Goal: Task Accomplishment & Management: Manage account settings

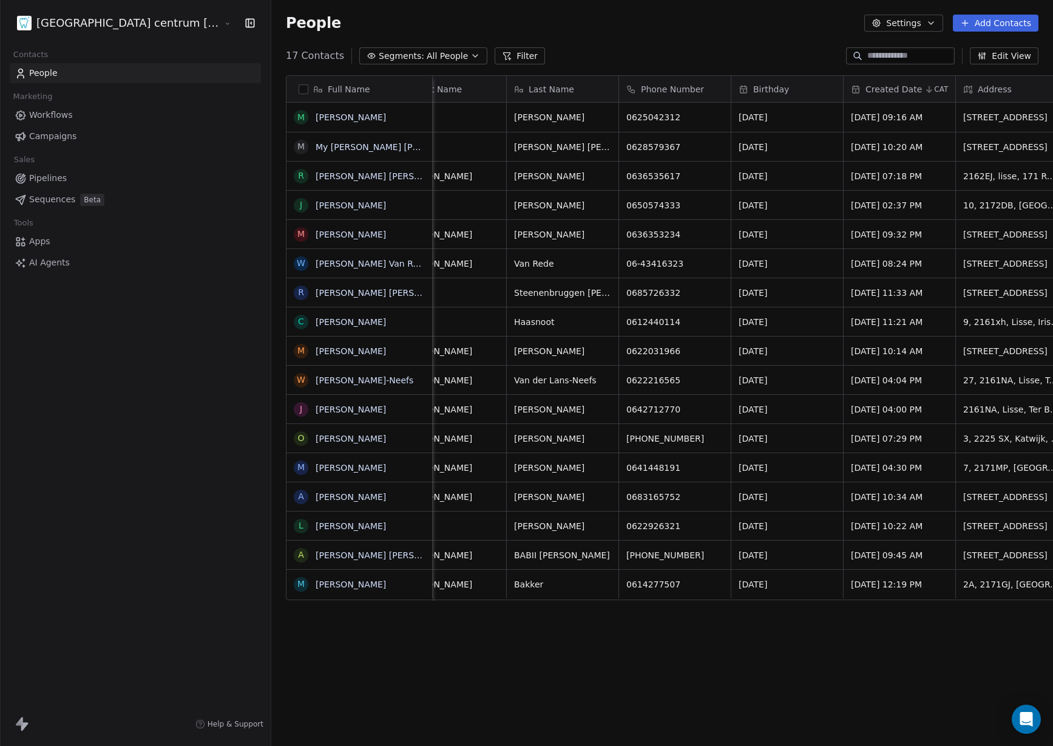
scroll to position [0, 152]
click at [150, 28] on html "Tandheelkundig centrum Sassembourg Contacts People Marketing Workflows Campaign…" at bounding box center [526, 373] width 1053 height 746
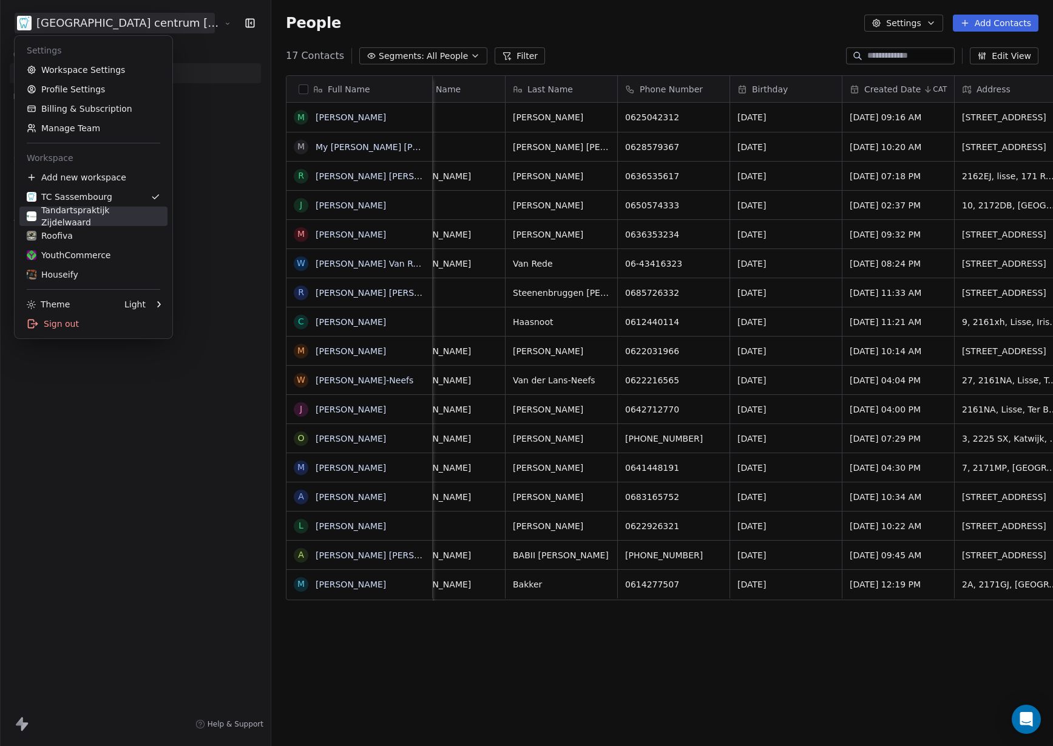
click at [114, 213] on div "Tandartspraktijk Zijdelwaard" at bounding box center [94, 216] width 134 height 24
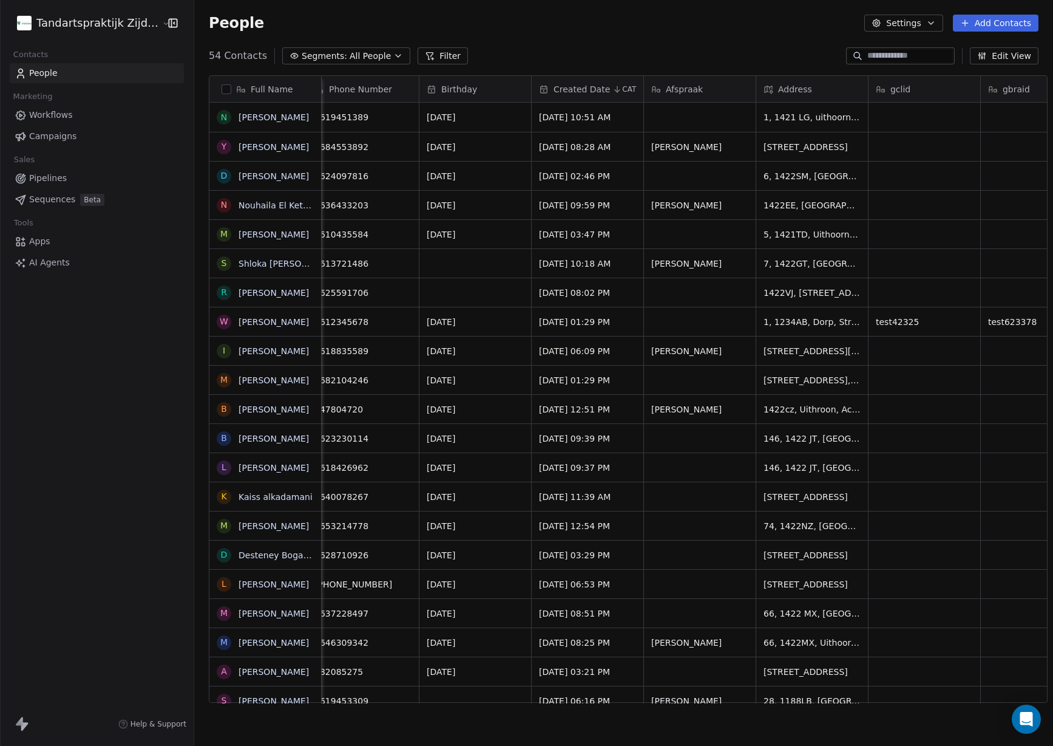
scroll to position [0, 579]
click at [87, 25] on html "Tandartspraktijk Zijdelwaard Contacts People Marketing Workflows Campaigns Sale…" at bounding box center [526, 373] width 1053 height 746
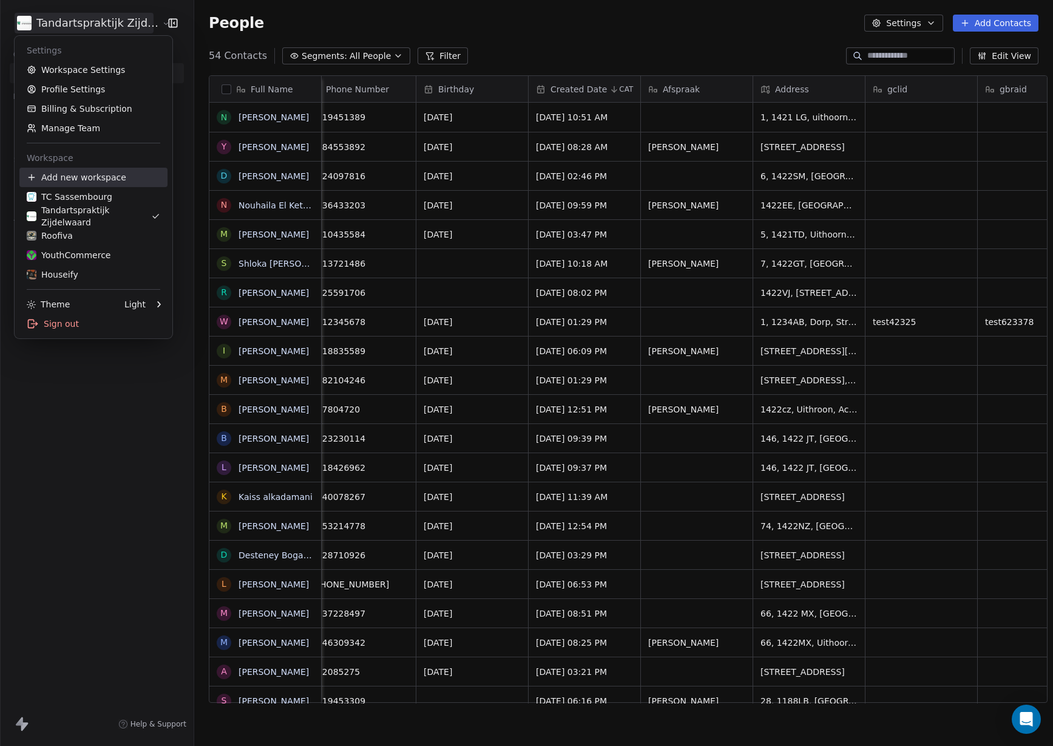
click at [108, 172] on div "Add new workspace" at bounding box center [93, 177] width 148 height 19
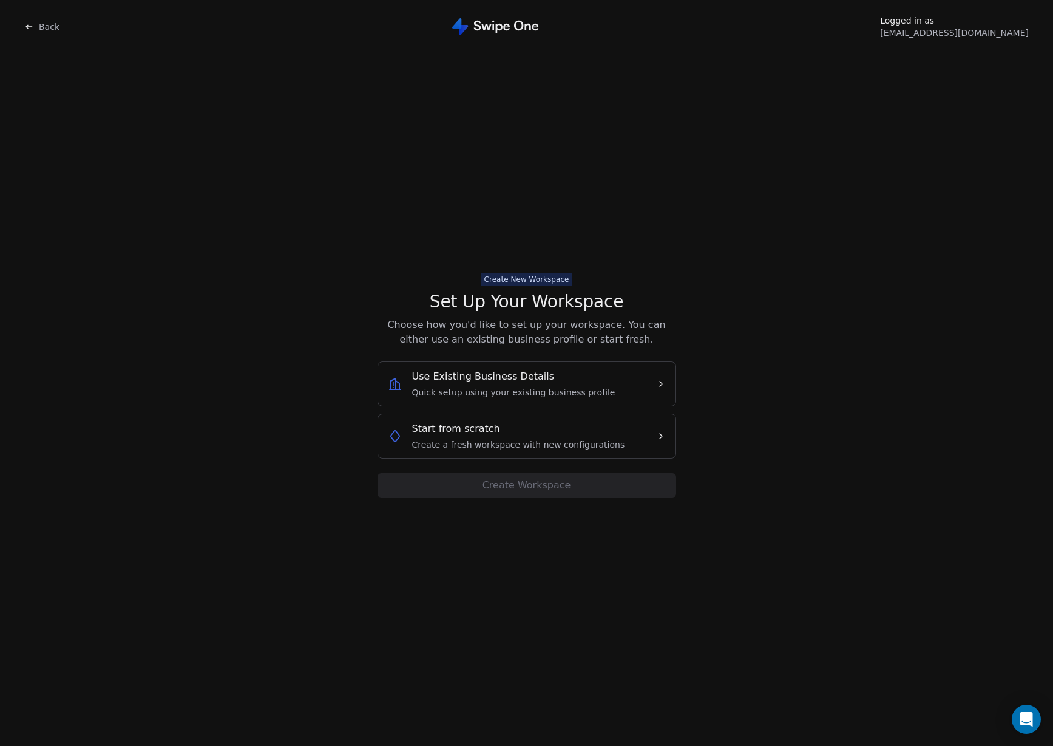
click at [540, 447] on span "Create a fresh workspace with new configurations" at bounding box center [518, 444] width 213 height 12
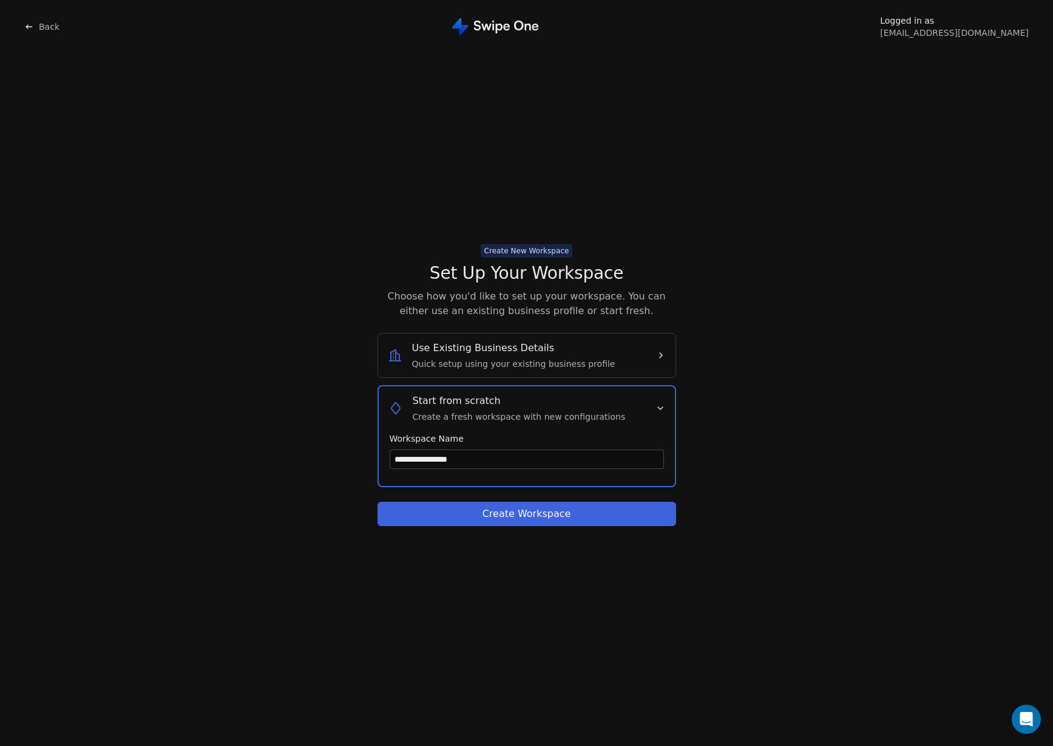
type input "**********"
click at [543, 497] on div "**********" at bounding box center [527, 385] width 299 height 282
click at [548, 507] on button "Create Workspace" at bounding box center [527, 514] width 299 height 24
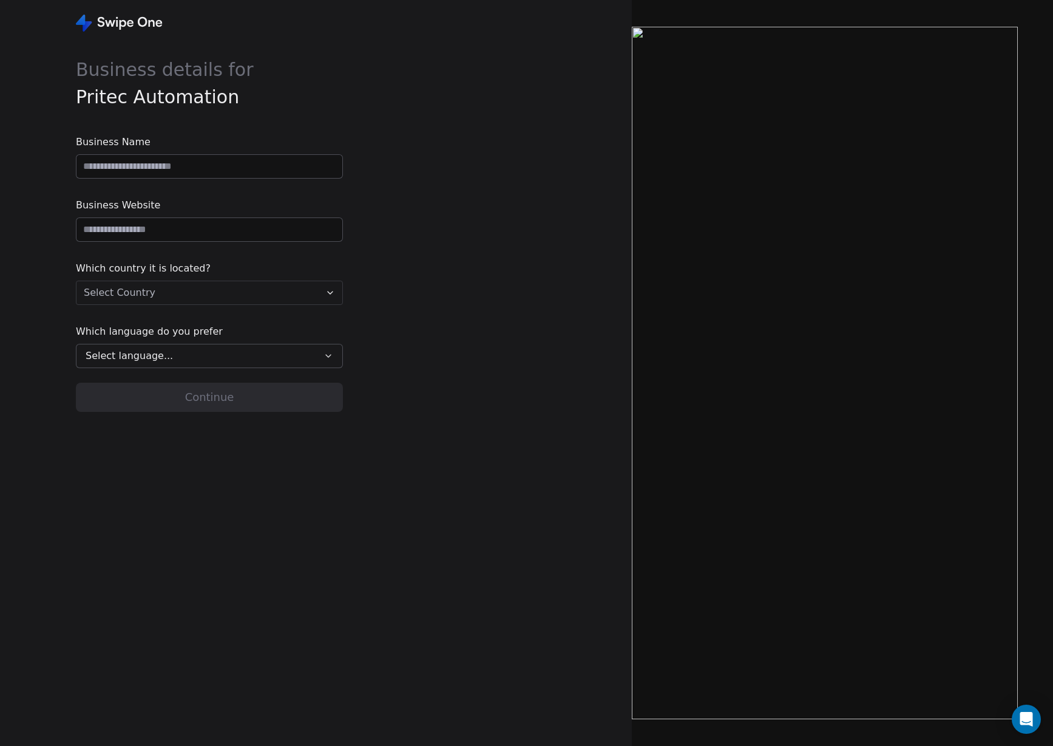
click at [187, 179] on div "Business Name Business Website Which country it is located? Select Country Whic…" at bounding box center [209, 251] width 267 height 233
click at [189, 171] on input at bounding box center [210, 166] width 266 height 23
type input "**********"
paste input "**********"
type input "**********"
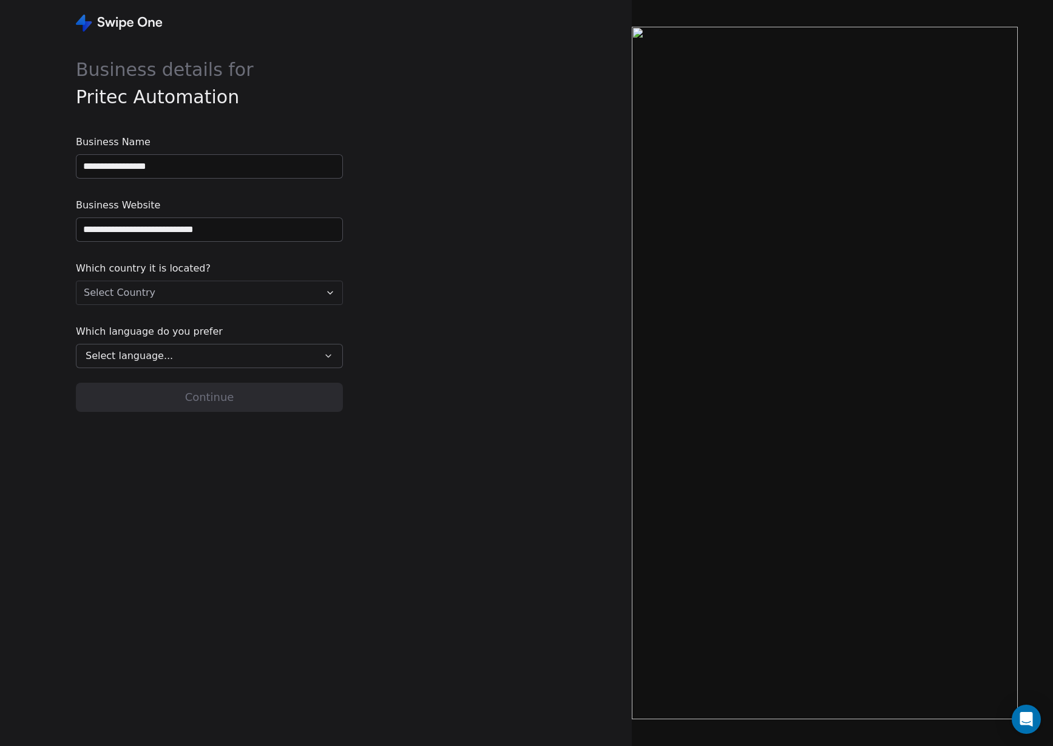
click at [189, 205] on span "Business Website" at bounding box center [209, 205] width 267 height 15
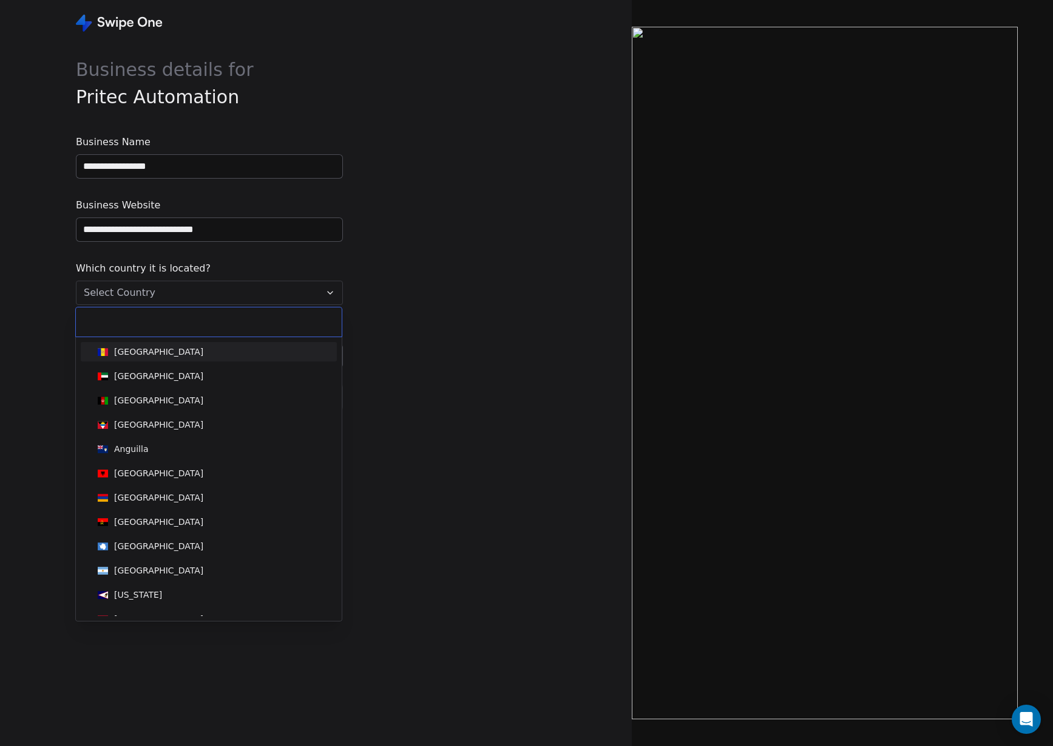
click at [180, 294] on html "**********" at bounding box center [526, 373] width 1053 height 746
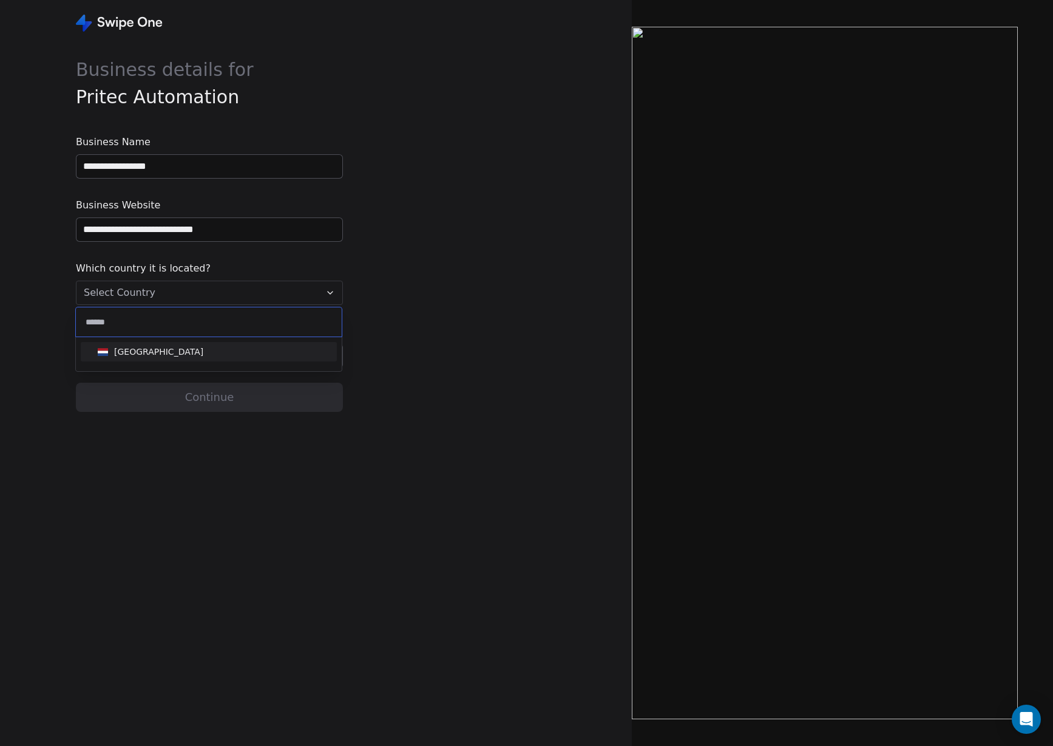
type input "******"
click at [185, 353] on div "Netherlands" at bounding box center [209, 351] width 232 height 13
click at [183, 353] on div "Select language..." at bounding box center [201, 356] width 231 height 15
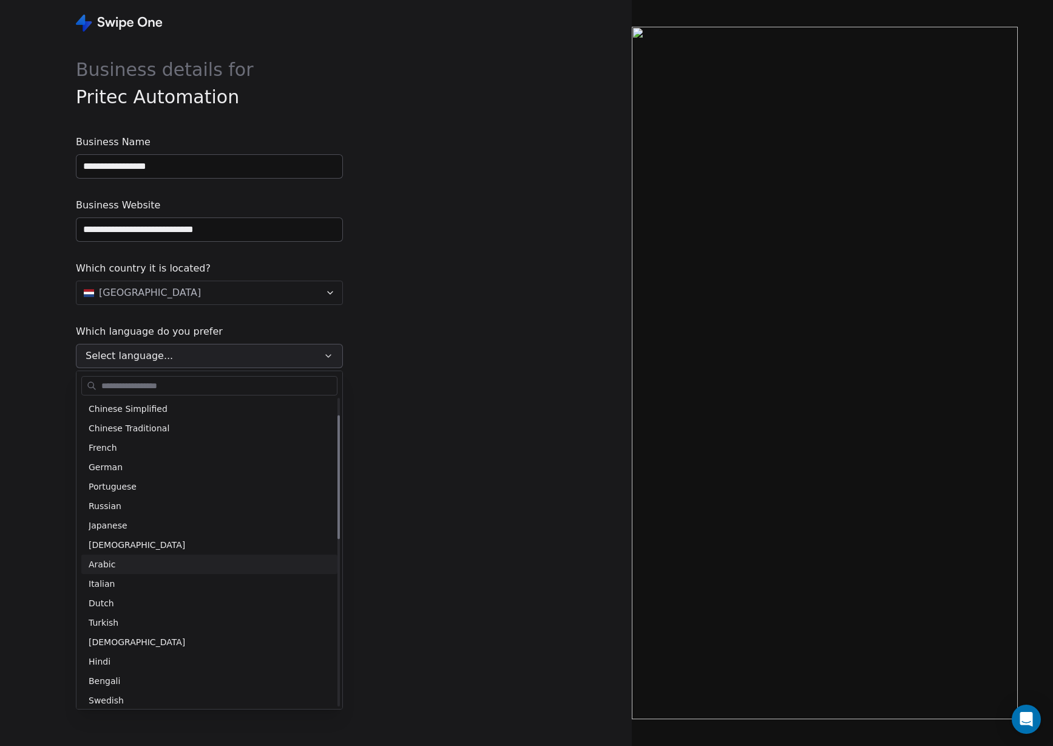
scroll to position [43, 0]
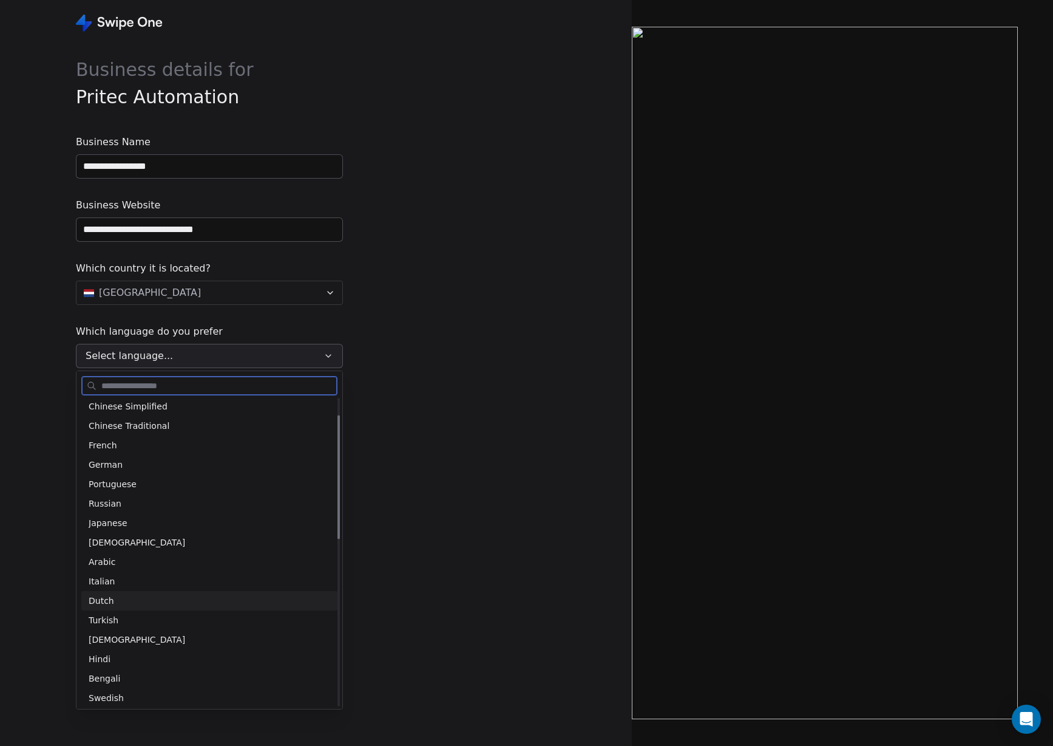
click at [164, 597] on div "Dutch" at bounding box center [210, 600] width 242 height 13
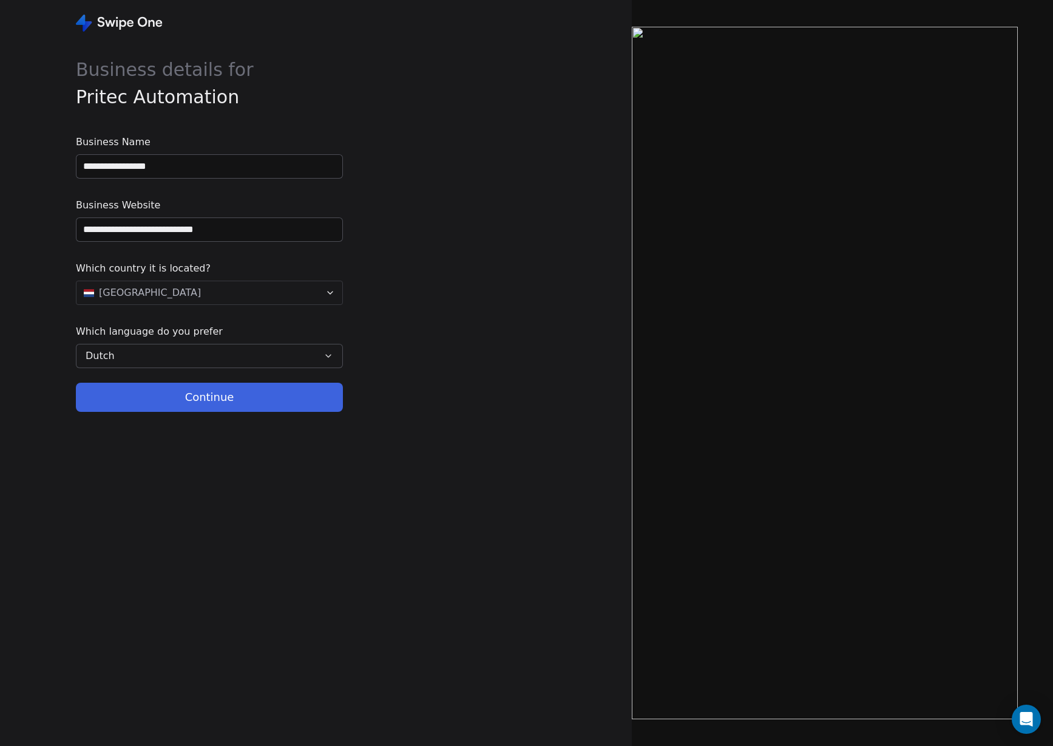
click at [237, 395] on button "Continue" at bounding box center [209, 397] width 267 height 29
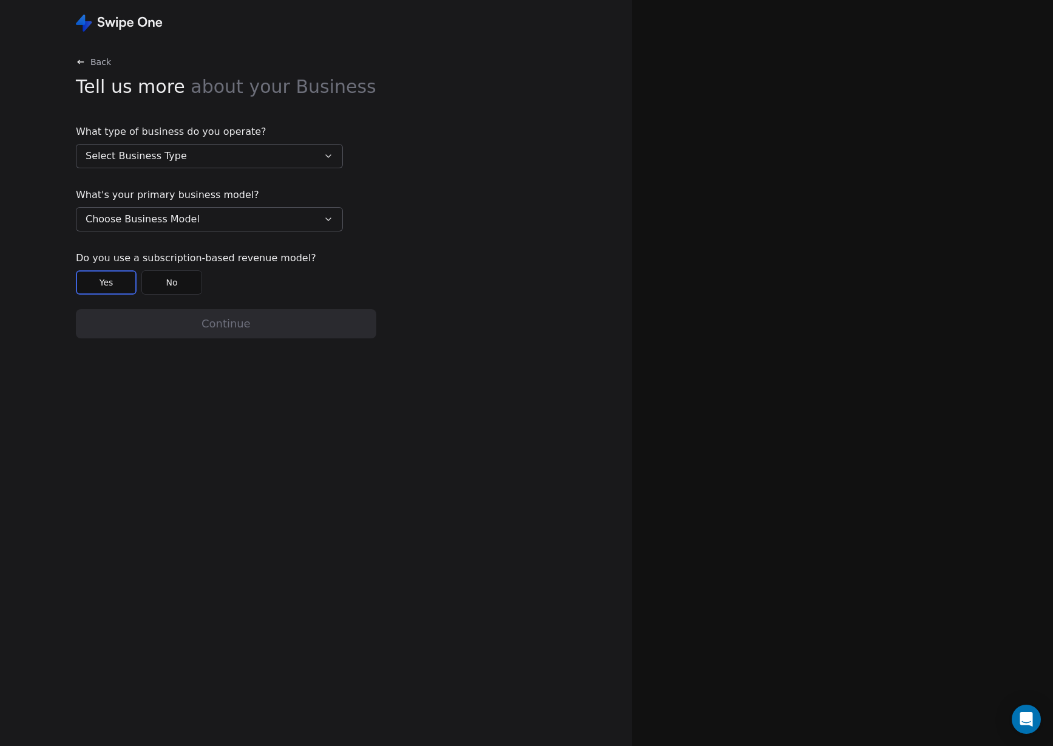
click at [195, 163] on button "Select Business Type" at bounding box center [209, 156] width 267 height 24
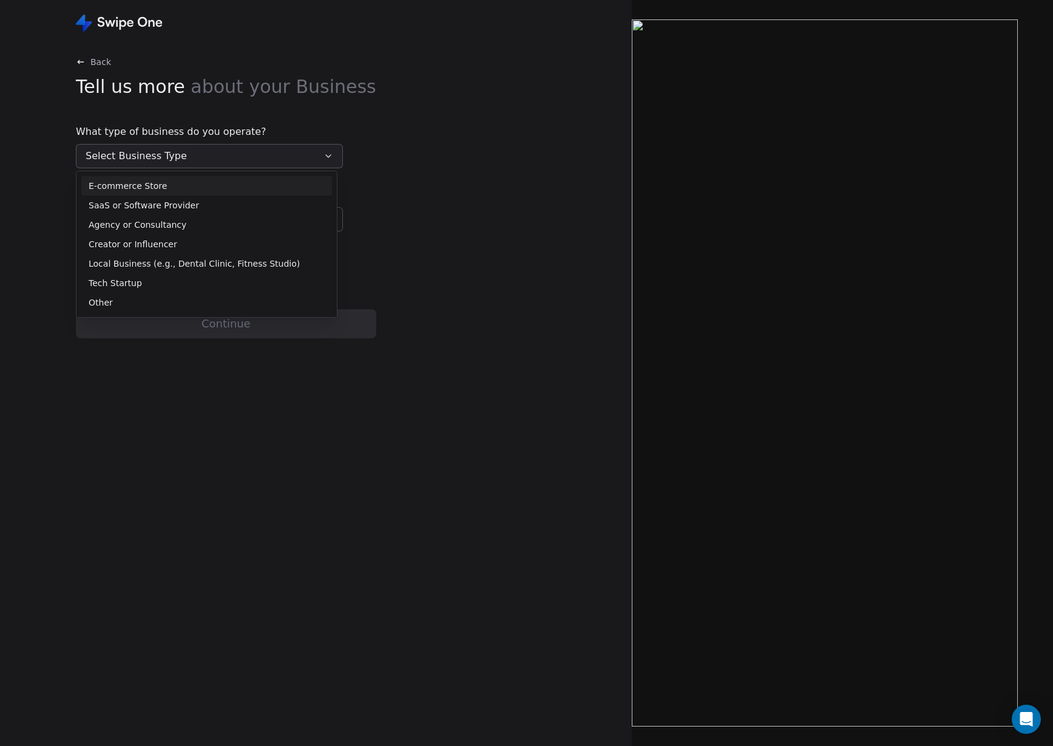
click at [186, 186] on div "E-commerce Store" at bounding box center [207, 186] width 236 height 13
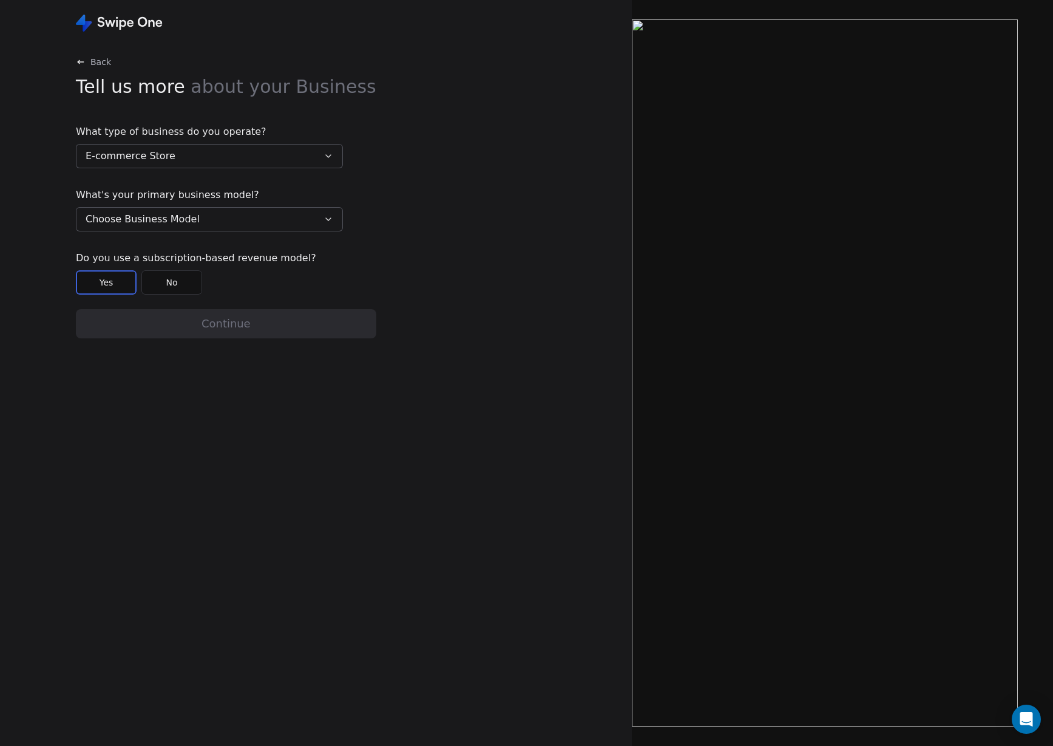
click at [176, 212] on span "Choose Business Model" at bounding box center [143, 219] width 114 height 15
click at [205, 265] on div "Business to Consumer (B2C)" at bounding box center [207, 268] width 236 height 13
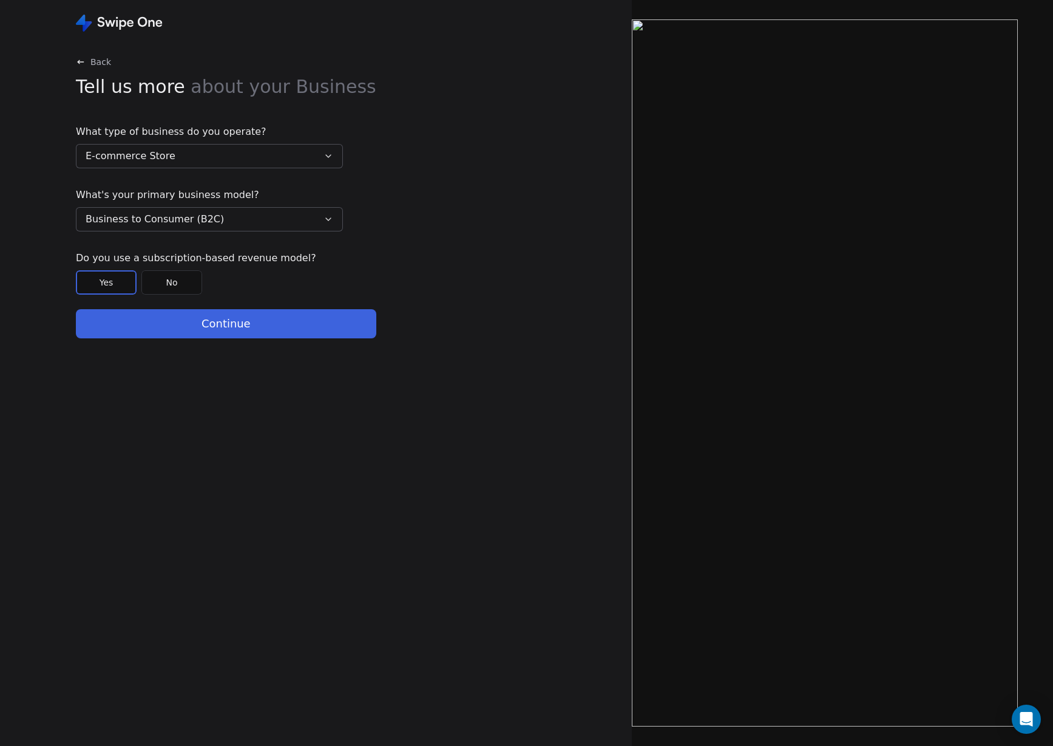
click at [171, 292] on button "No" at bounding box center [171, 282] width 61 height 24
click at [188, 326] on button "Continue" at bounding box center [226, 323] width 301 height 29
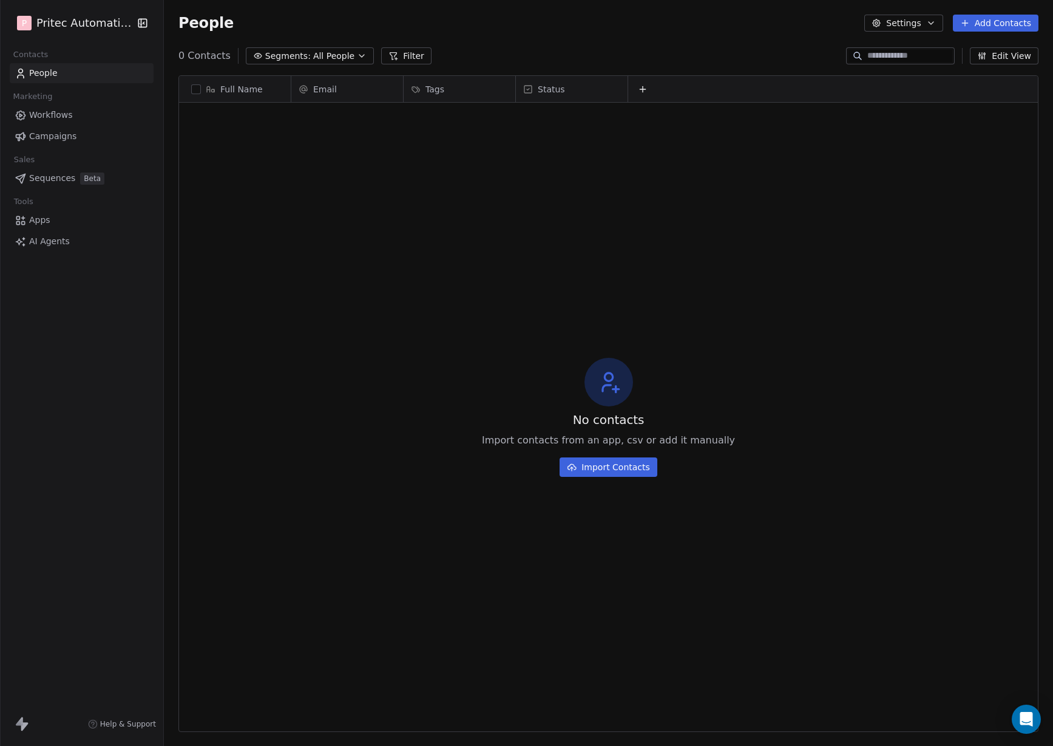
scroll to position [656, 889]
click at [120, 27] on html "P Pritec Automation Contacts People Marketing Workflows Campaigns Sales Sequenc…" at bounding box center [526, 373] width 1053 height 746
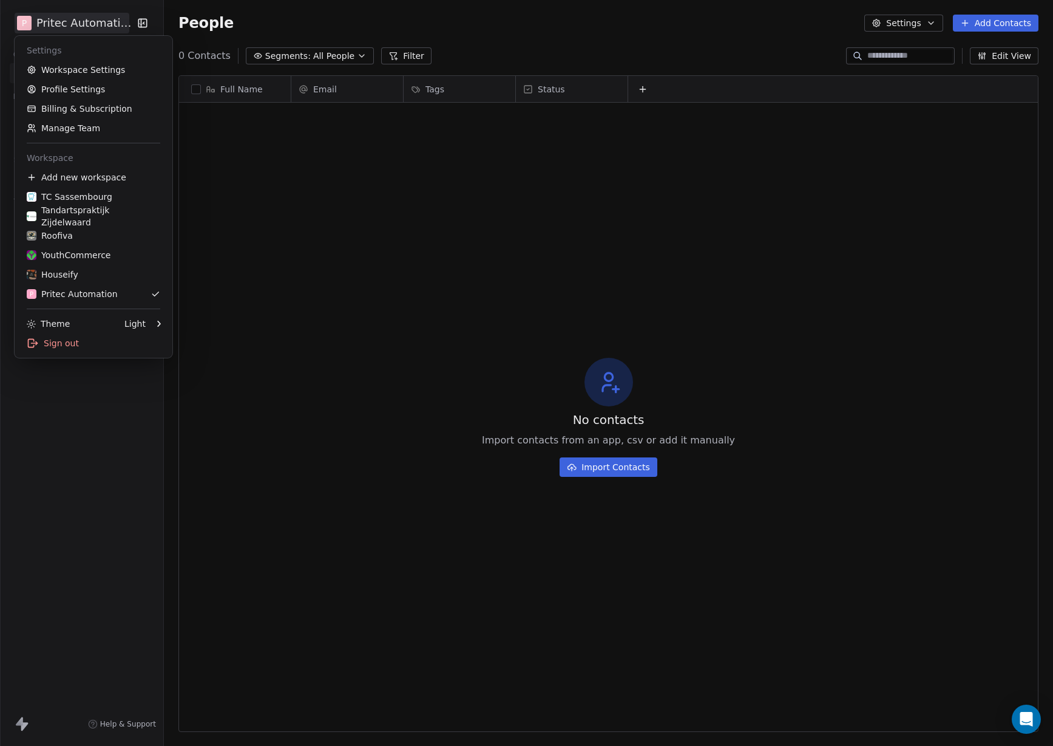
click at [115, 58] on div "Settings" at bounding box center [93, 50] width 148 height 19
click at [116, 68] on link "Workspace Settings" at bounding box center [93, 69] width 148 height 19
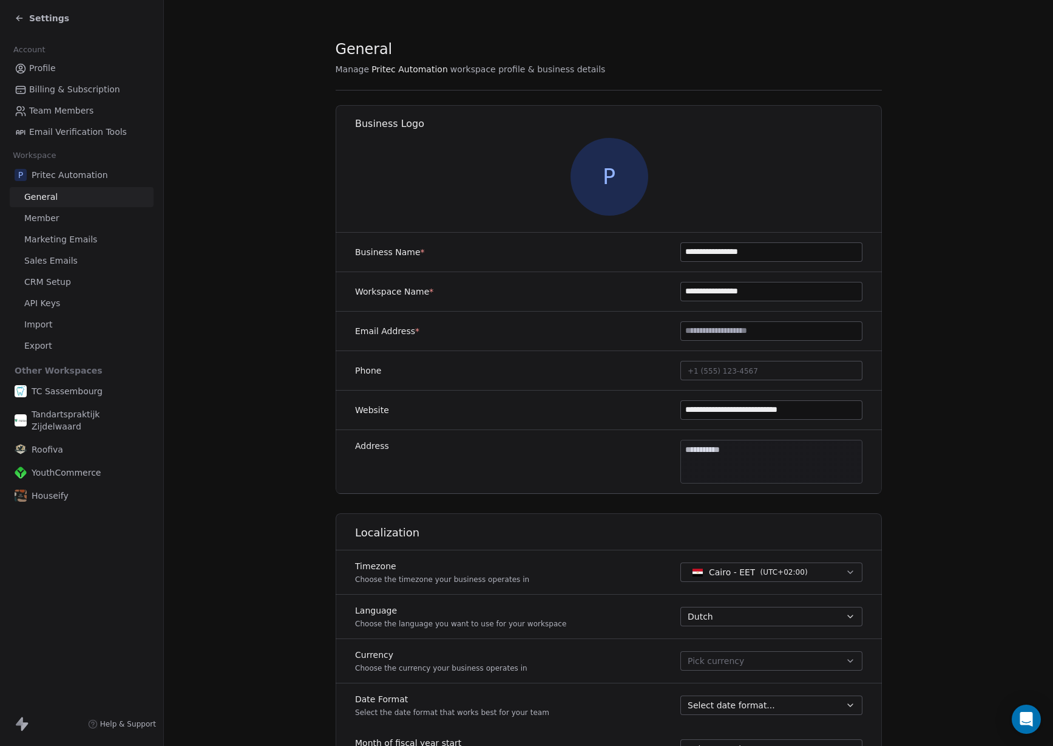
click at [576, 184] on span "P" at bounding box center [609, 177] width 78 height 78
click at [775, 339] on input at bounding box center [771, 331] width 181 height 18
click at [548, 344] on div "Email Address *" at bounding box center [609, 330] width 546 height 39
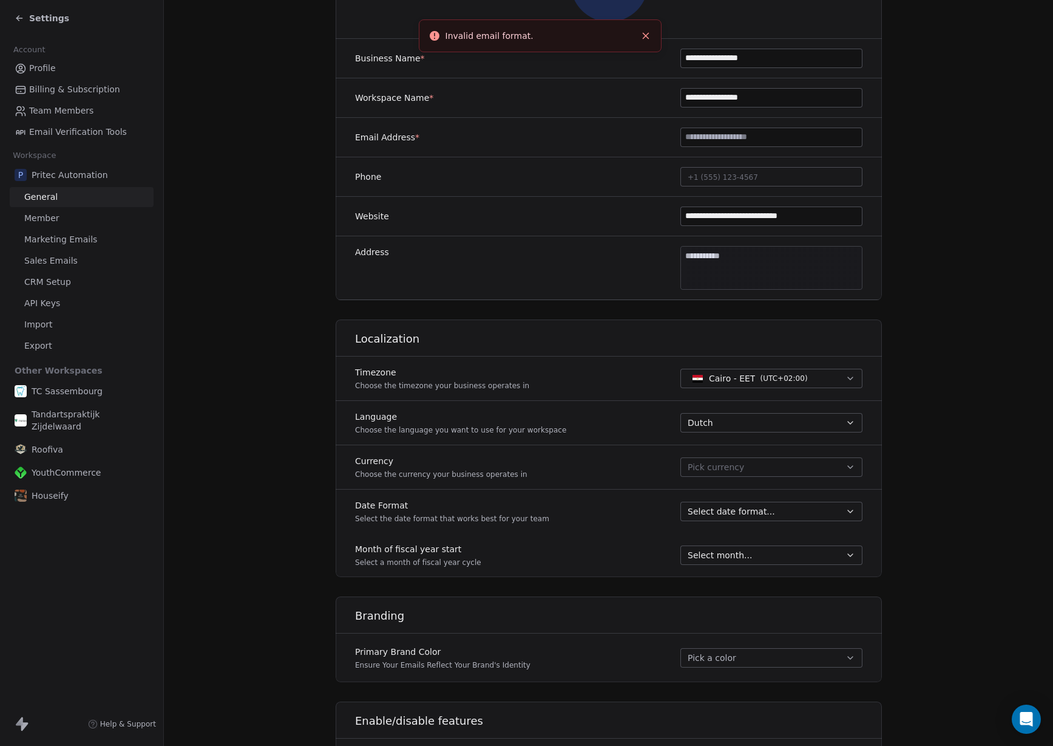
scroll to position [203, 0]
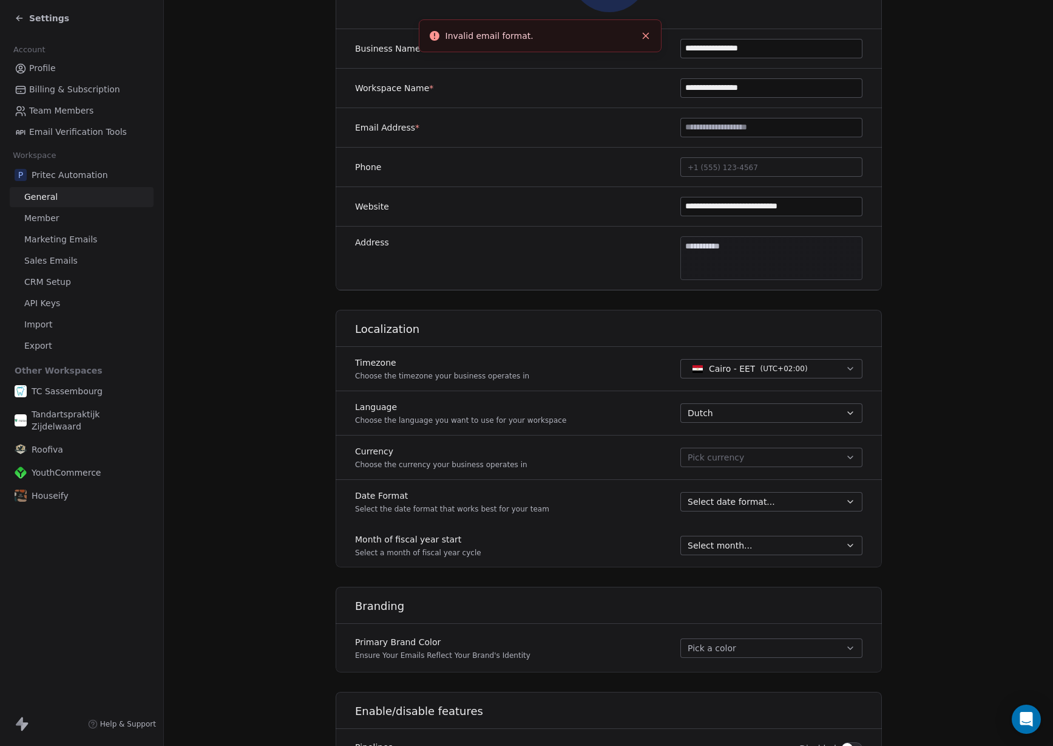
click at [735, 370] on span "Cairo - EET" at bounding box center [732, 368] width 46 height 12
type input "******"
click at [752, 414] on span "Amsterdam - CET" at bounding box center [752, 418] width 74 height 12
click at [617, 387] on div "Timezone Choose the timezone your business operates in Amsterdam - CET ( UTC+01…" at bounding box center [609, 369] width 546 height 44
click at [730, 452] on span "Pick currency" at bounding box center [716, 457] width 56 height 13
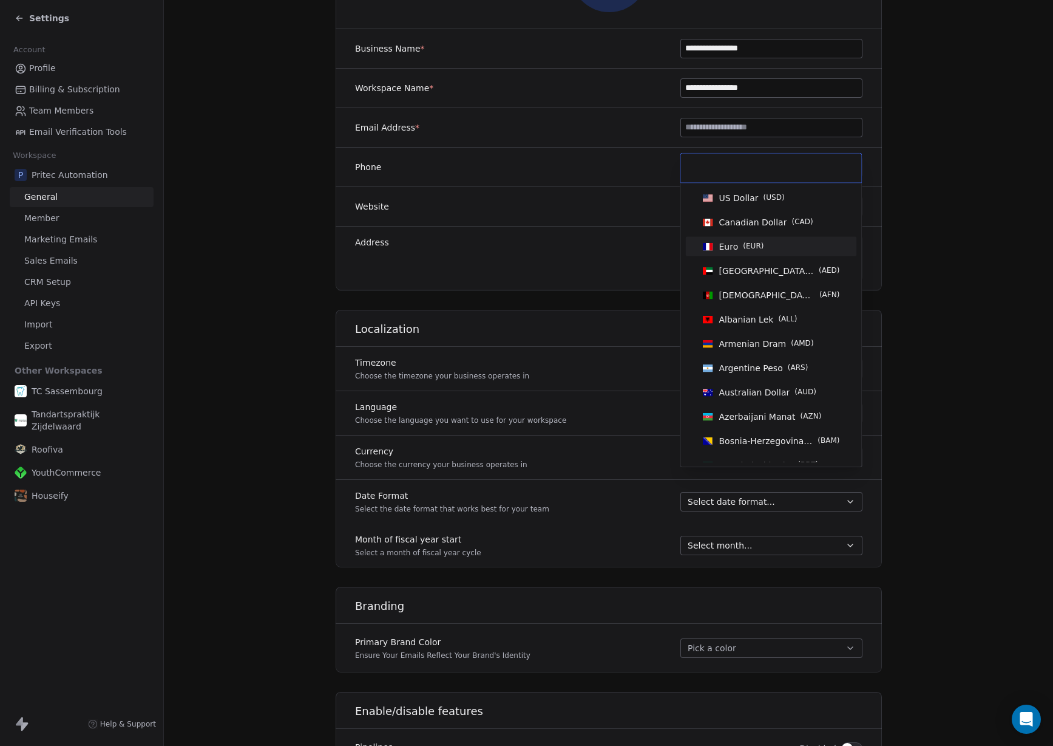
click at [770, 249] on div "Euro ( EUR )" at bounding box center [771, 246] width 147 height 13
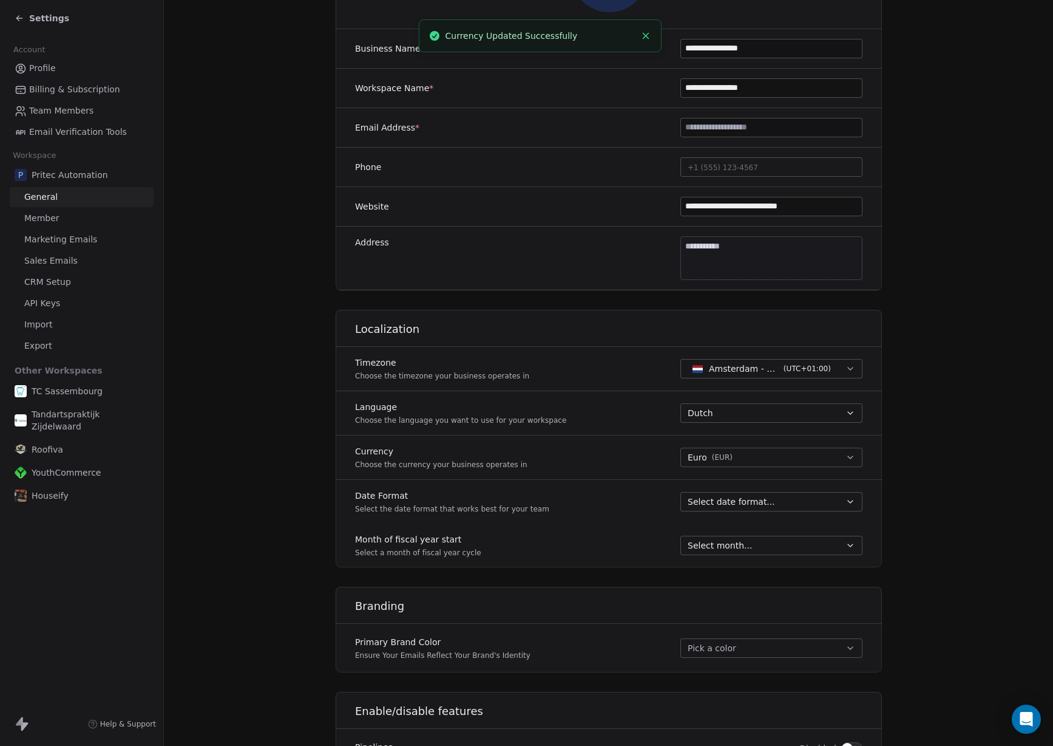
click at [587, 417] on div "Language Choose the language you want to use for your workspace Dutch" at bounding box center [609, 413] width 546 height 44
click at [754, 510] on button "Select date format..." at bounding box center [772, 501] width 182 height 19
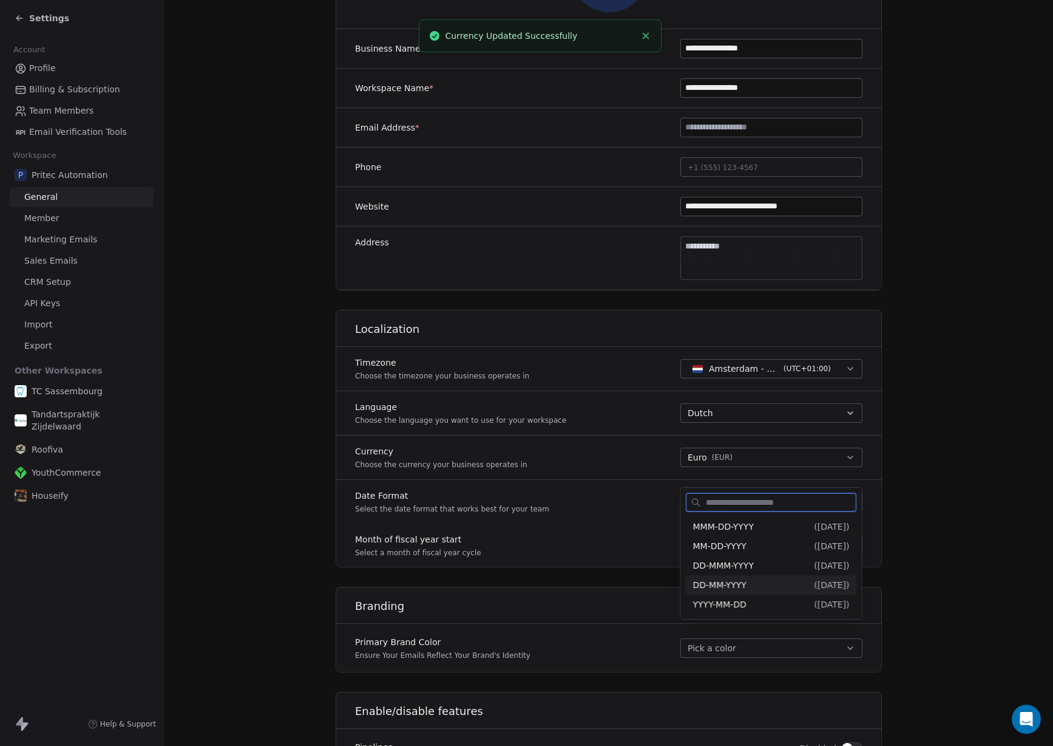
click at [747, 582] on span "DD-MM-YYYY" at bounding box center [719, 585] width 53 height 10
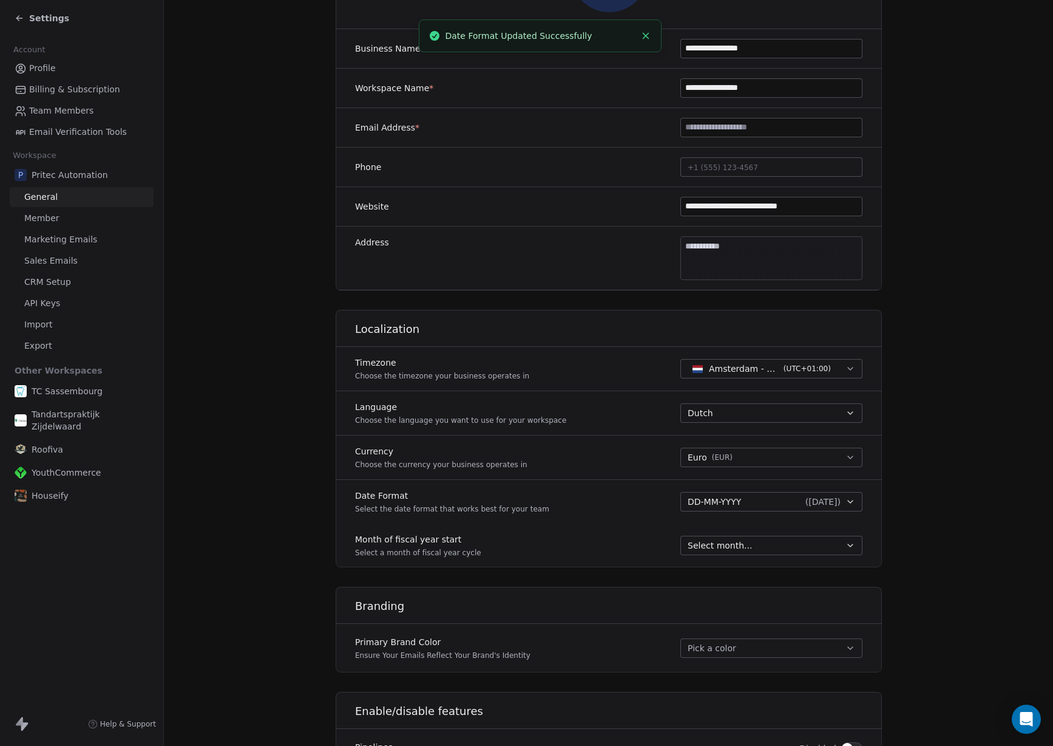
click at [722, 551] on span "Select month..." at bounding box center [720, 545] width 64 height 12
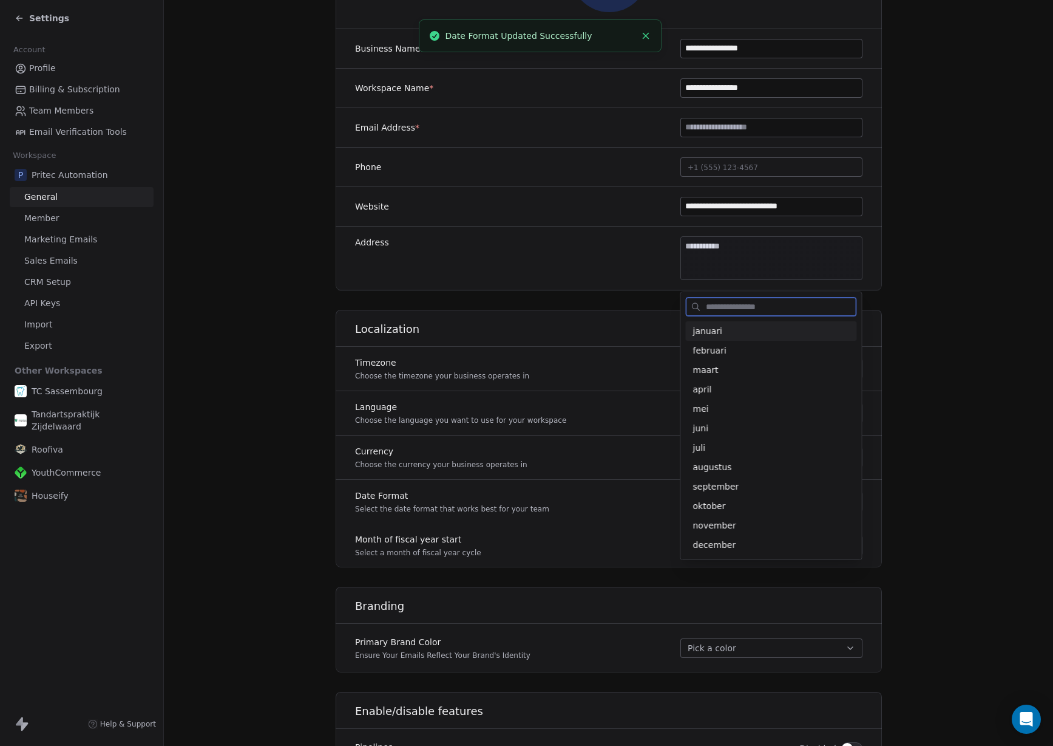
click at [778, 332] on span "januari" at bounding box center [771, 331] width 157 height 12
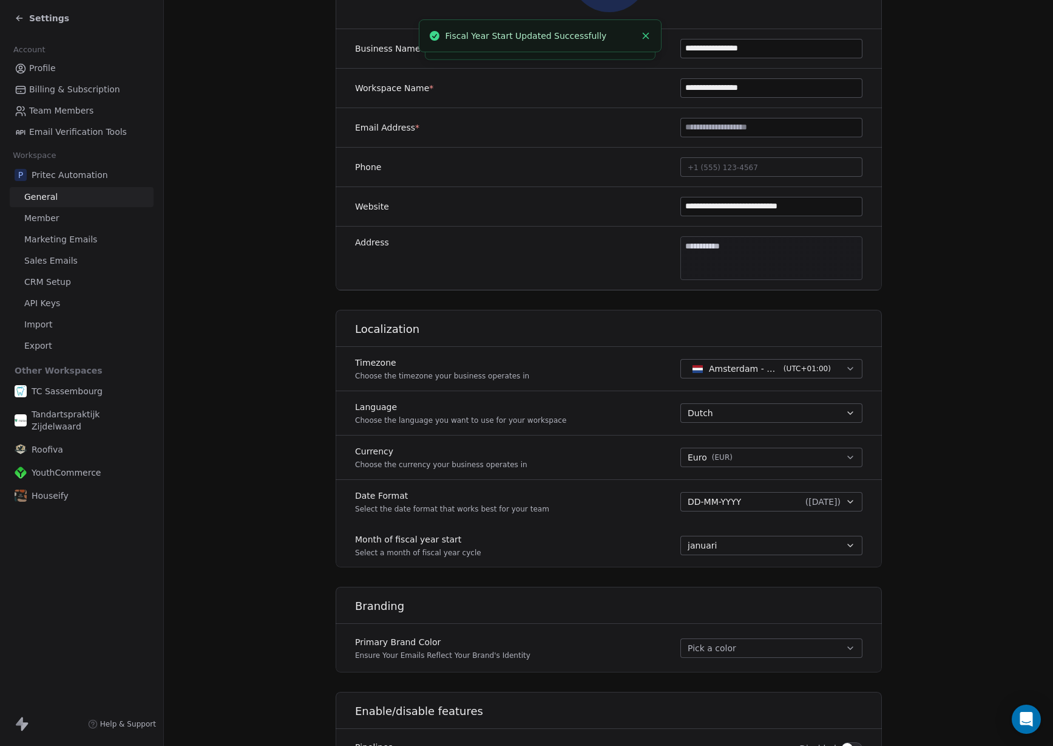
click at [622, 453] on div "Currency Choose the currency your business operates in Euro ( EUR )" at bounding box center [609, 457] width 546 height 44
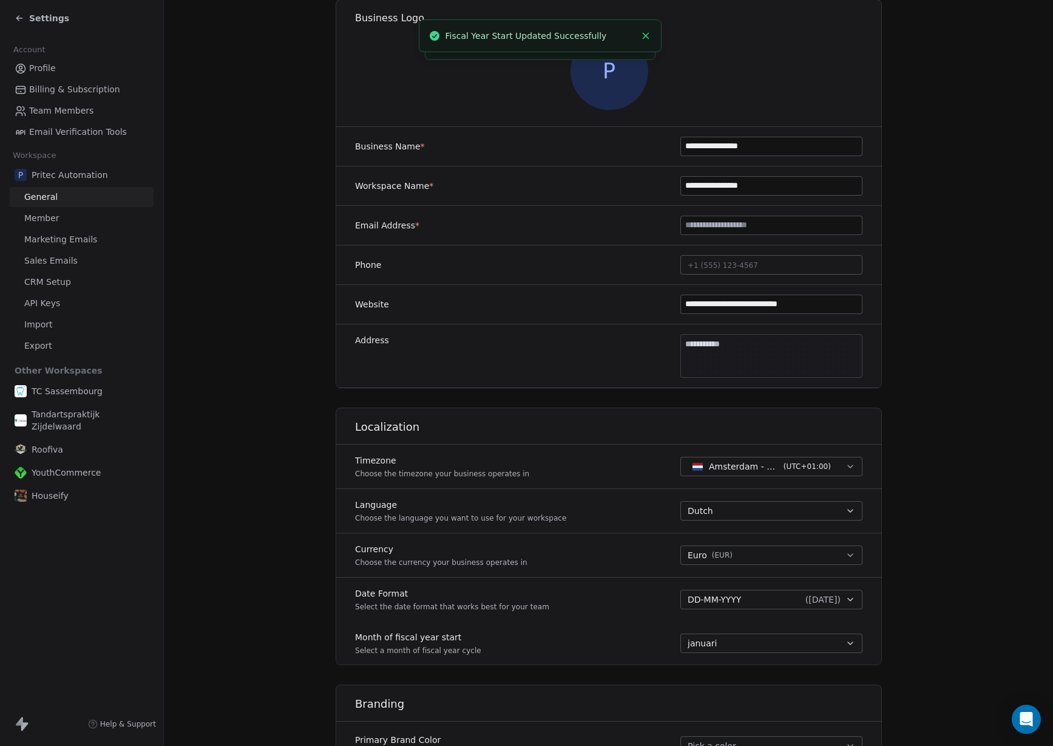
scroll to position [98, 0]
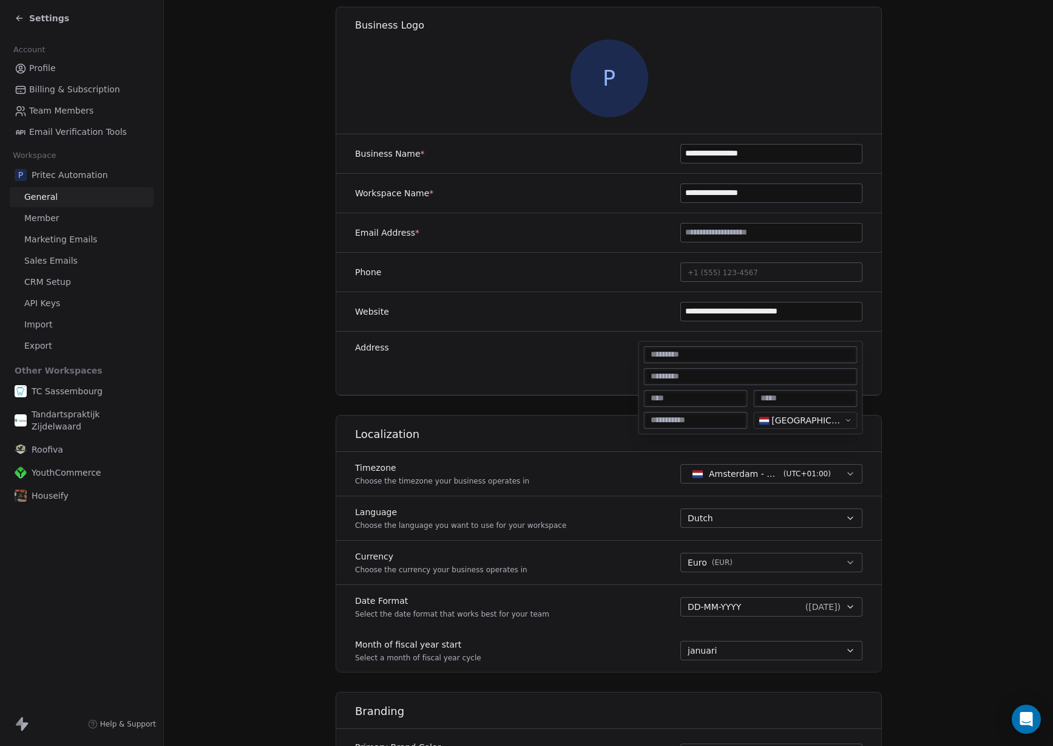
click at [794, 373] on body "**********" at bounding box center [526, 373] width 1053 height 746
click at [741, 358] on input "**********" at bounding box center [751, 355] width 209 height 12
type input "**********"
click at [707, 402] on input at bounding box center [696, 398] width 99 height 12
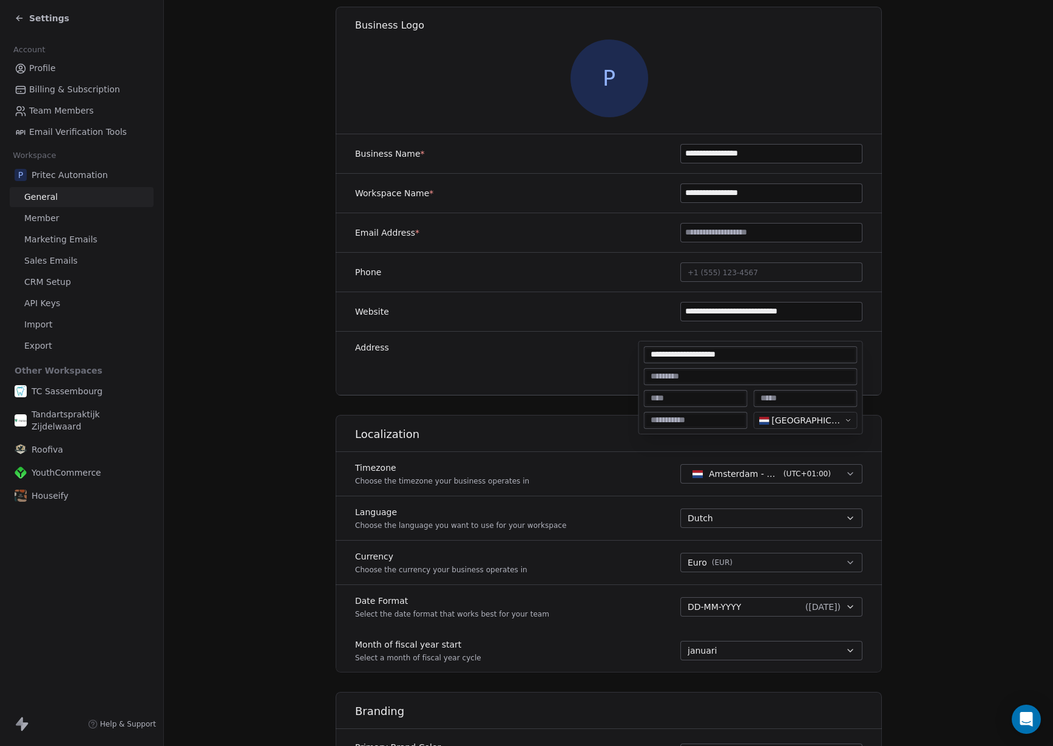
paste input "******"
type input "******"
drag, startPoint x: 692, startPoint y: 358, endPoint x: 701, endPoint y: 359, distance: 9.8
click at [693, 358] on input "**********" at bounding box center [751, 355] width 209 height 12
click at [702, 359] on input "**********" at bounding box center [751, 355] width 209 height 12
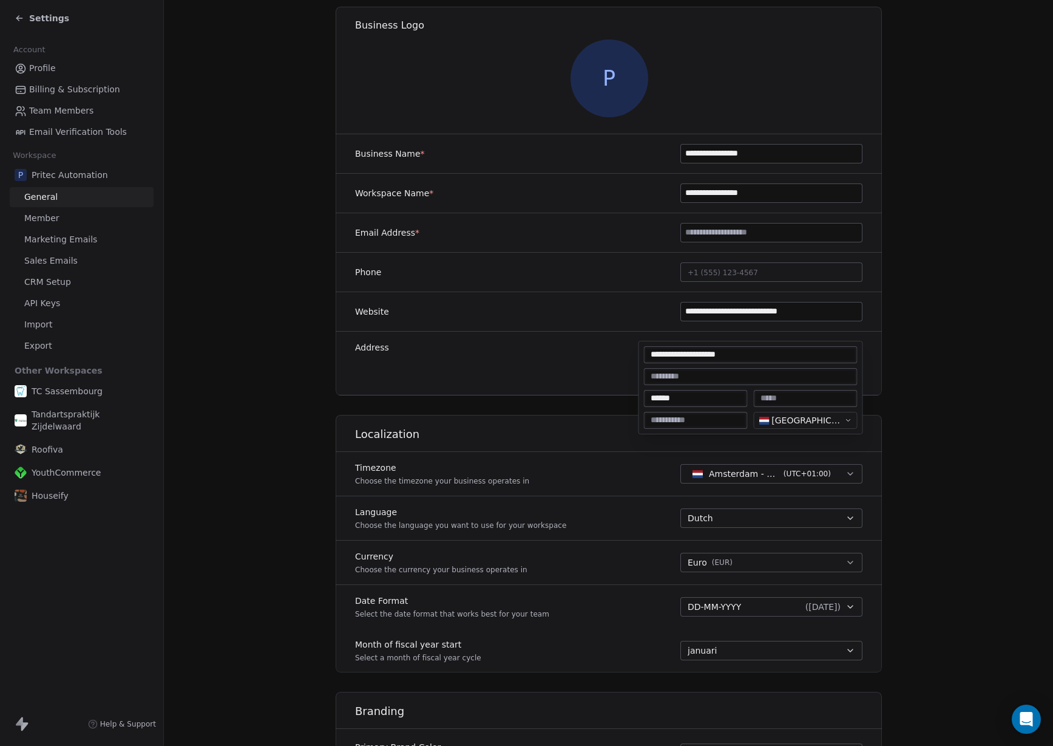
drag, startPoint x: 712, startPoint y: 355, endPoint x: 759, endPoint y: 387, distance: 56.9
click at [737, 356] on input "**********" at bounding box center [751, 355] width 209 height 12
type input "**********"
drag, startPoint x: 706, startPoint y: 419, endPoint x: 713, endPoint y: 416, distance: 8.5
click at [705, 419] on input at bounding box center [696, 420] width 99 height 12
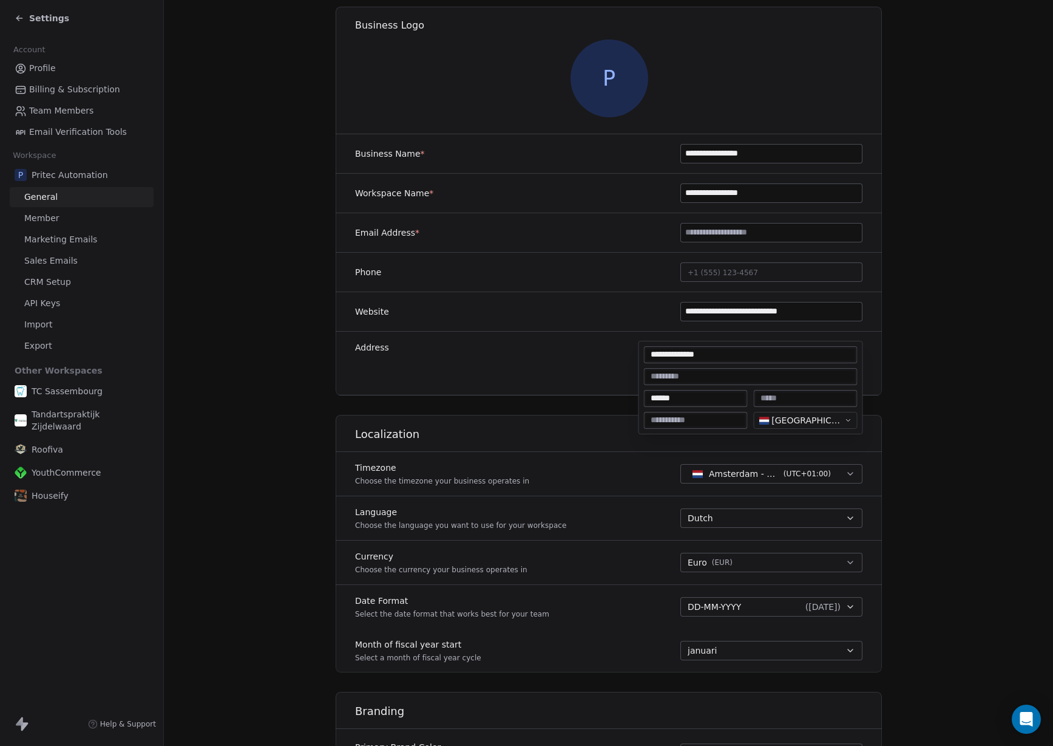
paste input "*******"
type input "*******"
click at [775, 398] on input at bounding box center [806, 398] width 99 height 12
click at [723, 357] on input "**********" at bounding box center [751, 355] width 209 height 12
type input "**********"
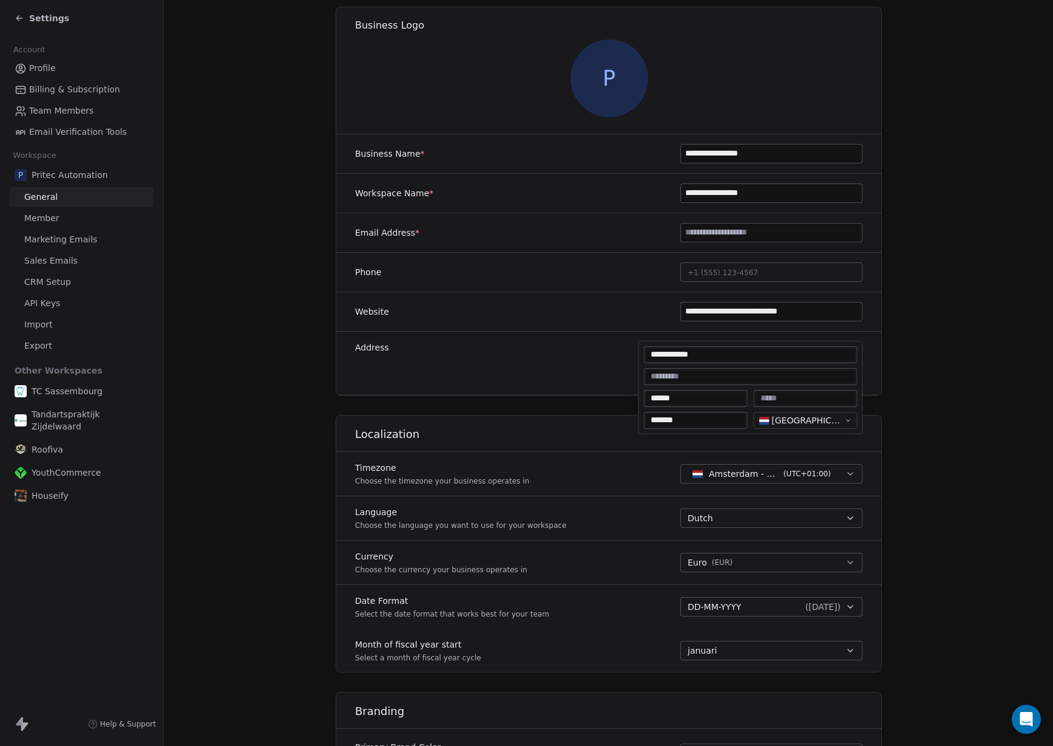
click at [783, 391] on div at bounding box center [806, 398] width 104 height 17
type input "**********"
type textarea "**********"
click at [586, 352] on html "**********" at bounding box center [526, 373] width 1053 height 746
click at [745, 276] on span "+1 (555) 123-4567" at bounding box center [723, 272] width 70 height 9
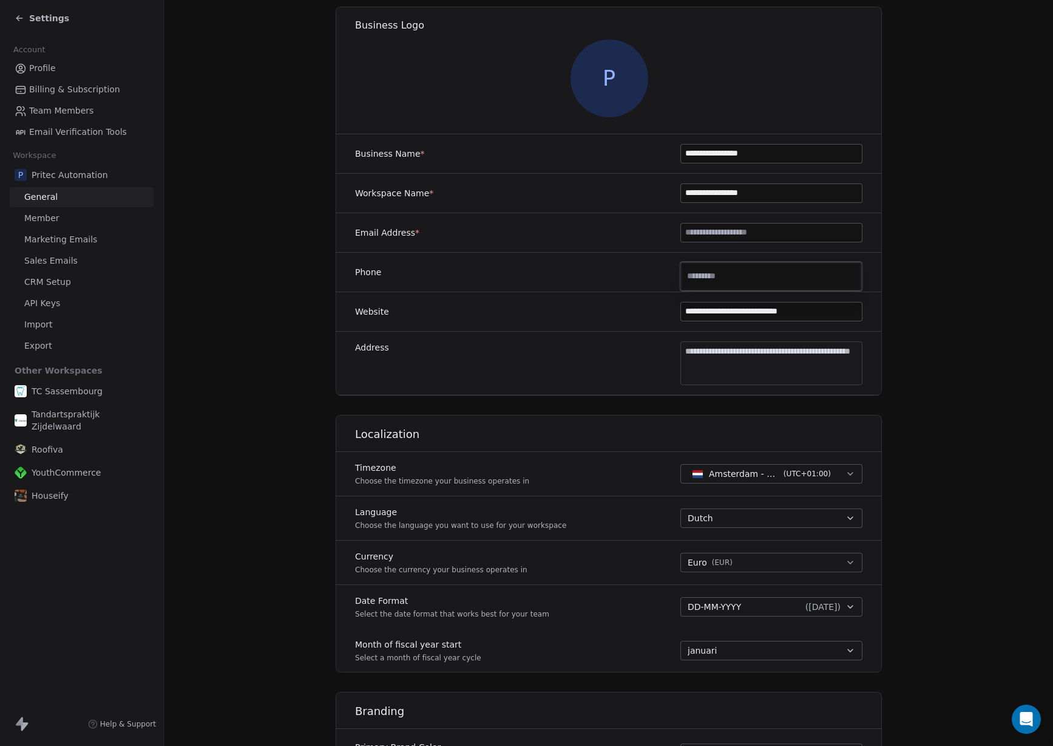
click at [755, 273] on input at bounding box center [771, 276] width 177 height 24
click at [696, 276] on input "**********" at bounding box center [771, 276] width 177 height 24
type input "**********"
click at [791, 291] on div "**********" at bounding box center [771, 276] width 183 height 30
click at [628, 287] on html "**********" at bounding box center [526, 373] width 1053 height 746
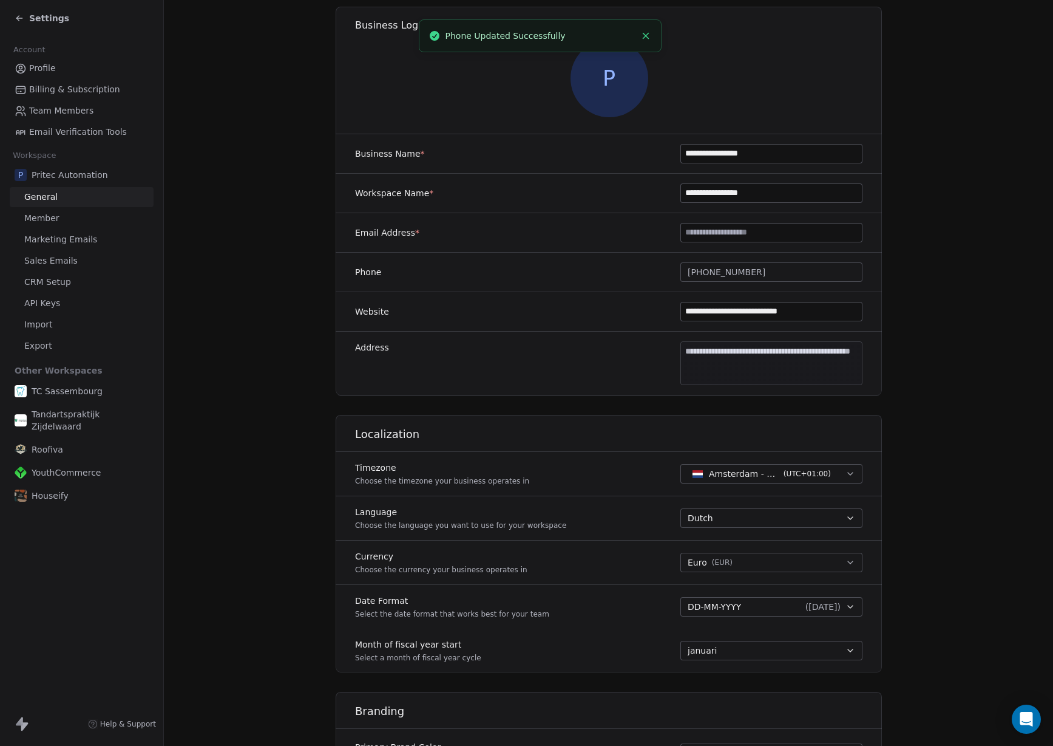
click at [728, 233] on input at bounding box center [771, 232] width 181 height 18
paste input "**********"
type input "**********"
click at [616, 258] on div "Phone +31543722292" at bounding box center [609, 272] width 546 height 39
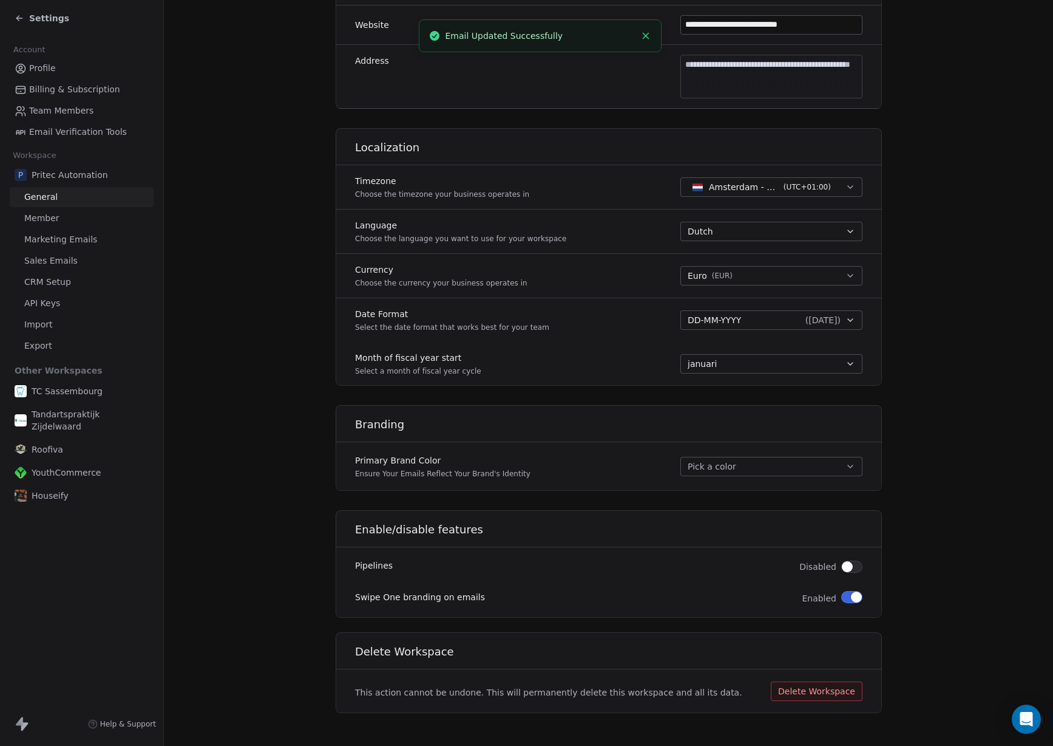
scroll to position [391, 0]
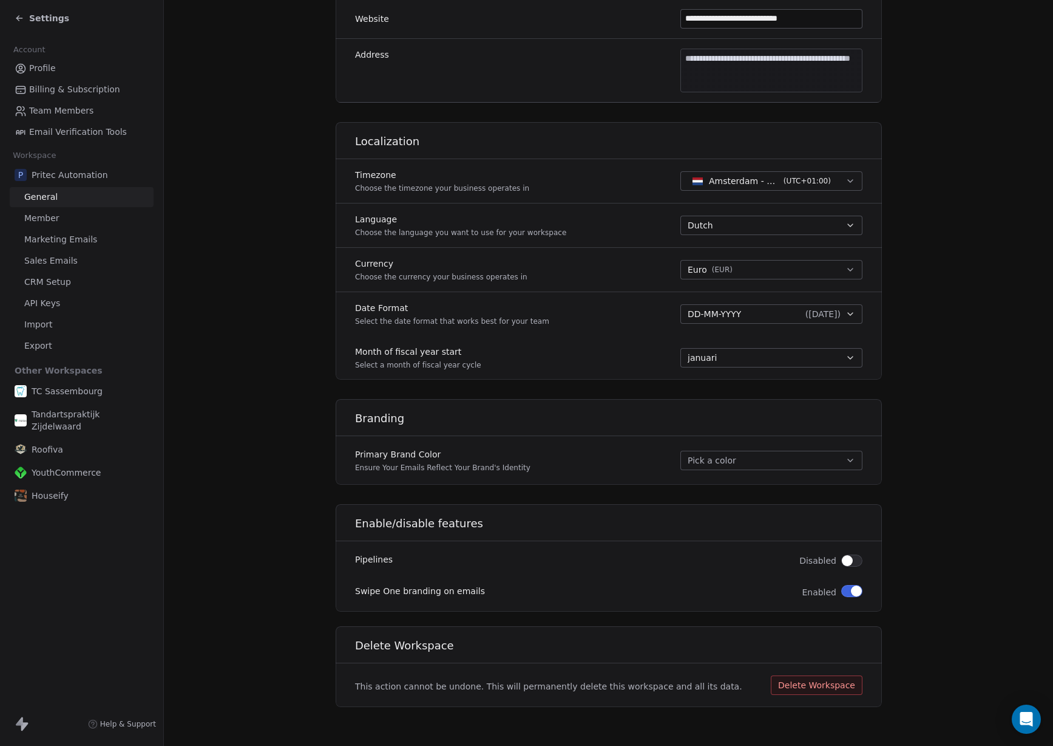
click at [718, 463] on button "Pick a color" at bounding box center [772, 460] width 182 height 19
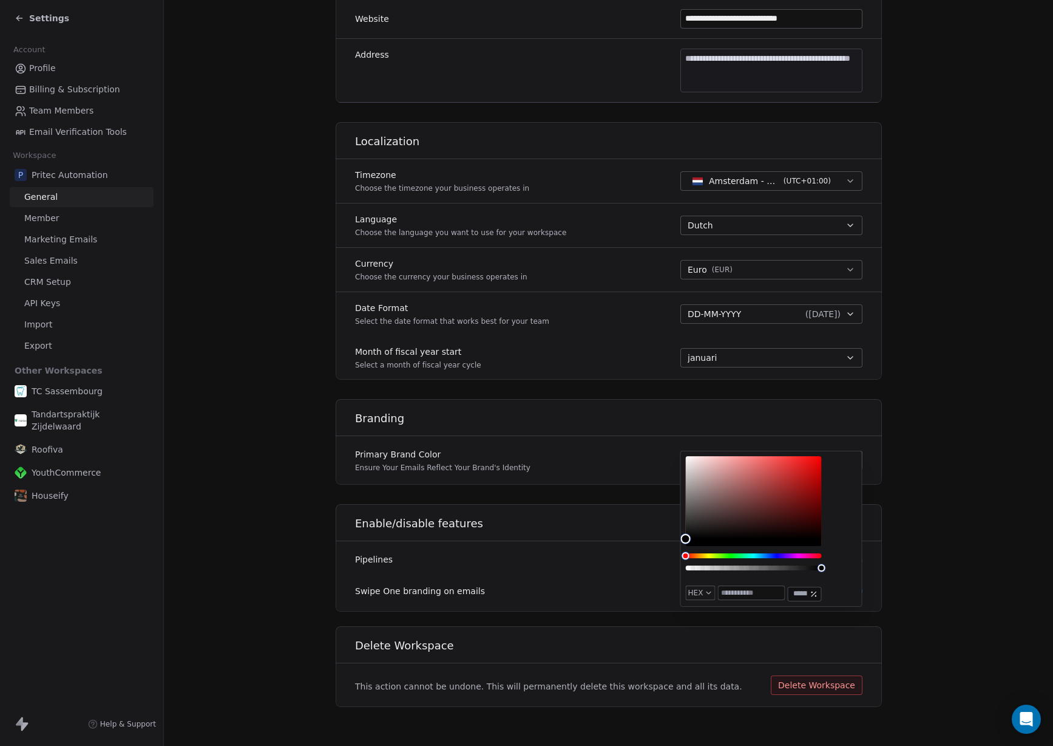
click at [732, 599] on input "text" at bounding box center [751, 592] width 66 height 13
paste input "*******"
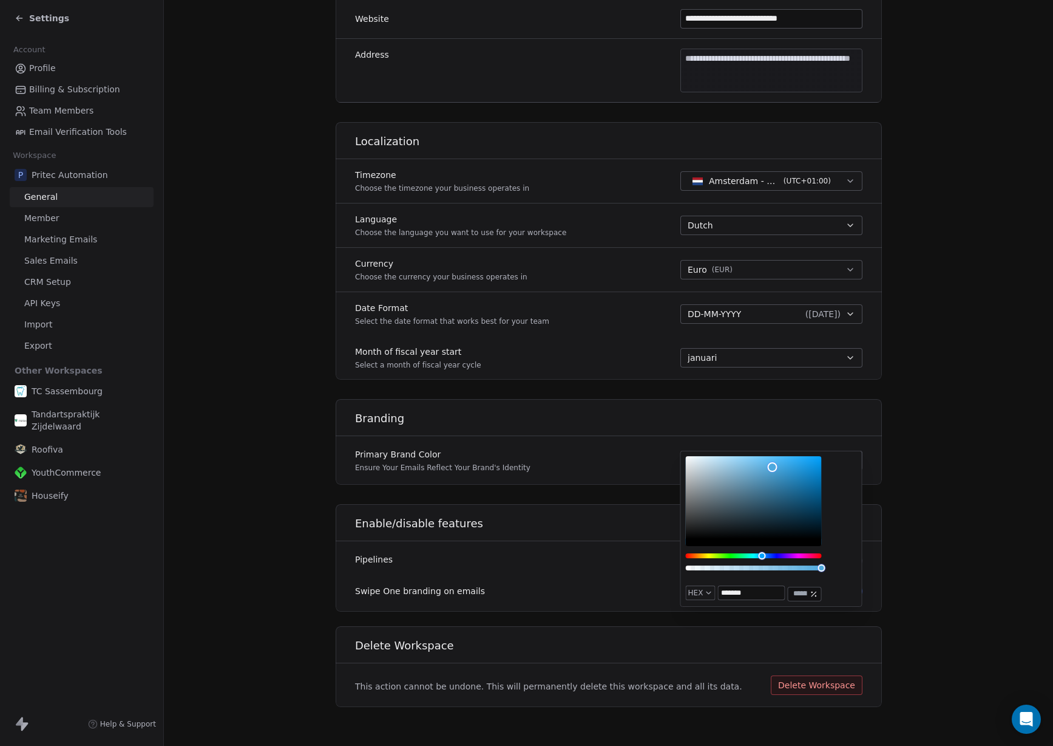
type input "*******"
click at [616, 518] on h1 "Enable/disable features" at bounding box center [619, 523] width 528 height 15
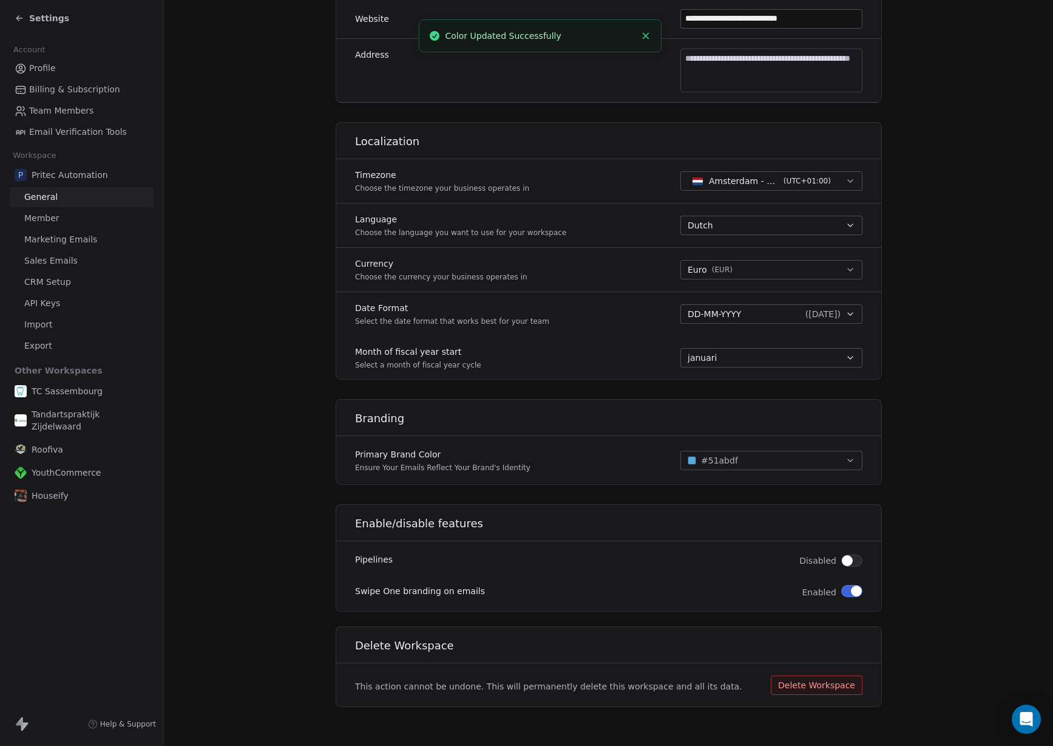
click at [852, 560] on span "button" at bounding box center [847, 560] width 11 height 11
click at [848, 600] on div "Swipe One branding on emails Enabled" at bounding box center [609, 592] width 546 height 24
click at [859, 588] on span "button" at bounding box center [856, 590] width 11 height 11
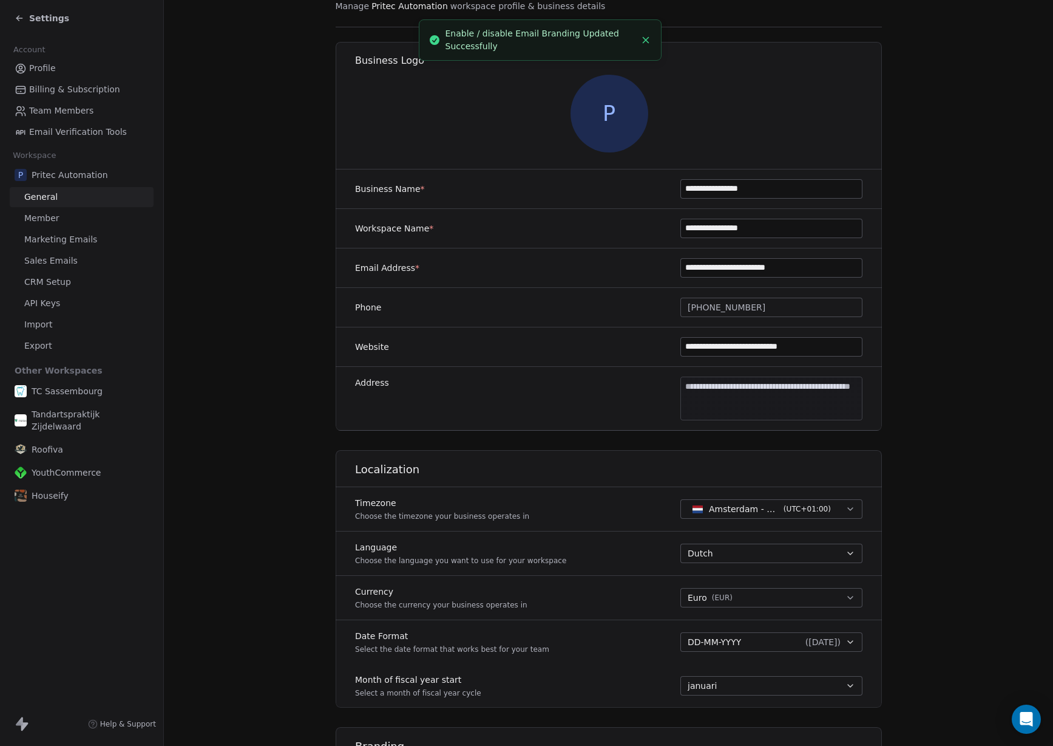
scroll to position [0, 0]
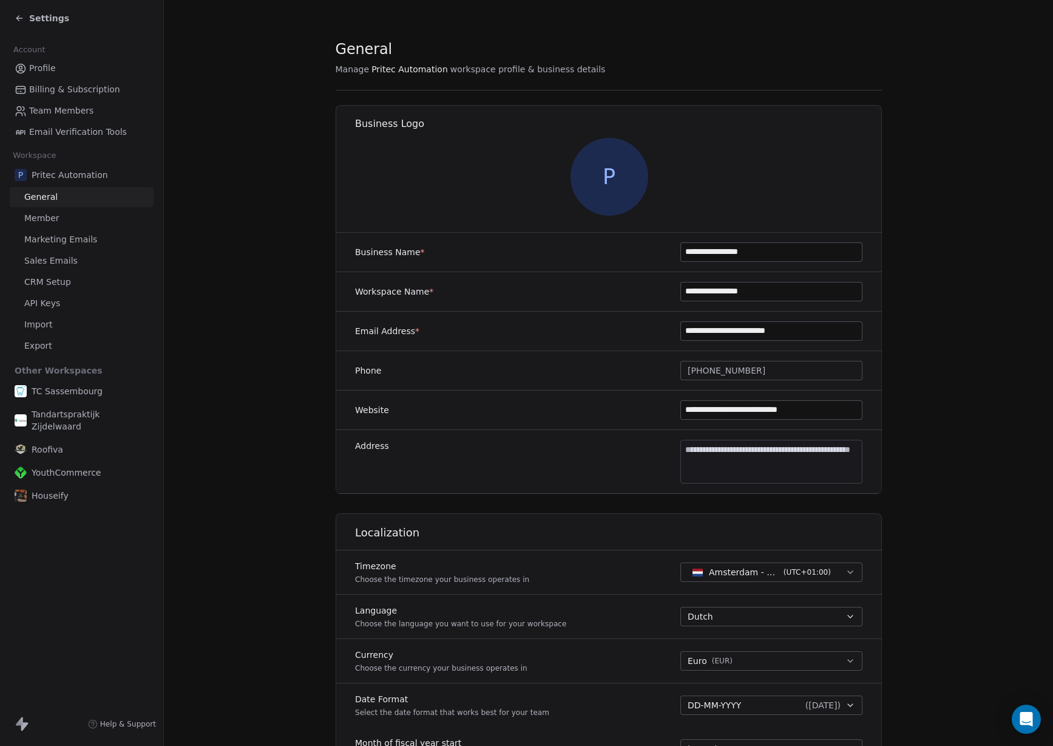
click at [83, 219] on link "Member" at bounding box center [82, 218] width 144 height 20
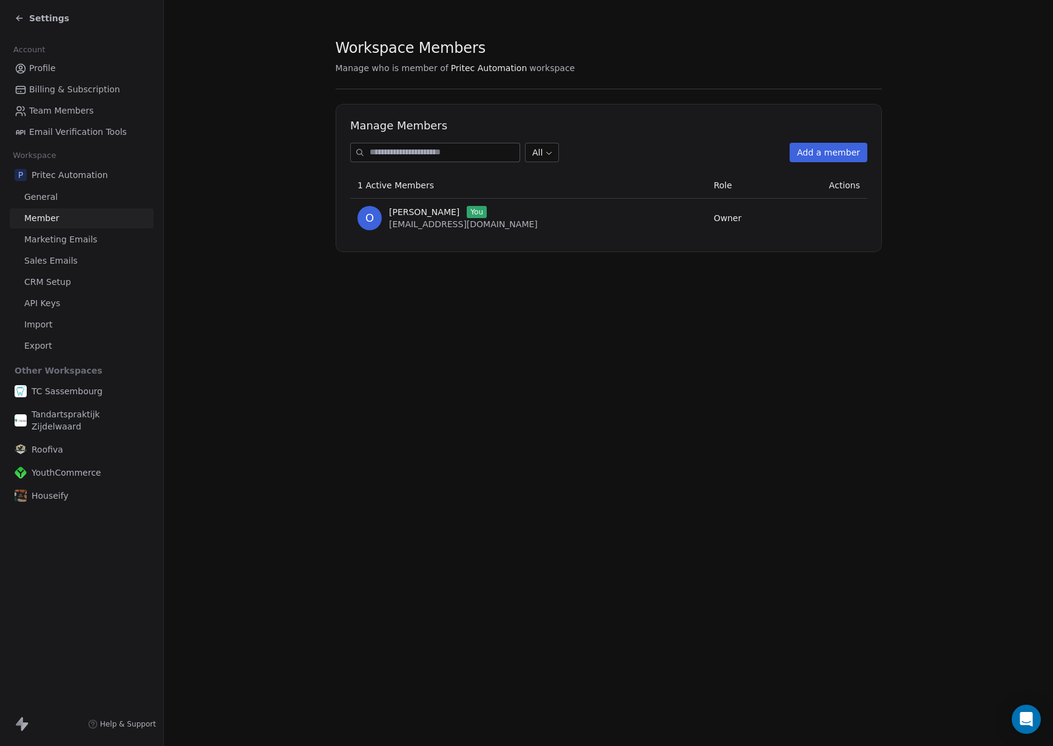
click at [78, 241] on span "Marketing Emails" at bounding box center [60, 239] width 73 height 13
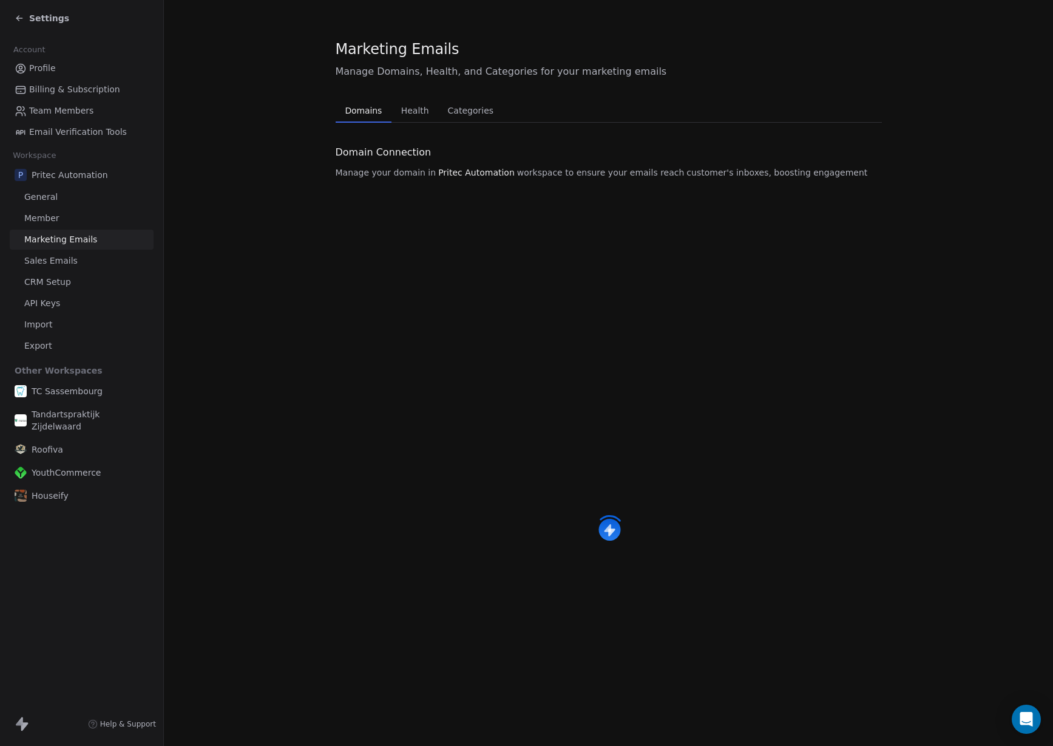
click at [78, 254] on link "Sales Emails" at bounding box center [82, 261] width 144 height 20
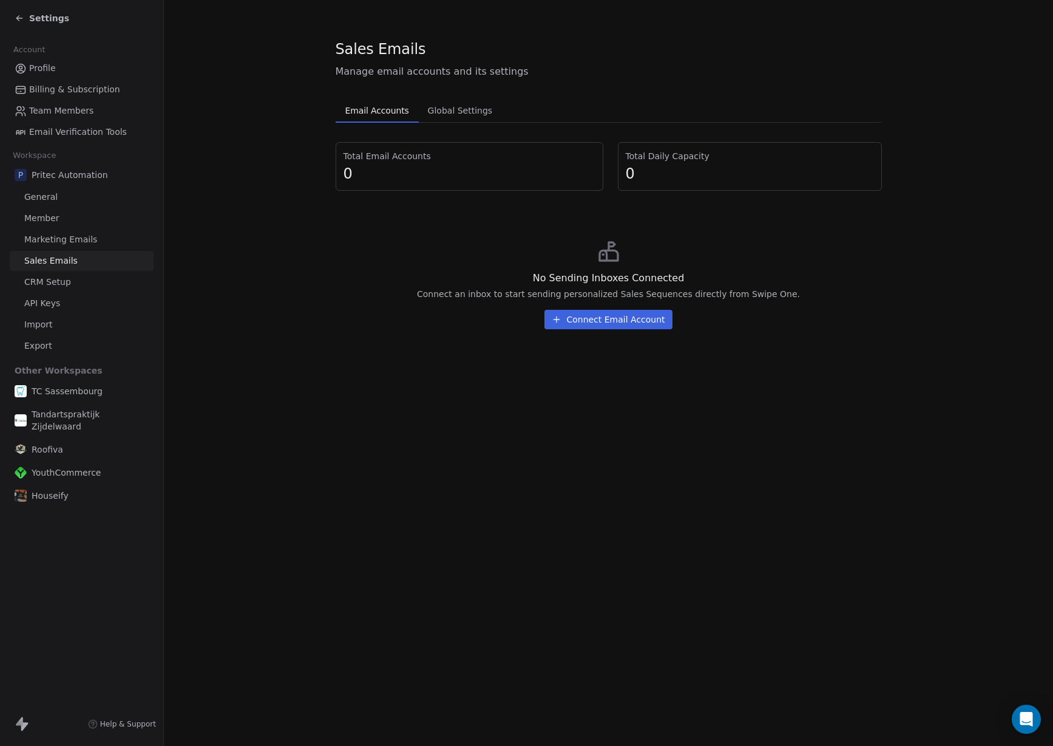
click at [90, 238] on span "Marketing Emails" at bounding box center [60, 239] width 73 height 13
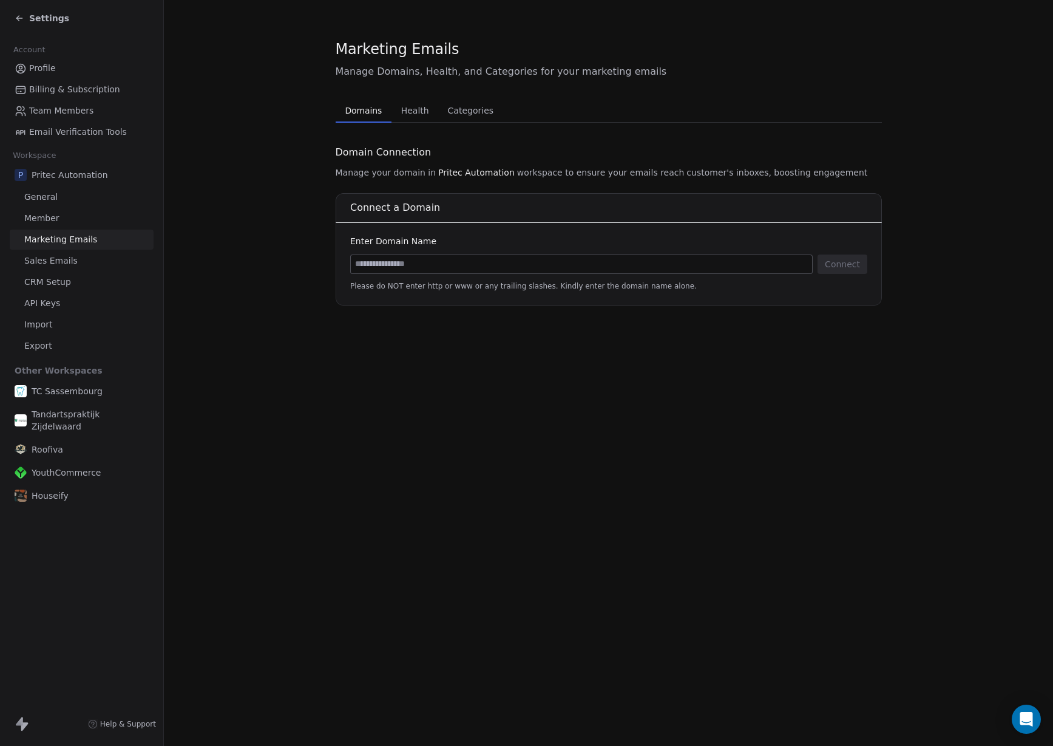
click at [463, 262] on input at bounding box center [581, 264] width 461 height 18
click at [61, 315] on link "Import" at bounding box center [82, 325] width 144 height 20
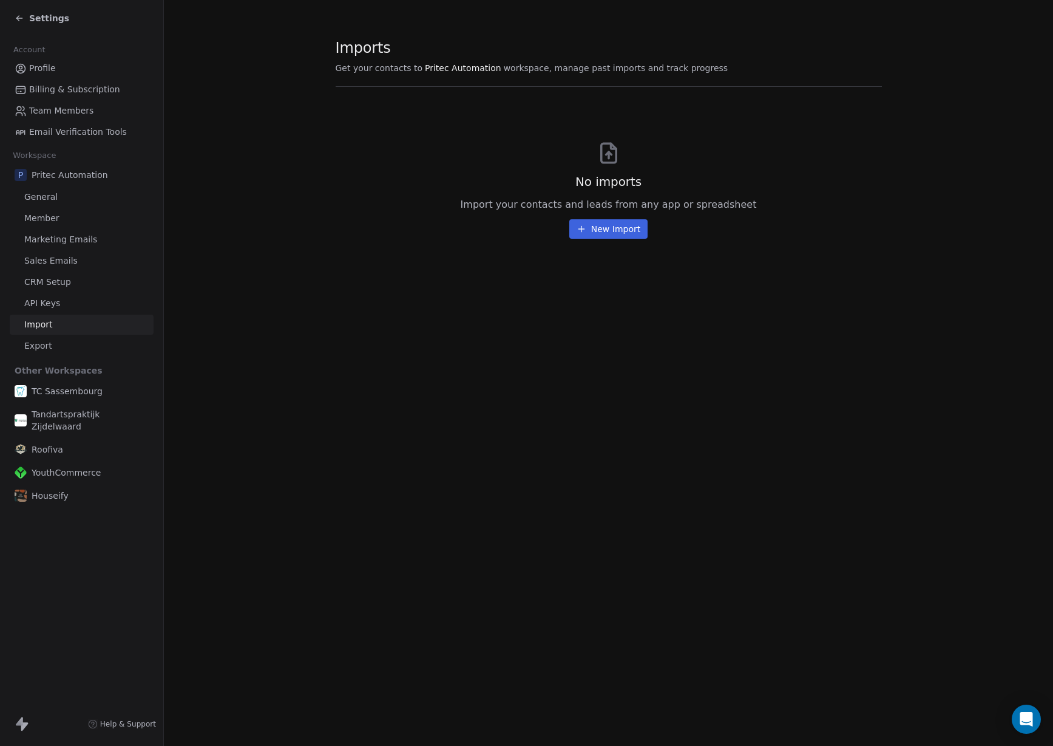
click at [74, 310] on link "API Keys" at bounding box center [82, 303] width 144 height 20
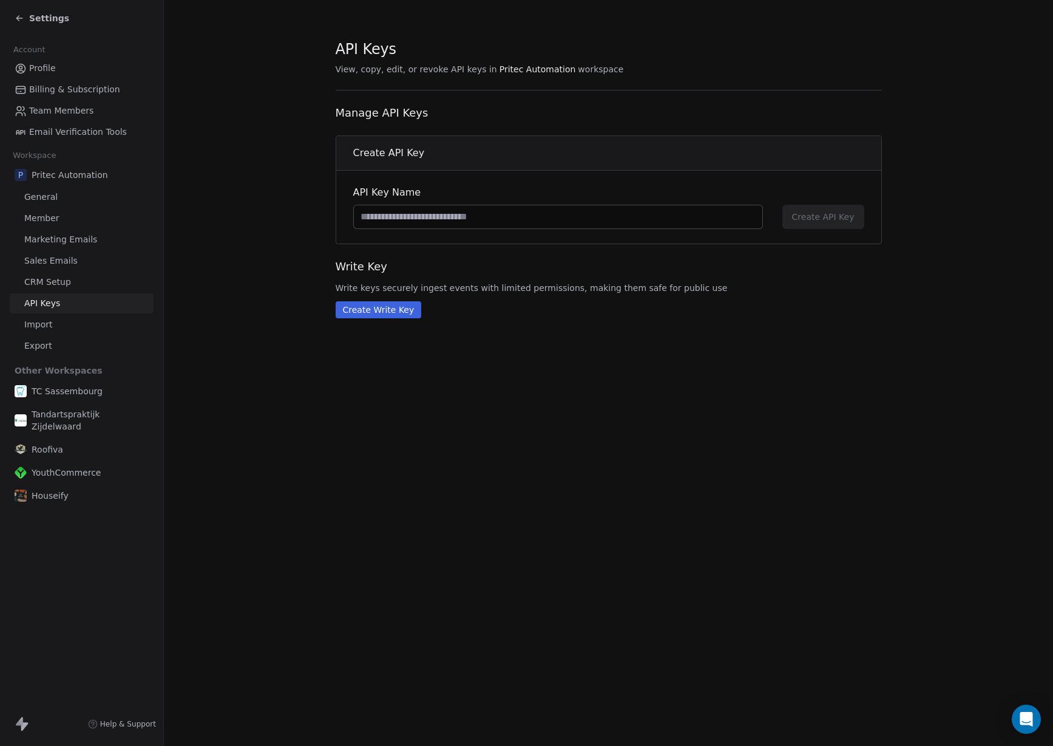
click at [75, 356] on div "Account Profile Billing & Subscription Team Members Email Verification Tools Wo…" at bounding box center [81, 271] width 163 height 470
click at [84, 281] on link "CRM Setup" at bounding box center [82, 282] width 144 height 20
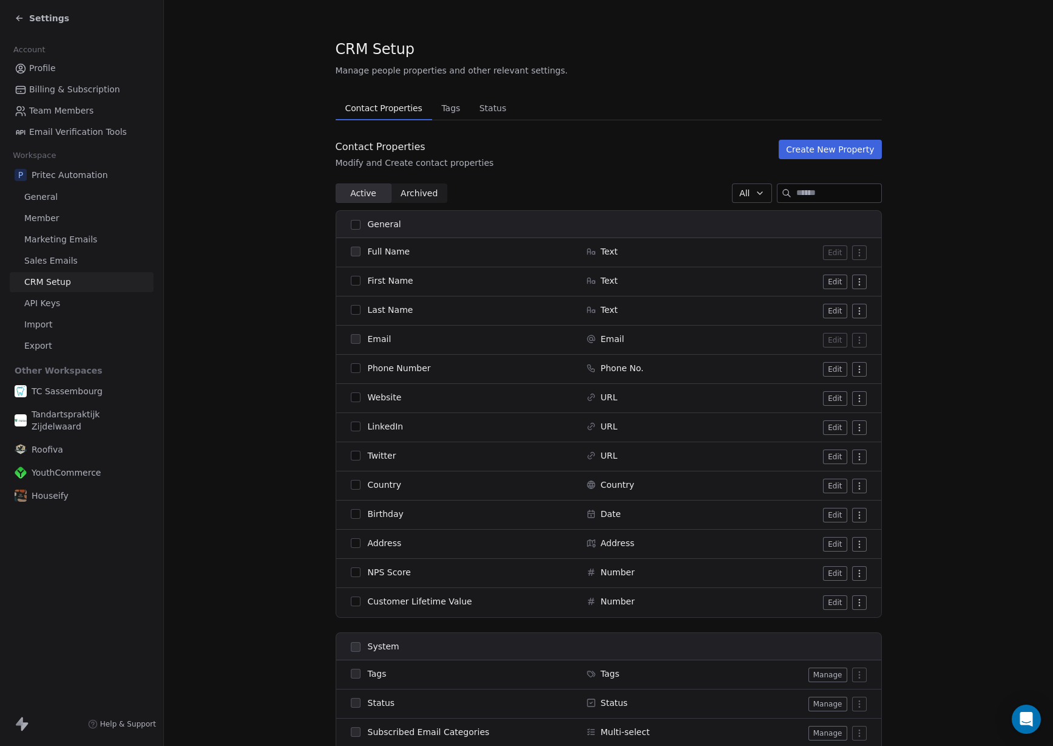
click at [50, 62] on span "Profile" at bounding box center [42, 68] width 27 height 13
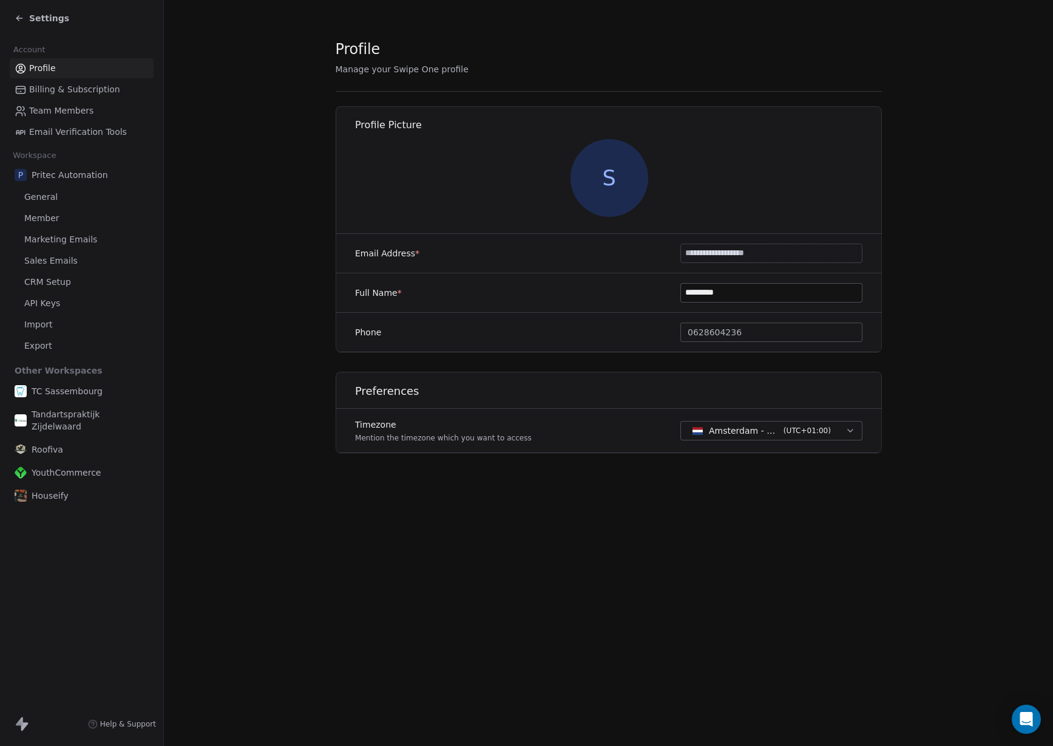
click at [87, 92] on span "Billing & Subscription" at bounding box center [74, 89] width 91 height 13
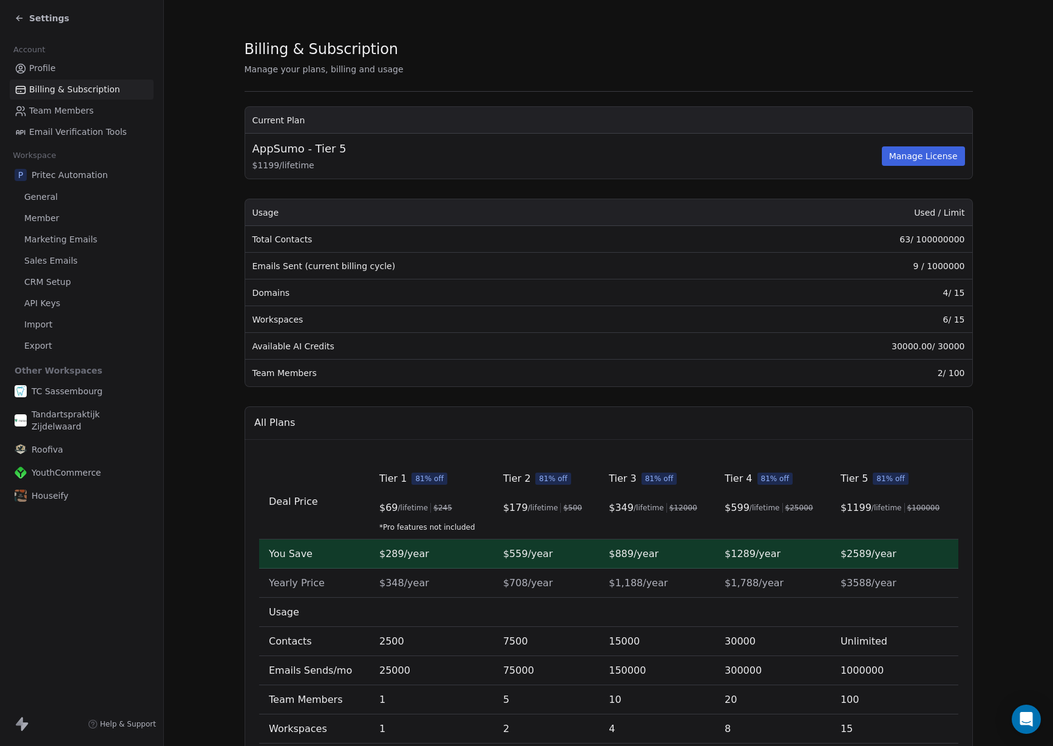
click at [90, 105] on span "Team Members" at bounding box center [61, 110] width 64 height 13
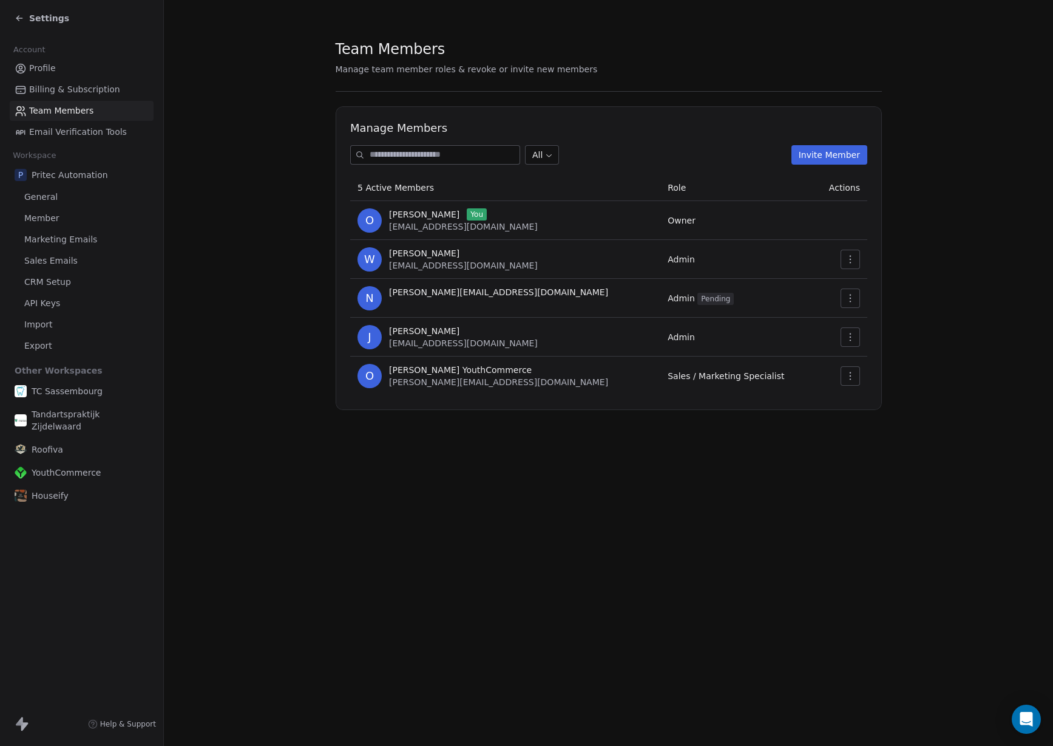
click at [101, 131] on span "Email Verification Tools" at bounding box center [78, 132] width 98 height 13
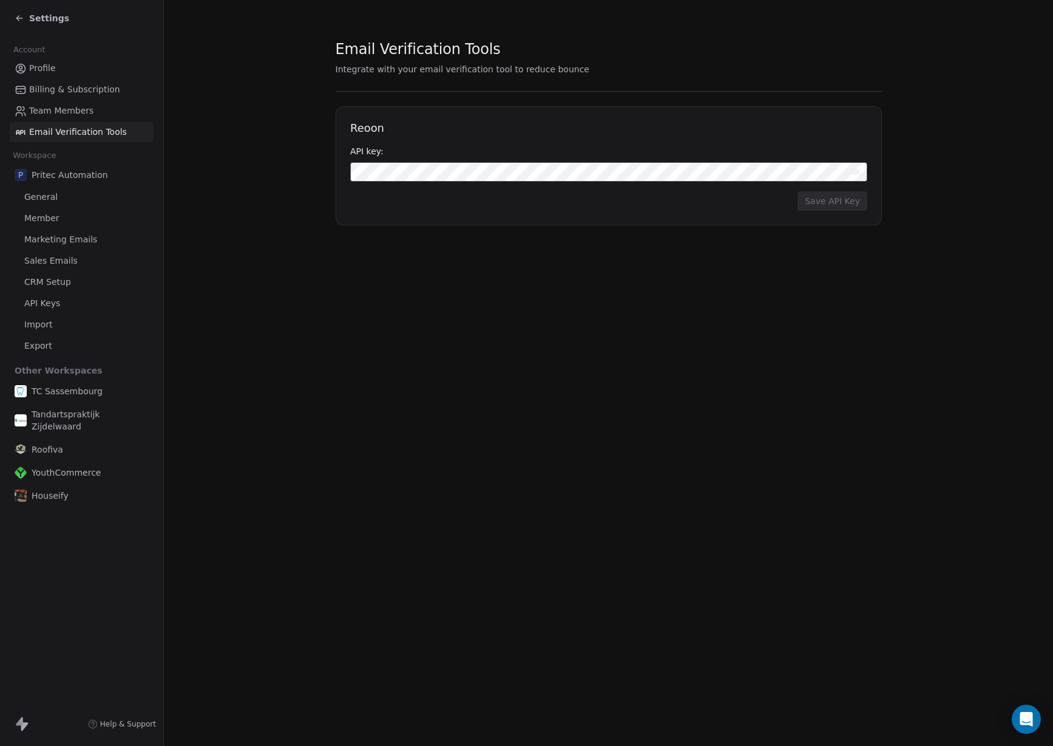
click at [47, 19] on span "Settings" at bounding box center [49, 18] width 40 height 12
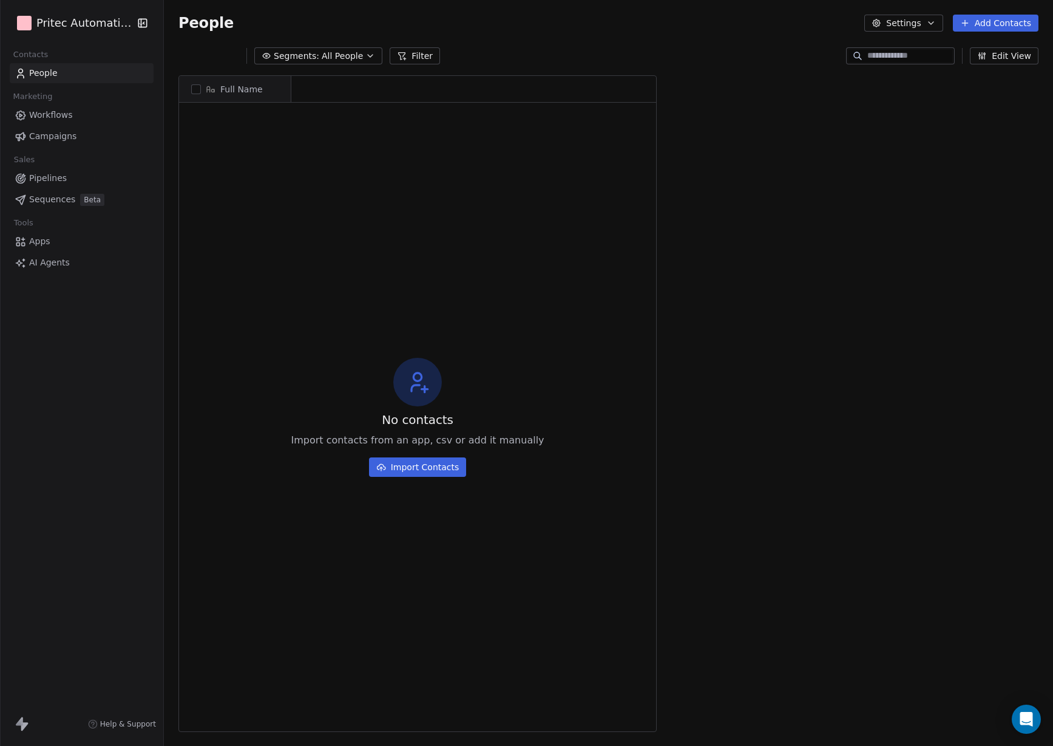
scroll to position [1, 1]
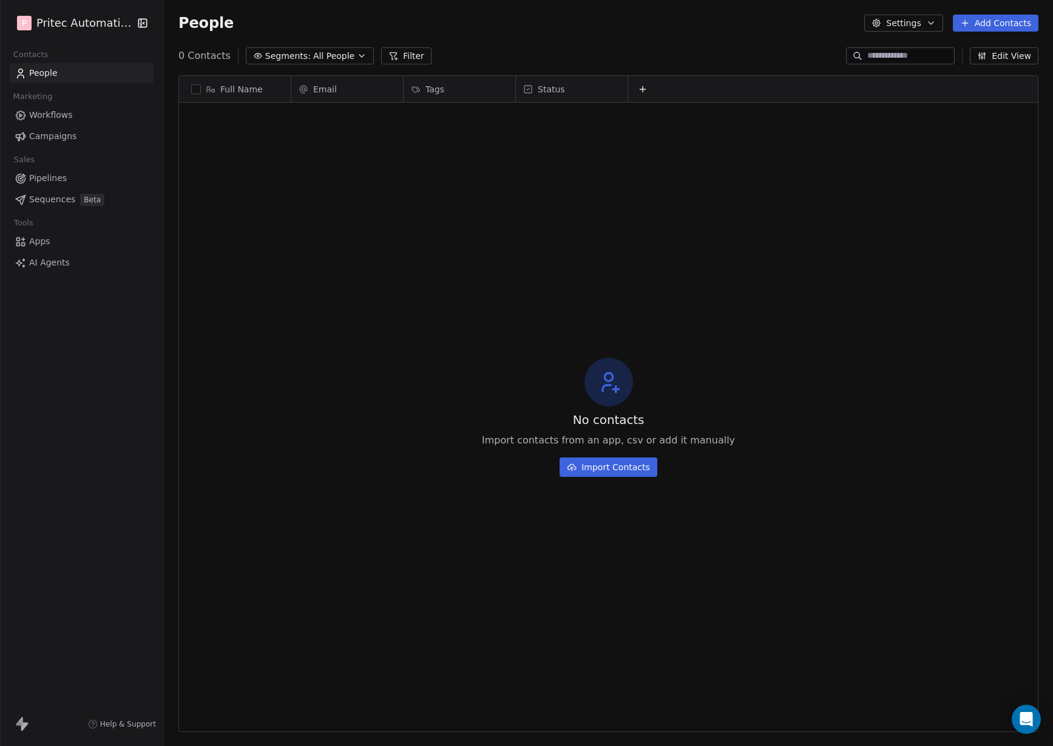
click at [84, 118] on link "Workflows" at bounding box center [82, 115] width 144 height 20
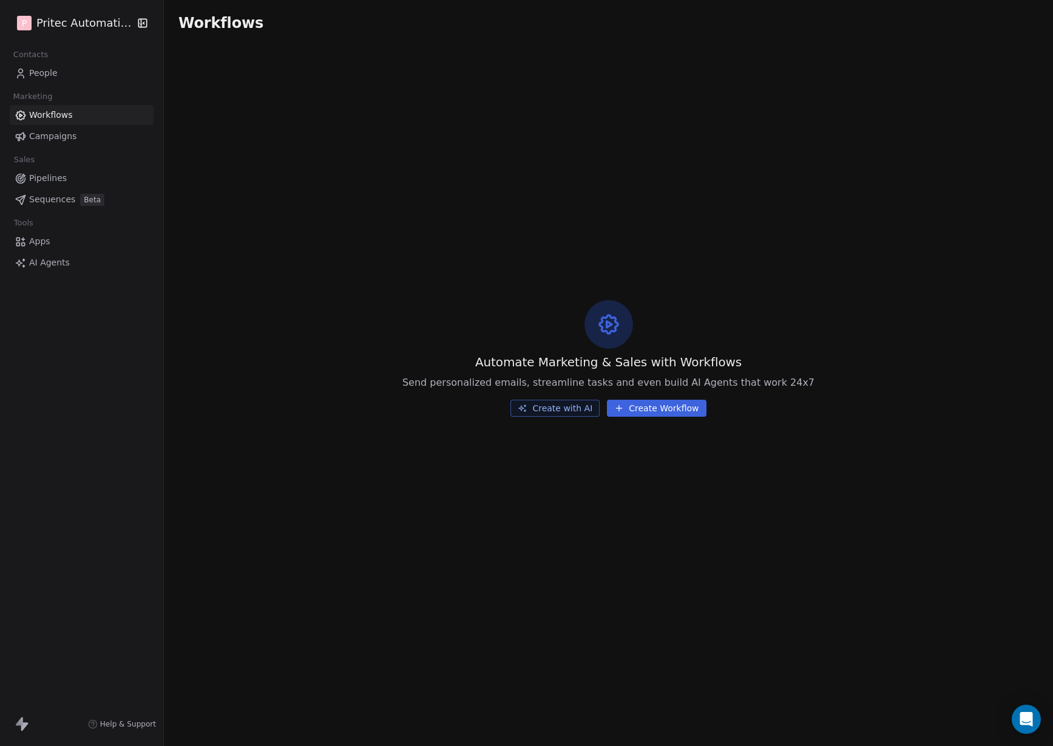
click at [49, 248] on link "Apps" at bounding box center [82, 241] width 144 height 20
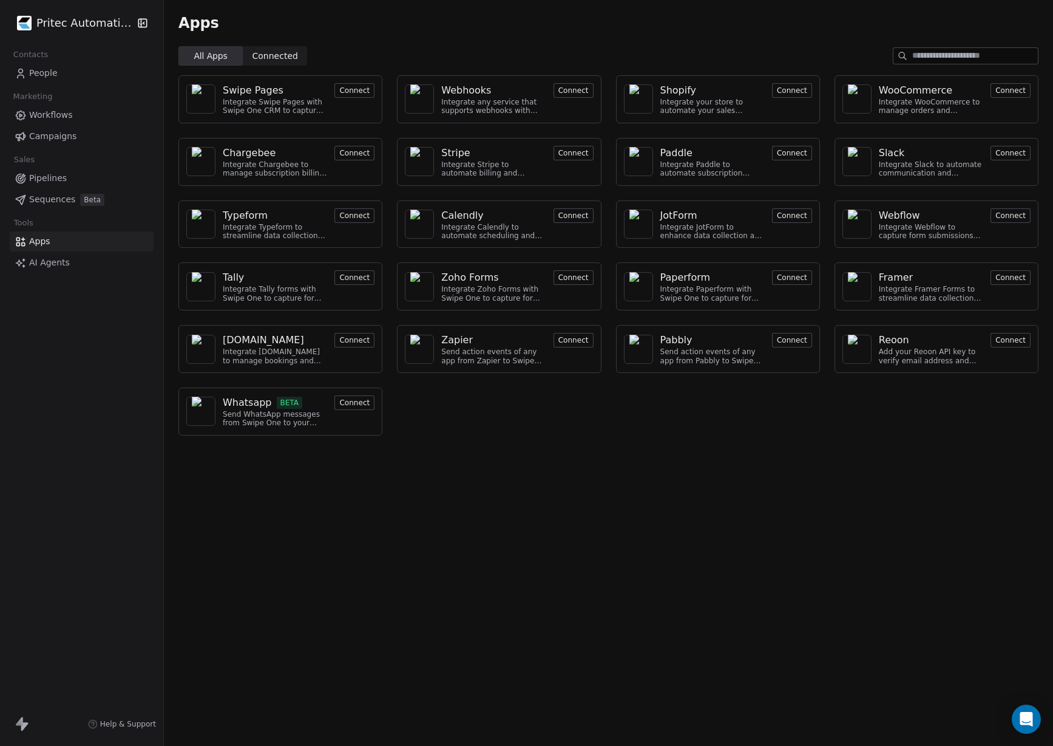
click at [102, 29] on html "Pritec Automation Contacts People Marketing Workflows Campaigns Sales Pipelines…" at bounding box center [526, 373] width 1053 height 746
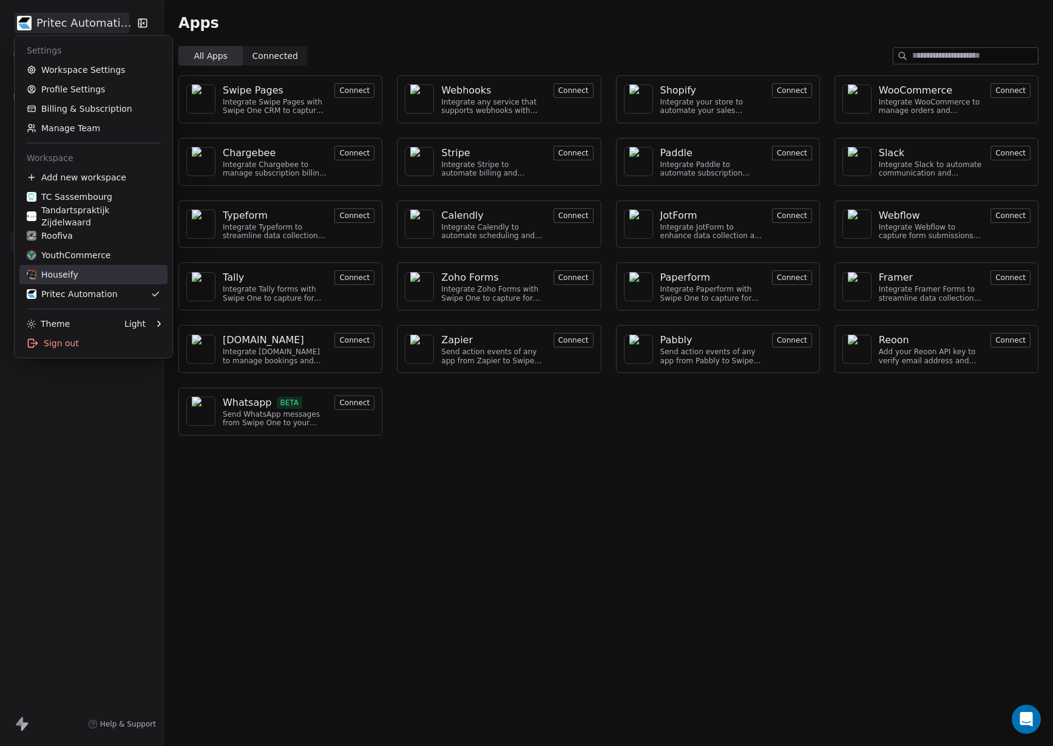
click at [100, 277] on div "Houseify" at bounding box center [94, 274] width 134 height 12
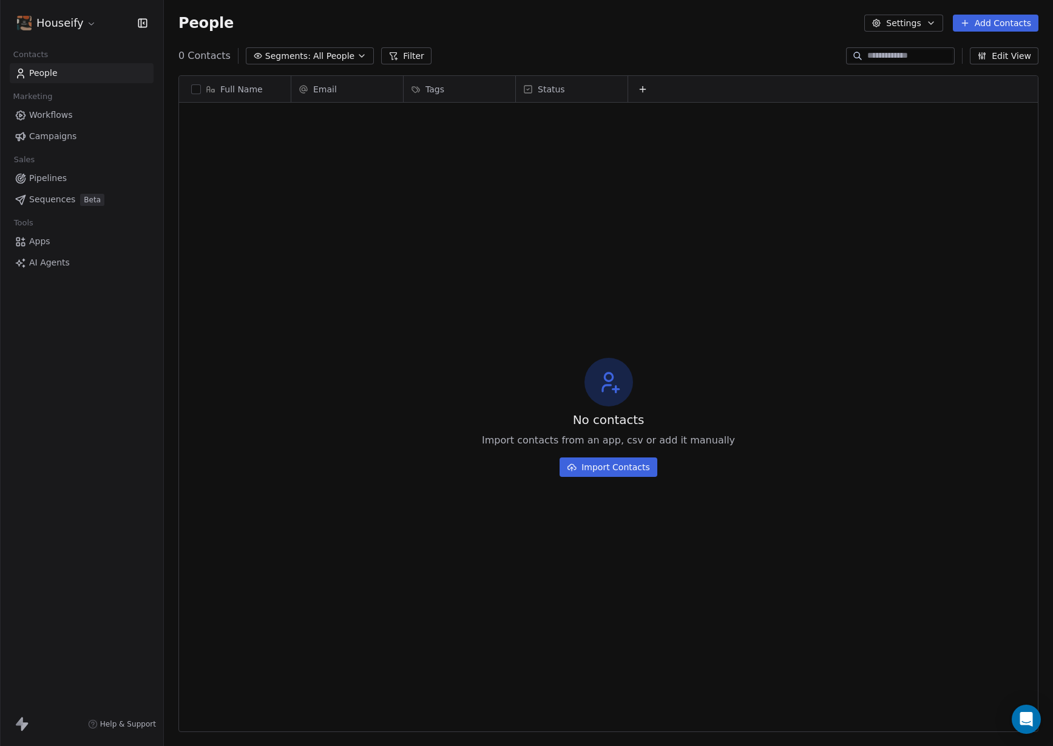
scroll to position [656, 889]
click at [58, 241] on link "Apps" at bounding box center [82, 241] width 144 height 20
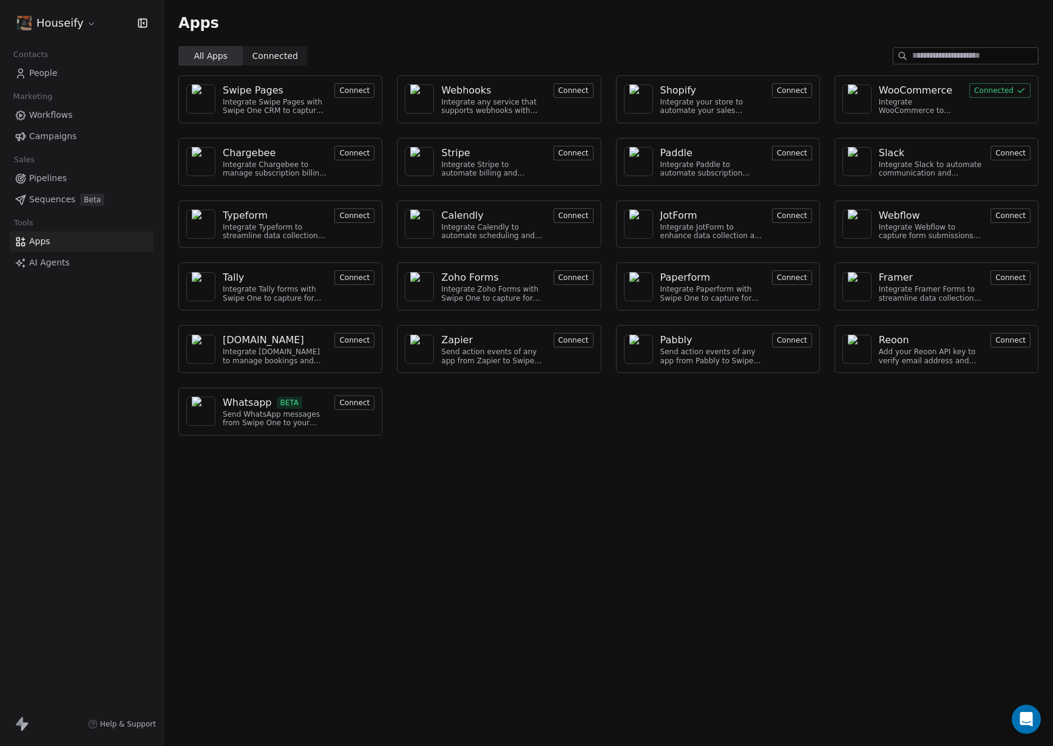
click at [974, 98] on div "WooCommerce Integrate WooCommerce to manage orders and customer data Connected" at bounding box center [937, 99] width 204 height 48
click at [981, 90] on button "Connected" at bounding box center [1000, 90] width 61 height 15
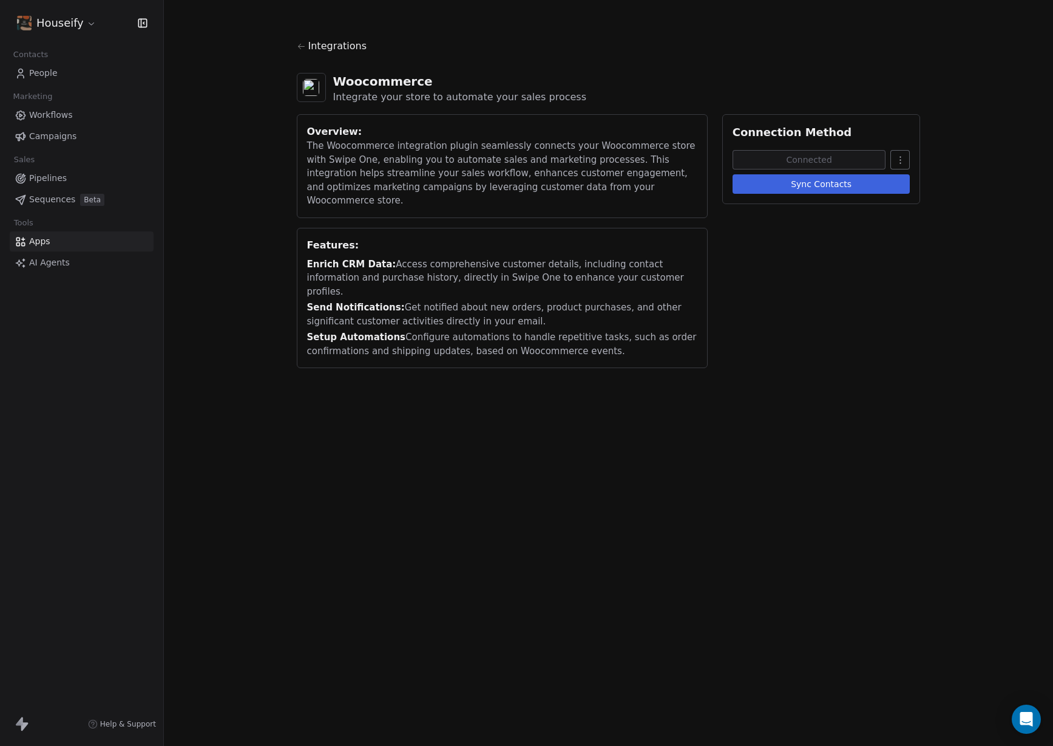
click at [63, 112] on span "Workflows" at bounding box center [51, 115] width 44 height 13
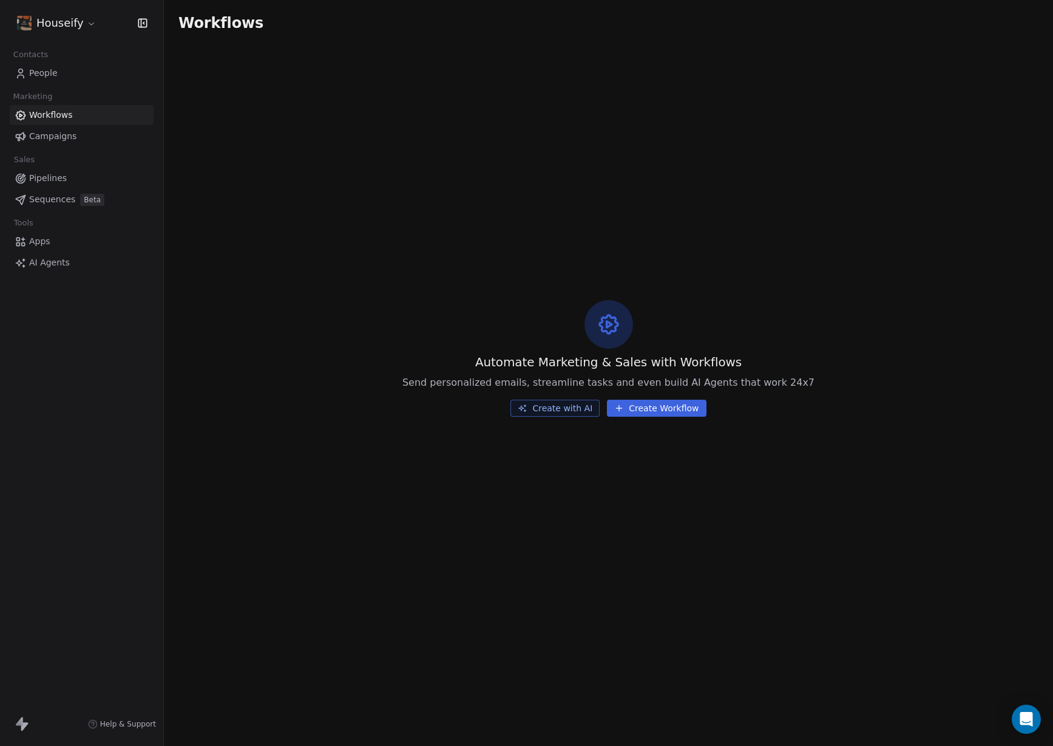
click at [49, 138] on span "Campaigns" at bounding box center [52, 136] width 47 height 13
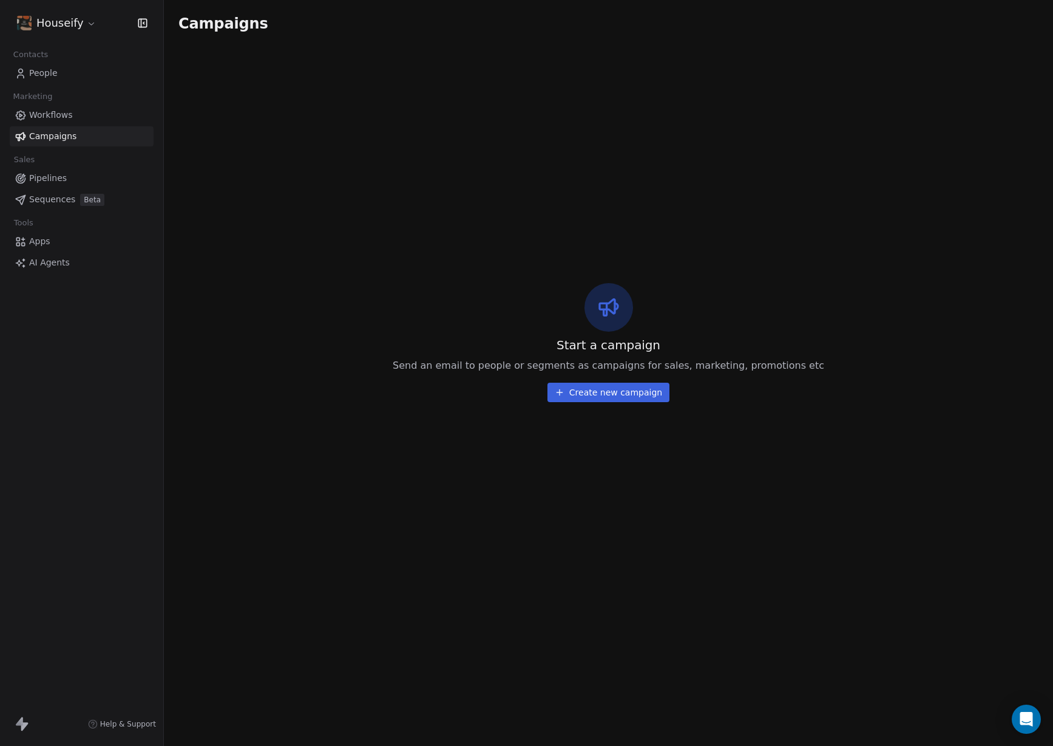
click at [67, 121] on link "Workflows" at bounding box center [82, 115] width 144 height 20
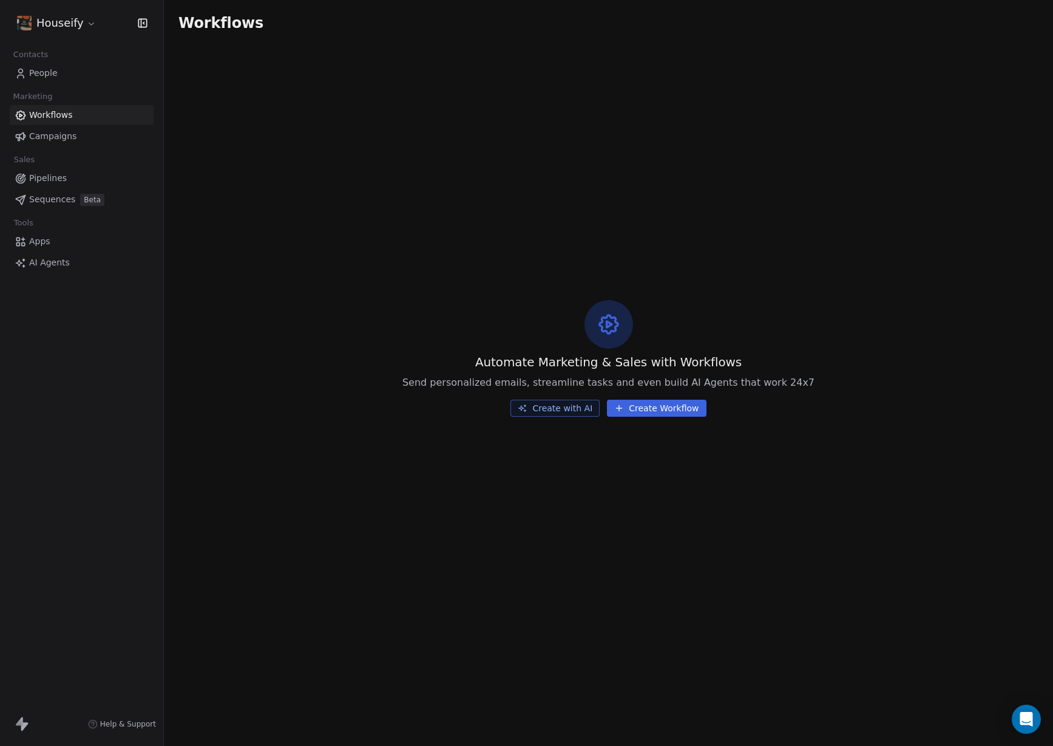
click at [638, 410] on button "Create Workflow" at bounding box center [656, 408] width 99 height 17
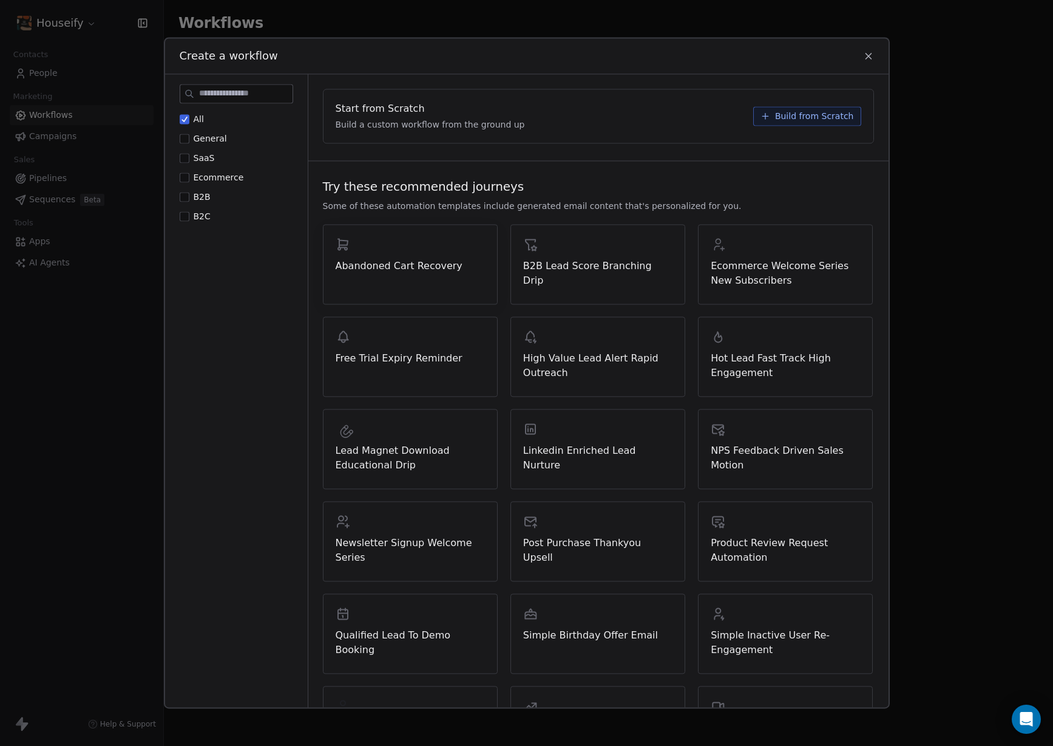
click at [446, 275] on div "Abandoned Cart Recovery" at bounding box center [410, 264] width 175 height 80
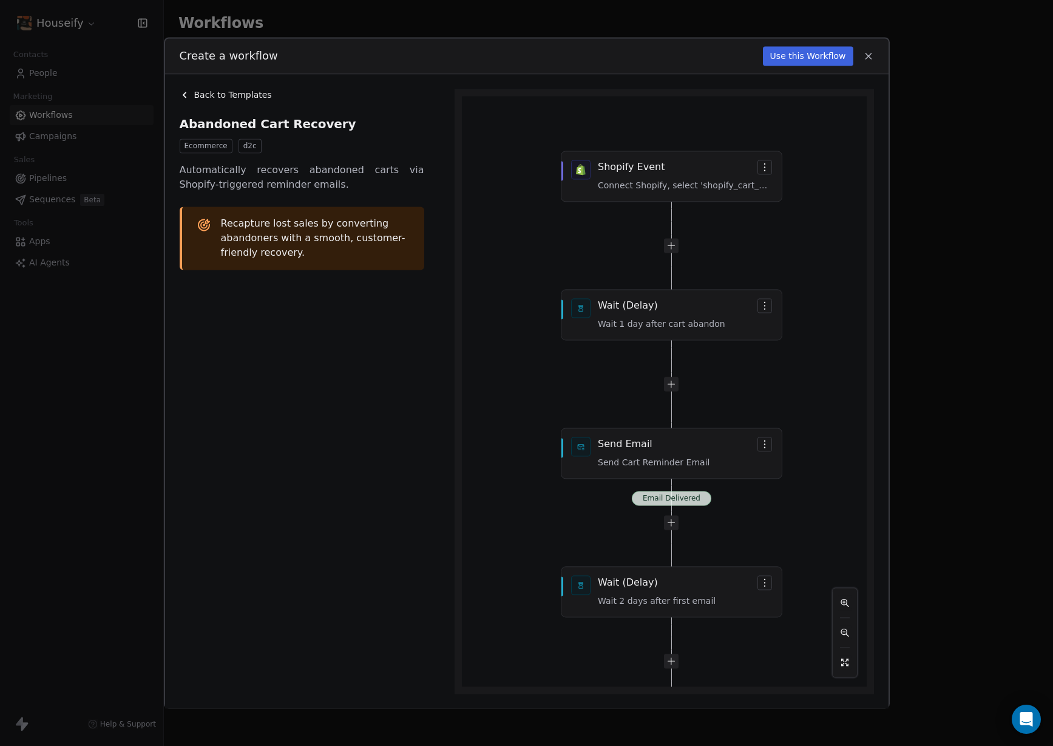
click at [821, 58] on button "Use this Workflow" at bounding box center [808, 55] width 90 height 19
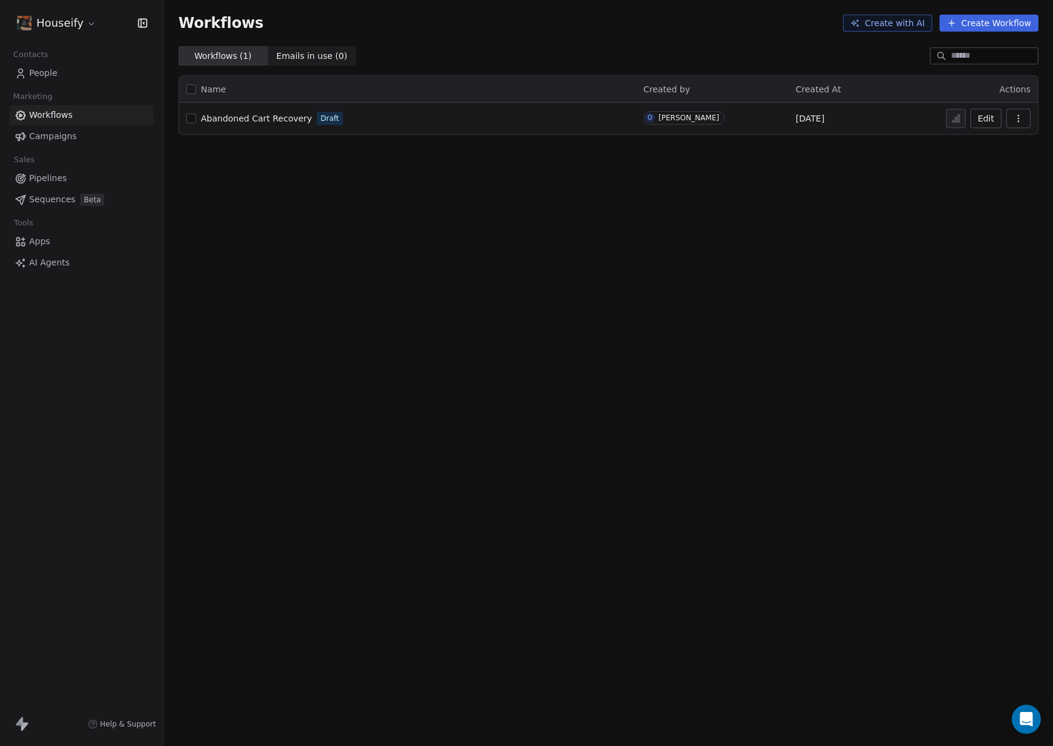
click at [264, 118] on span "Abandoned Cart Recovery" at bounding box center [256, 119] width 111 height 10
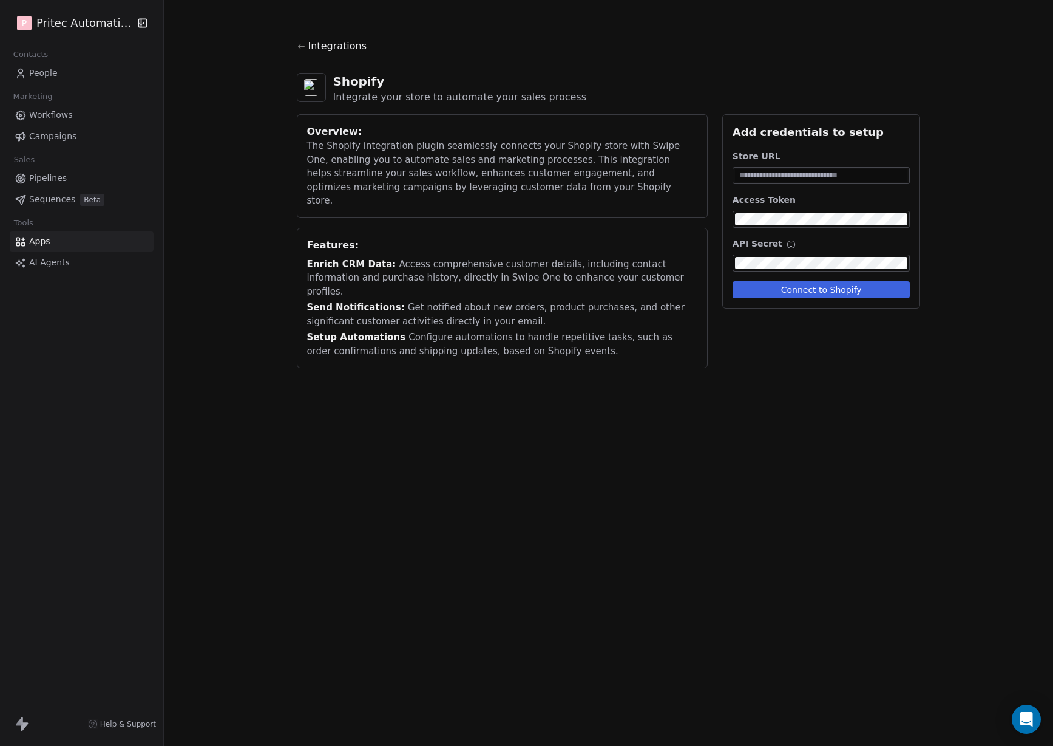
click at [793, 177] on input at bounding box center [821, 175] width 173 height 12
click at [752, 155] on div "Store URL" at bounding box center [822, 156] width 178 height 12
click at [761, 244] on div "API Secret" at bounding box center [822, 243] width 178 height 12
click at [757, 152] on div "Store URL" at bounding box center [822, 156] width 178 height 12
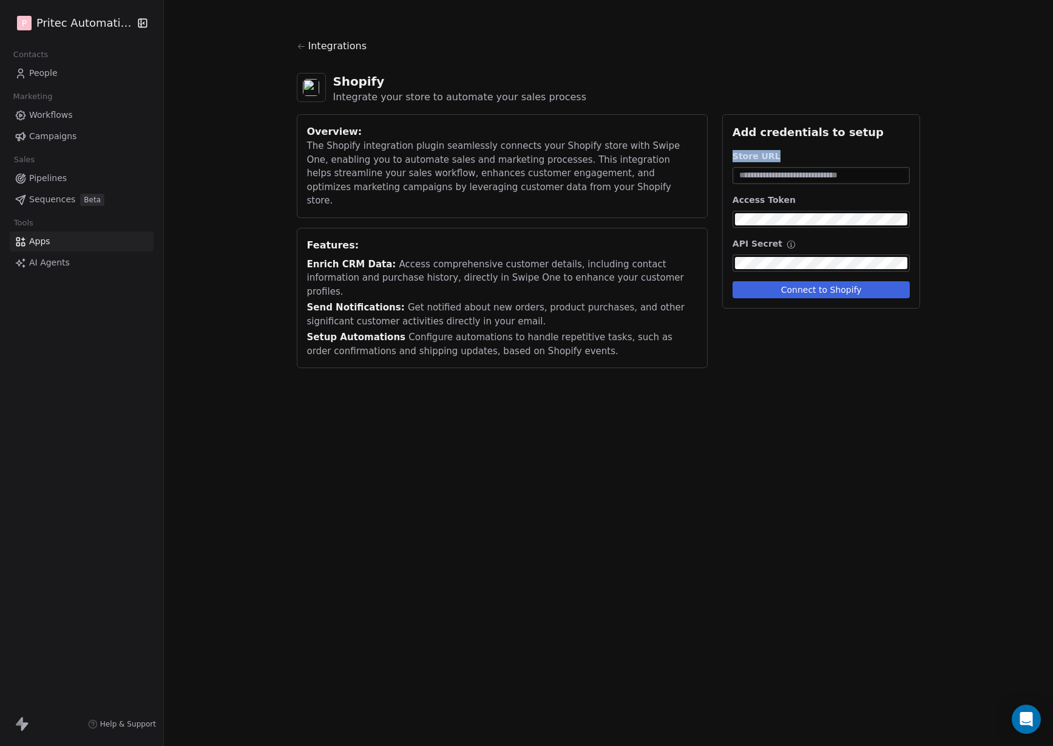
click at [757, 152] on div "Store URL" at bounding box center [822, 156] width 178 height 12
copy div "Store URL"
click at [773, 202] on div "Access Token" at bounding box center [822, 200] width 178 height 12
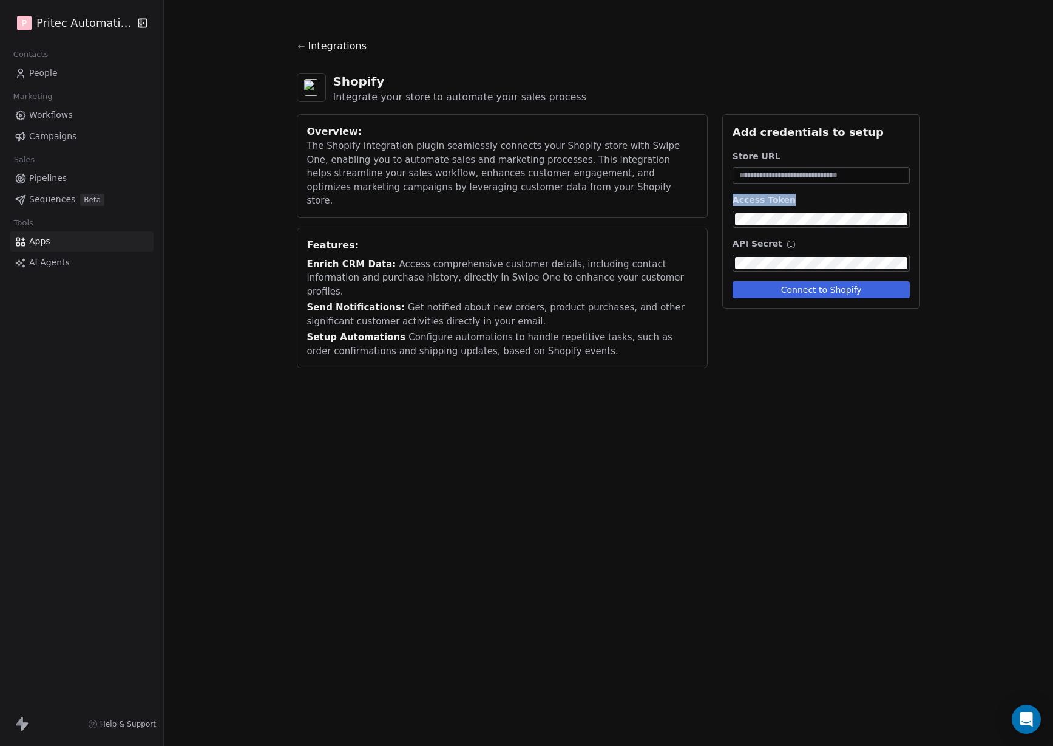
copy div "Access Token"
click at [766, 247] on div "API Secret" at bounding box center [822, 243] width 178 height 12
copy div "API Secret"
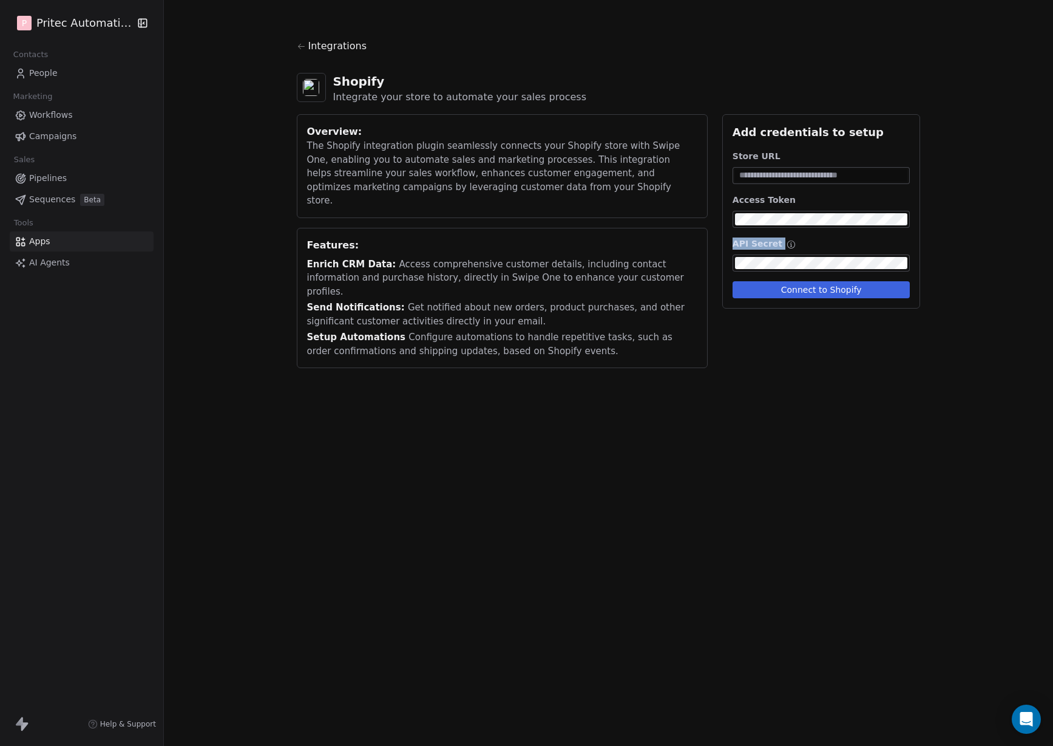
click at [96, 260] on link "AI Agents" at bounding box center [82, 263] width 144 height 20
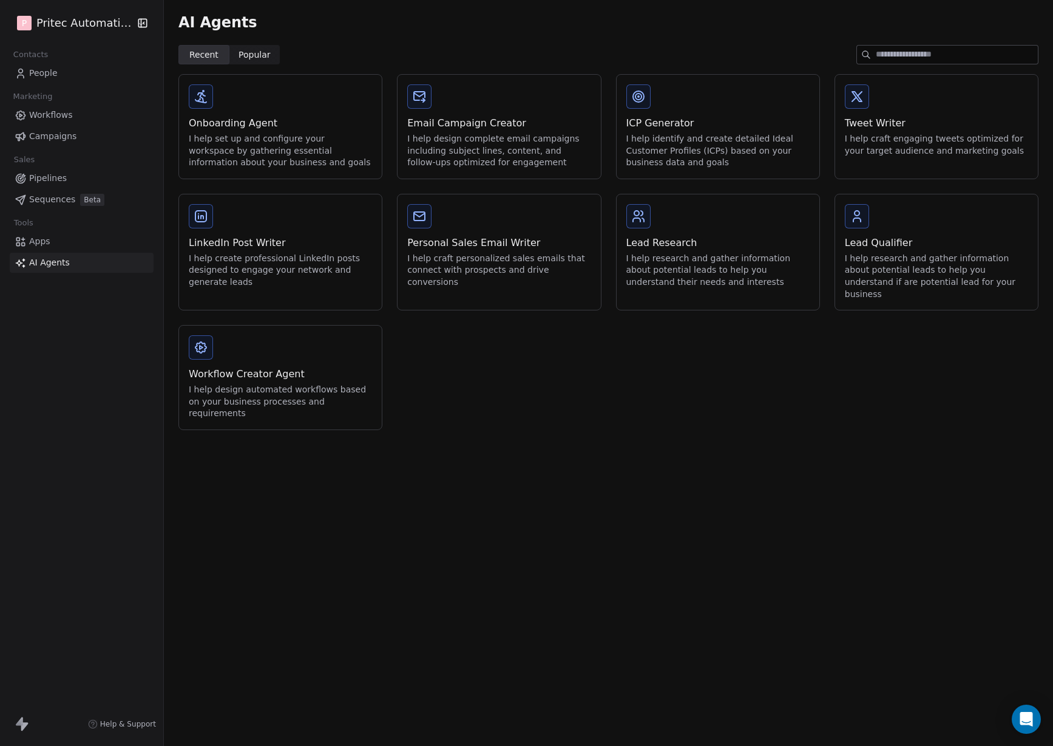
click at [96, 248] on link "Apps" at bounding box center [82, 241] width 144 height 20
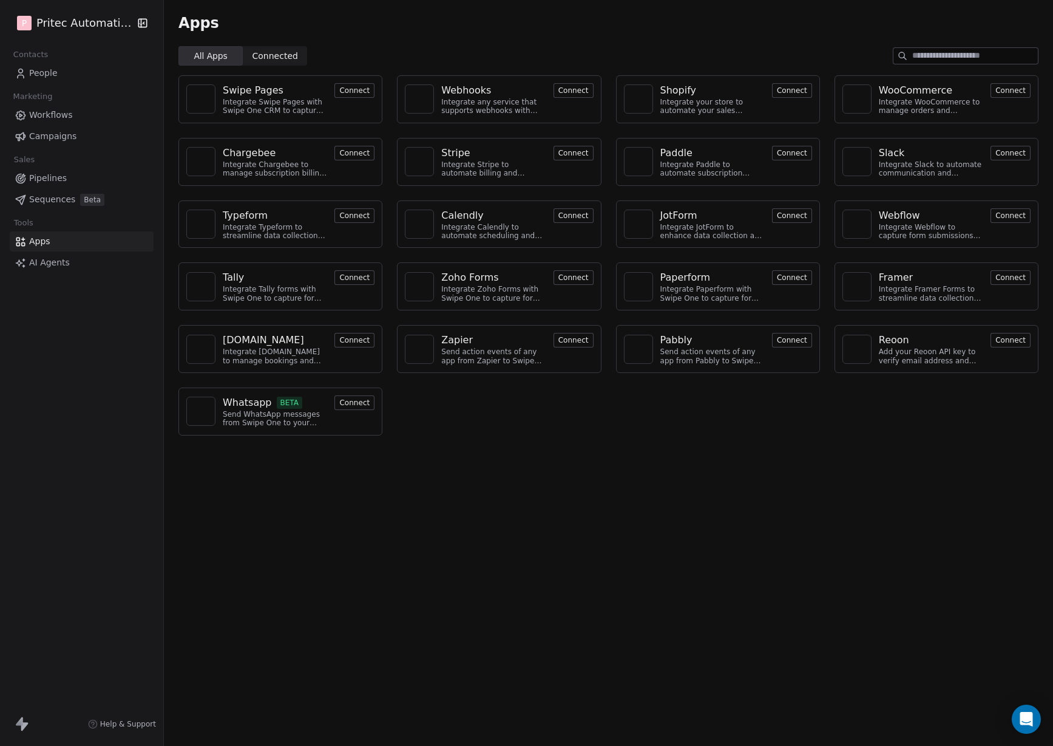
click at [90, 26] on html "P Pritec Automation Contacts People Marketing Workflows Campaigns Sales Pipelin…" at bounding box center [526, 373] width 1053 height 746
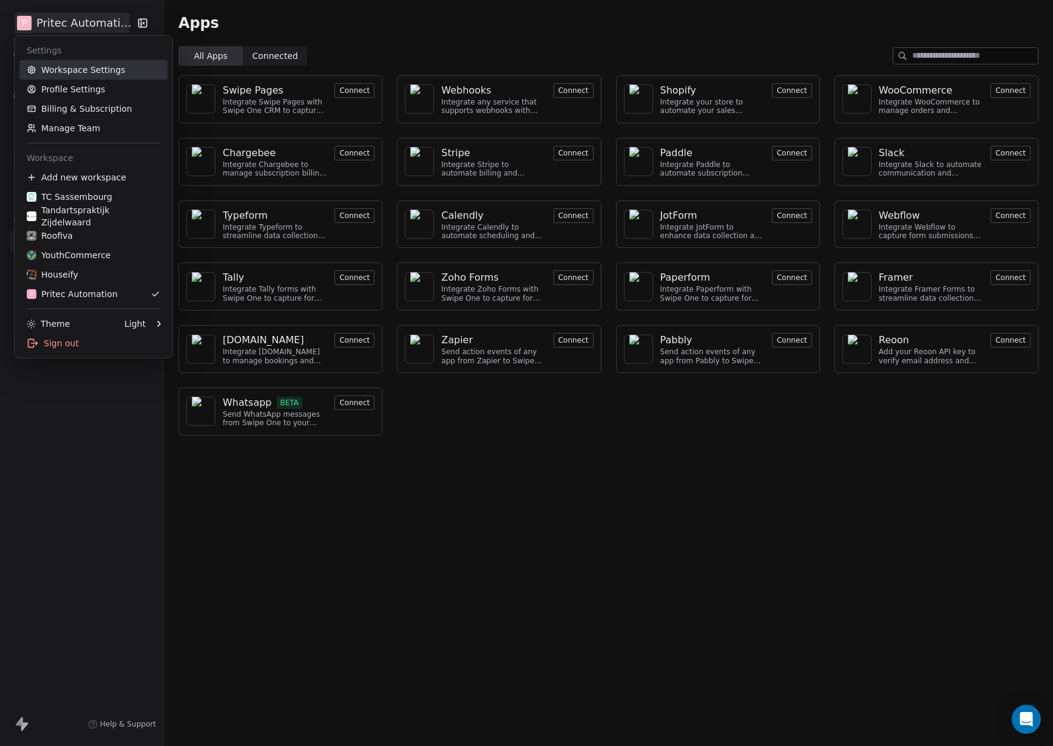
click at [100, 73] on link "Workspace Settings" at bounding box center [93, 69] width 148 height 19
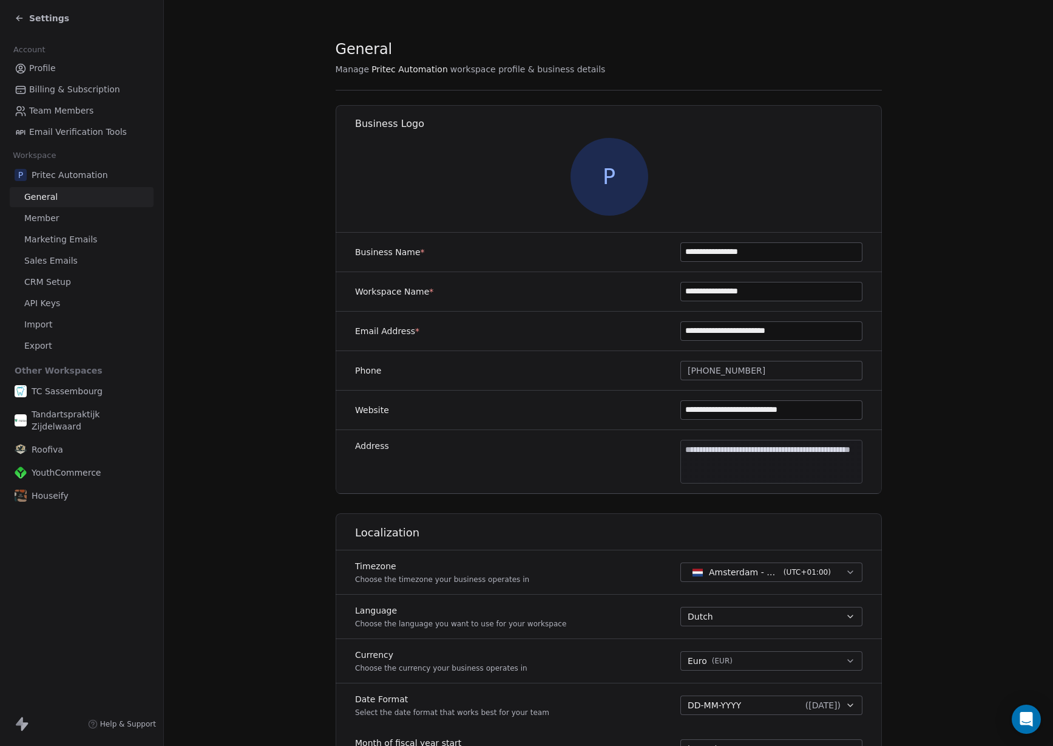
click at [636, 176] on span "P" at bounding box center [609, 177] width 78 height 78
click at [524, 172] on div at bounding box center [609, 177] width 547 height 78
click at [622, 171] on span at bounding box center [609, 177] width 78 height 78
click at [15, 18] on icon at bounding box center [20, 18] width 10 height 10
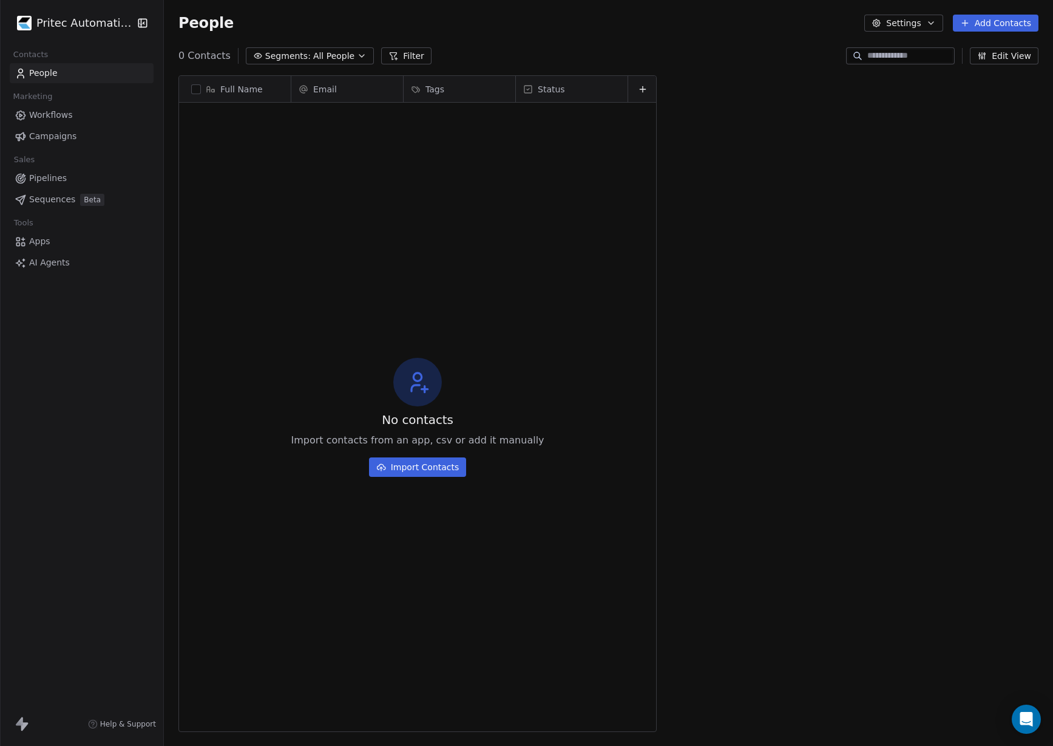
scroll to position [656, 889]
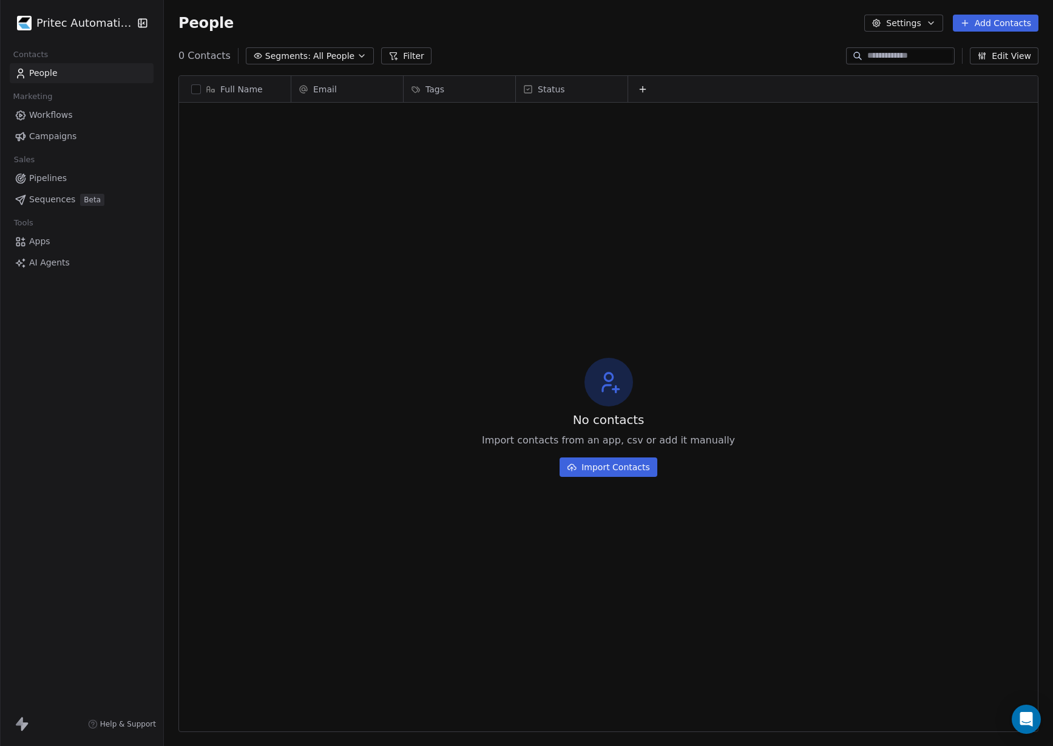
click at [89, 118] on link "Workflows" at bounding box center [82, 115] width 144 height 20
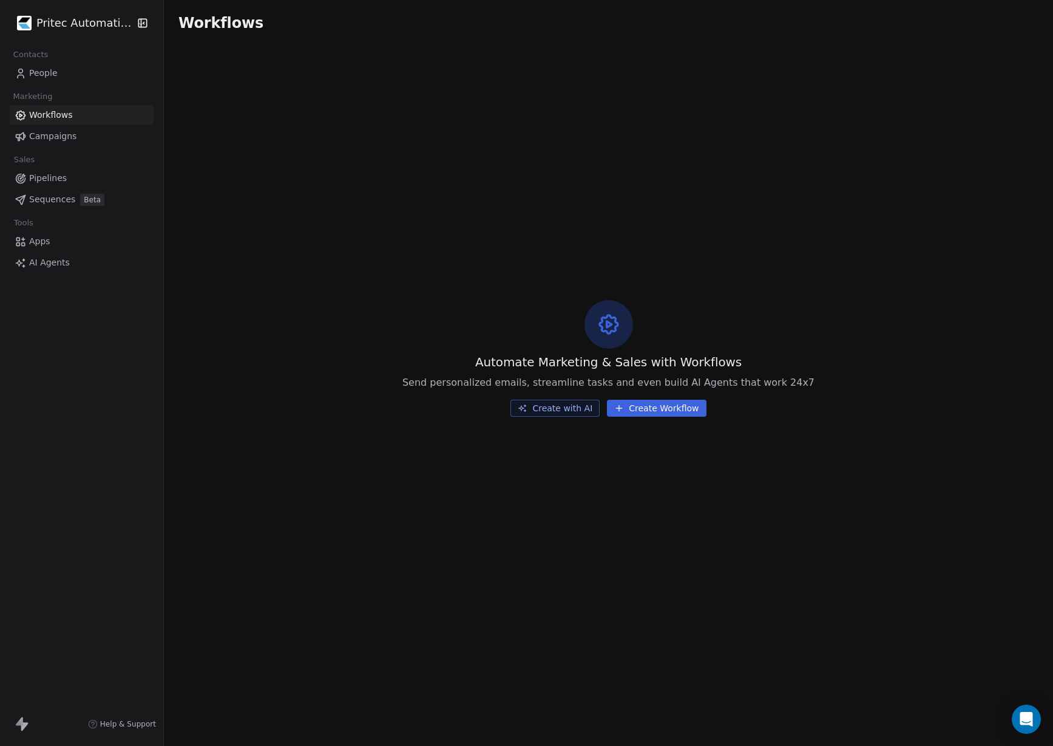
click at [641, 406] on button "Create Workflow" at bounding box center [656, 408] width 99 height 17
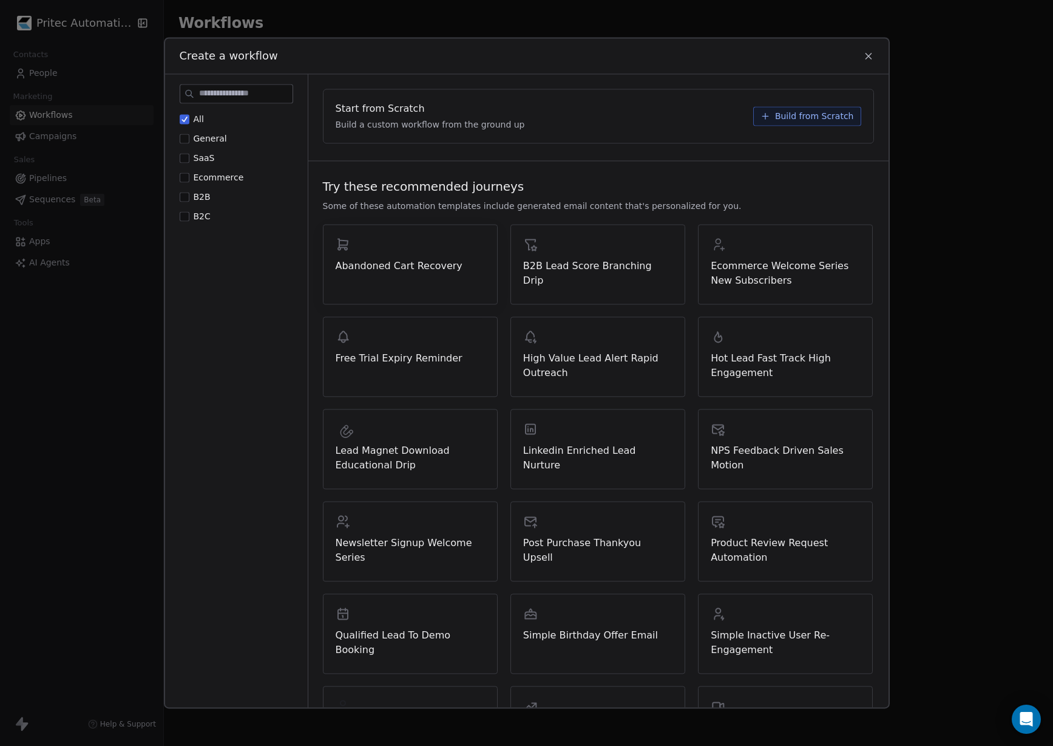
click at [409, 270] on span "Abandoned Cart Recovery" at bounding box center [410, 266] width 149 height 15
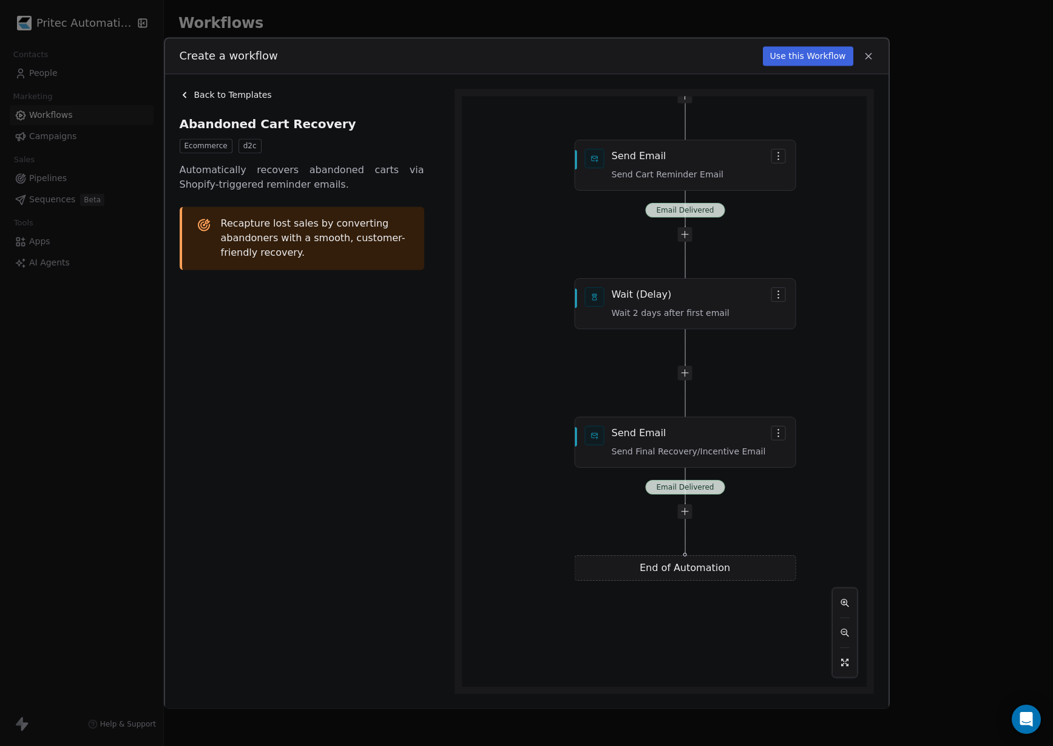
click at [205, 96] on span "Back to Templates" at bounding box center [233, 95] width 78 height 12
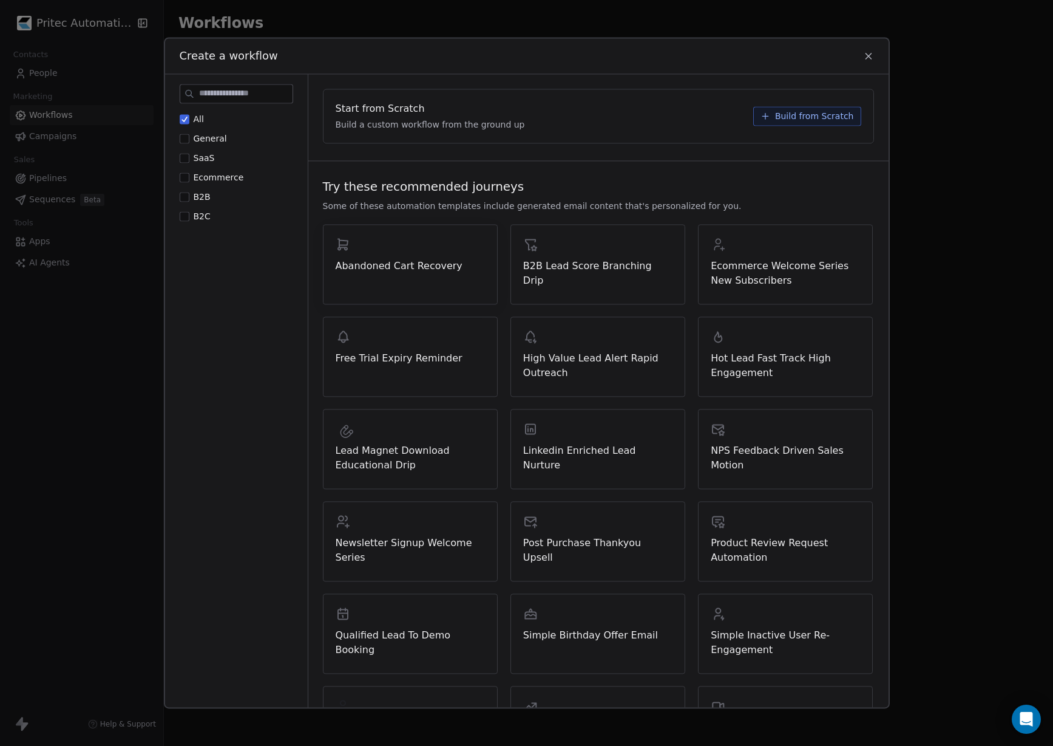
click at [401, 271] on span "Abandoned Cart Recovery" at bounding box center [410, 266] width 149 height 15
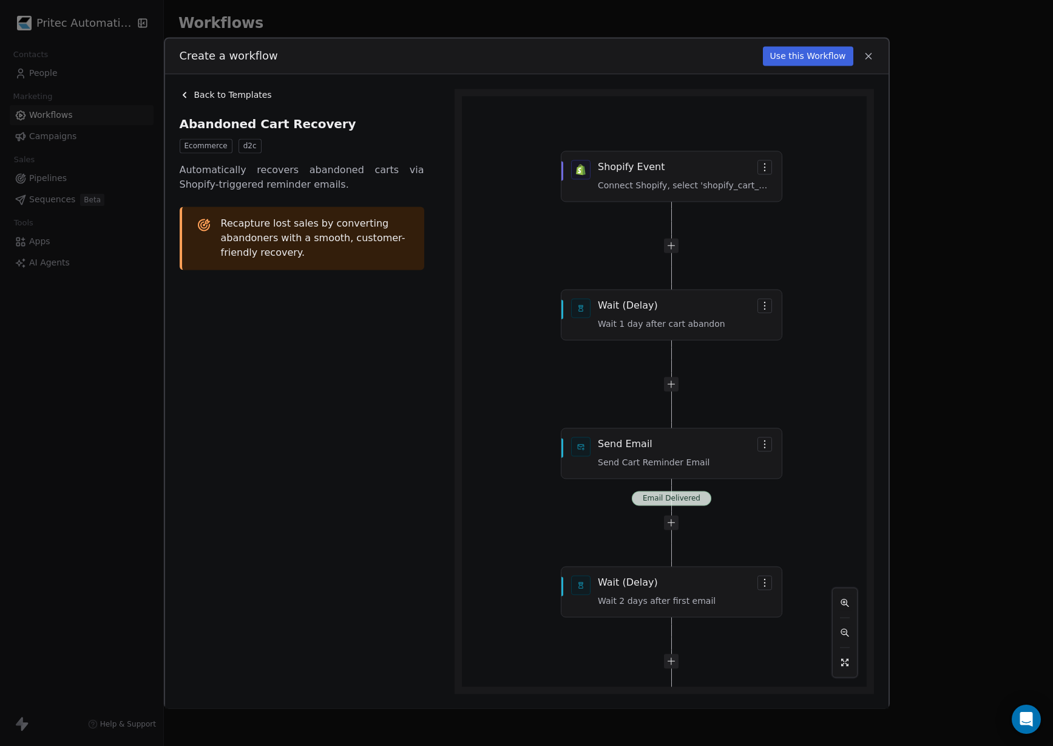
click at [798, 60] on button "Use this Workflow" at bounding box center [808, 55] width 90 height 19
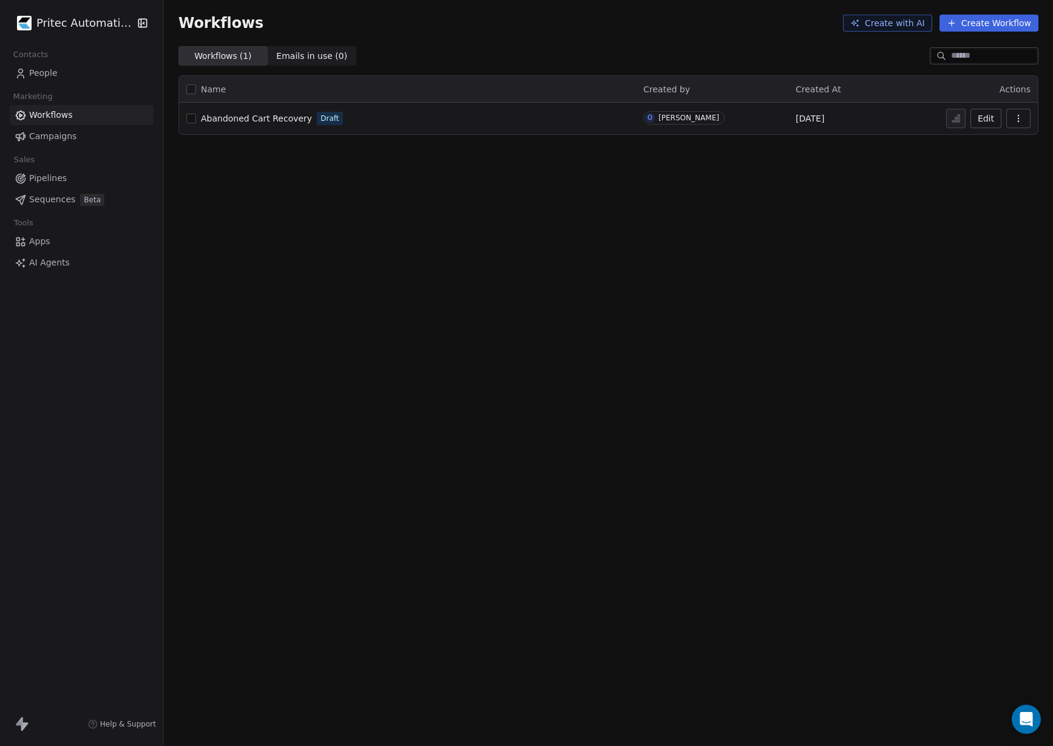
click at [276, 120] on span "Abandoned Cart Recovery" at bounding box center [256, 119] width 111 height 10
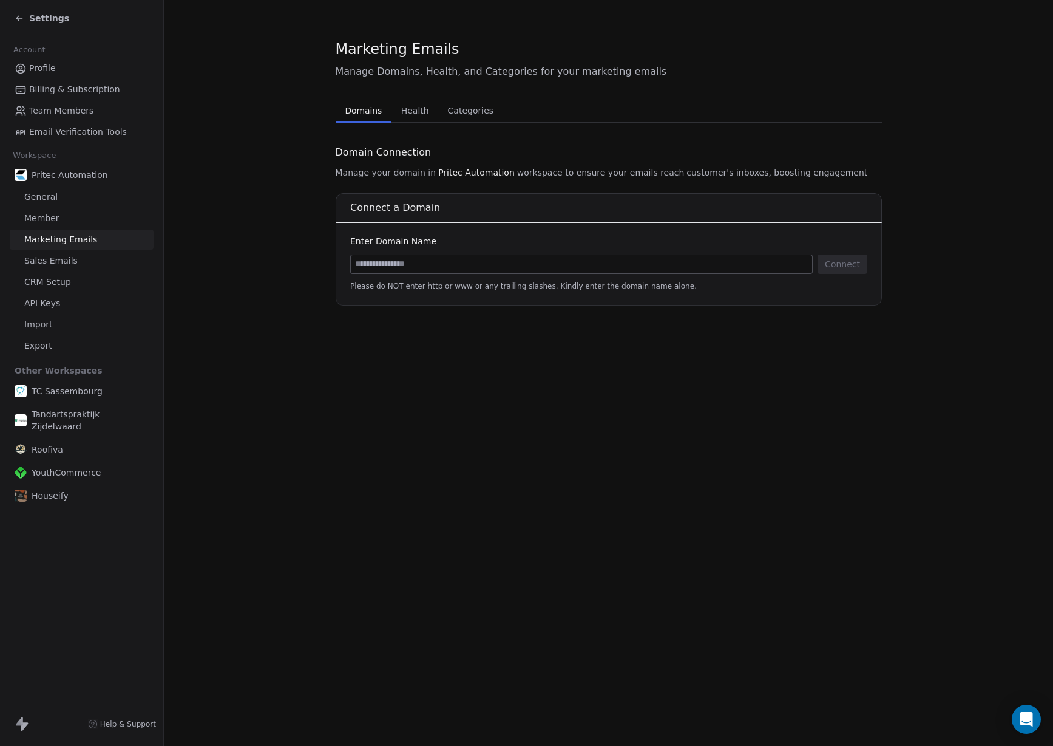
click at [398, 260] on input at bounding box center [581, 264] width 461 height 18
click at [588, 267] on input at bounding box center [581, 264] width 461 height 18
paste input "**********"
click at [607, 236] on div "Enter Domain Name" at bounding box center [608, 241] width 517 height 12
click at [630, 256] on input "**********" at bounding box center [581, 264] width 461 height 18
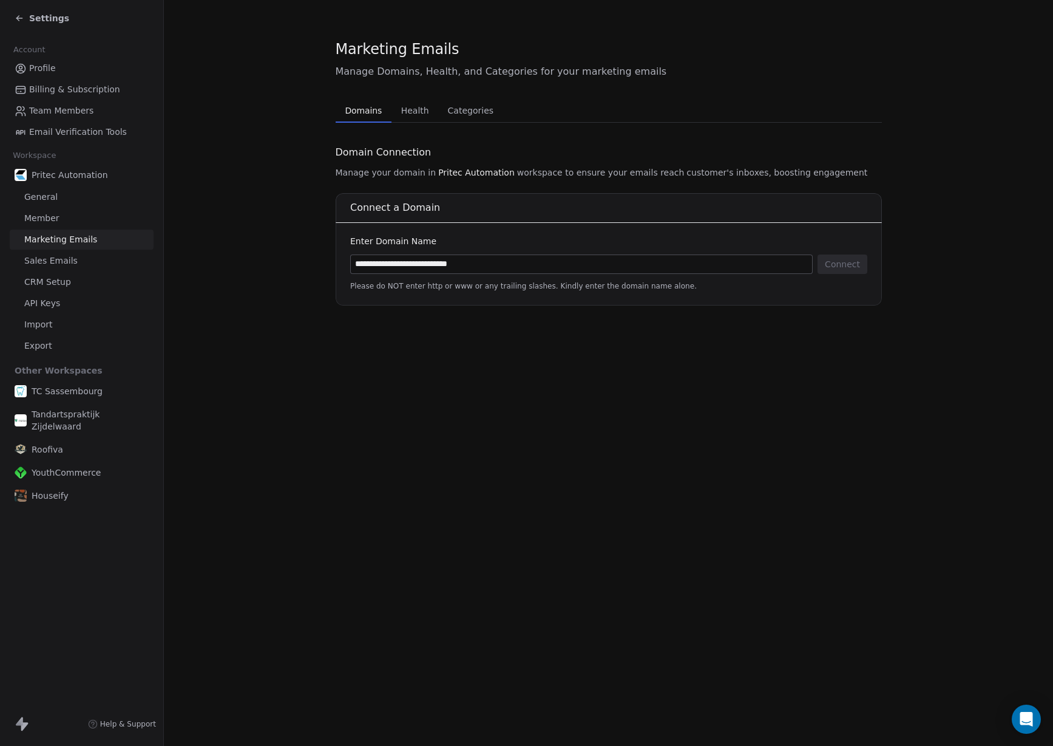
drag, startPoint x: 382, startPoint y: 268, endPoint x: 324, endPoint y: 267, distance: 58.3
click at [324, 267] on section "**********" at bounding box center [608, 172] width 889 height 344
click at [497, 264] on input "**********" at bounding box center [581, 264] width 461 height 18
type input "**********"
drag, startPoint x: 539, startPoint y: 245, endPoint x: 678, endPoint y: 264, distance: 140.3
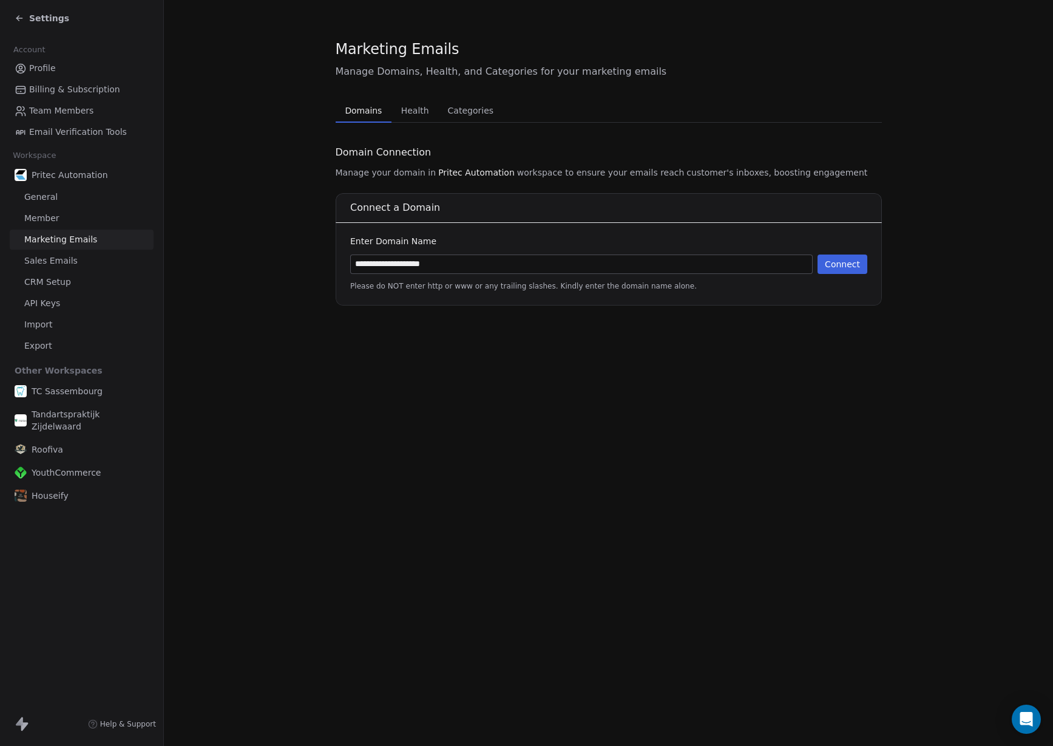
click at [538, 245] on div "Enter Domain Name" at bounding box center [608, 241] width 517 height 12
click at [858, 265] on button "Connect" at bounding box center [843, 263] width 50 height 19
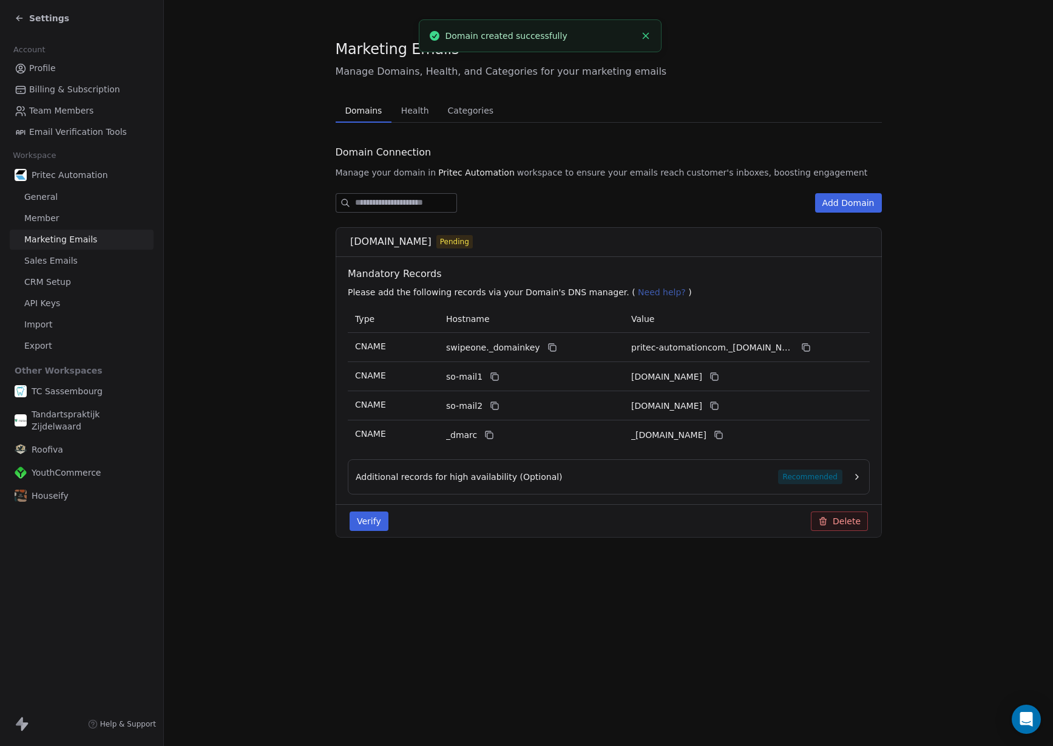
click at [695, 482] on div "Additional records for high availability (Optional) Recommended" at bounding box center [599, 476] width 487 height 15
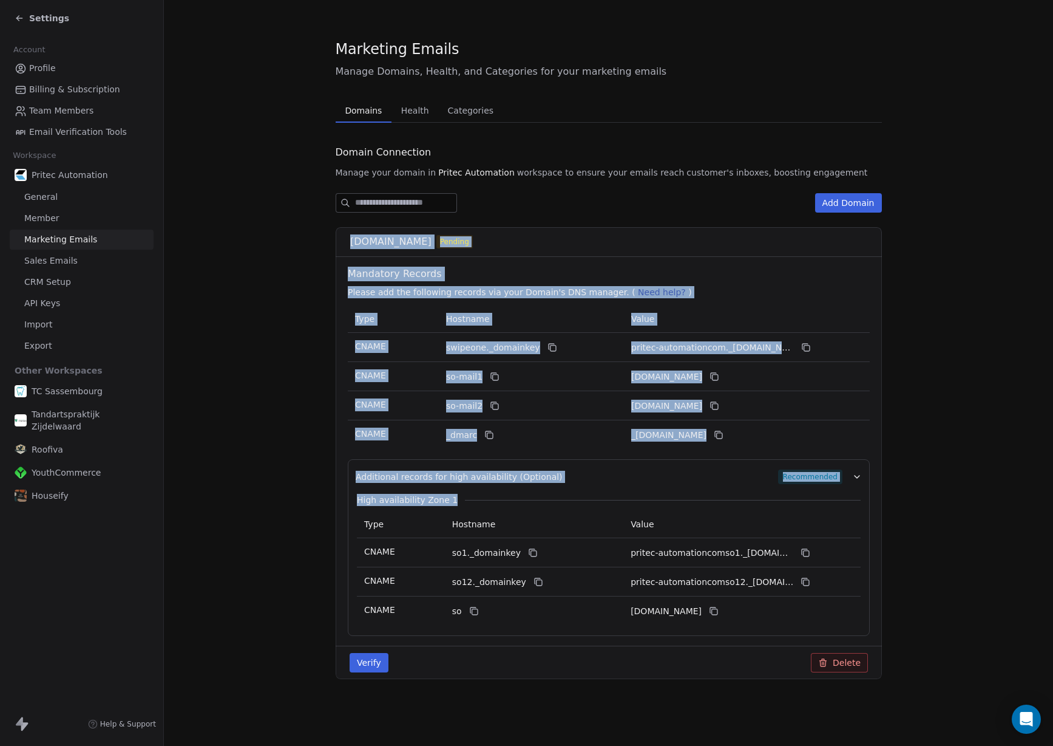
drag, startPoint x: 346, startPoint y: 241, endPoint x: 875, endPoint y: 603, distance: 640.8
click at [876, 605] on div "pritec-automation.com Pending Mandatory Records Please add the following record…" at bounding box center [609, 453] width 546 height 452
copy div "pritec-automation.com Pending Mandatory Records Please add the following record…"
click at [423, 437] on td "CNAME" at bounding box center [393, 434] width 91 height 29
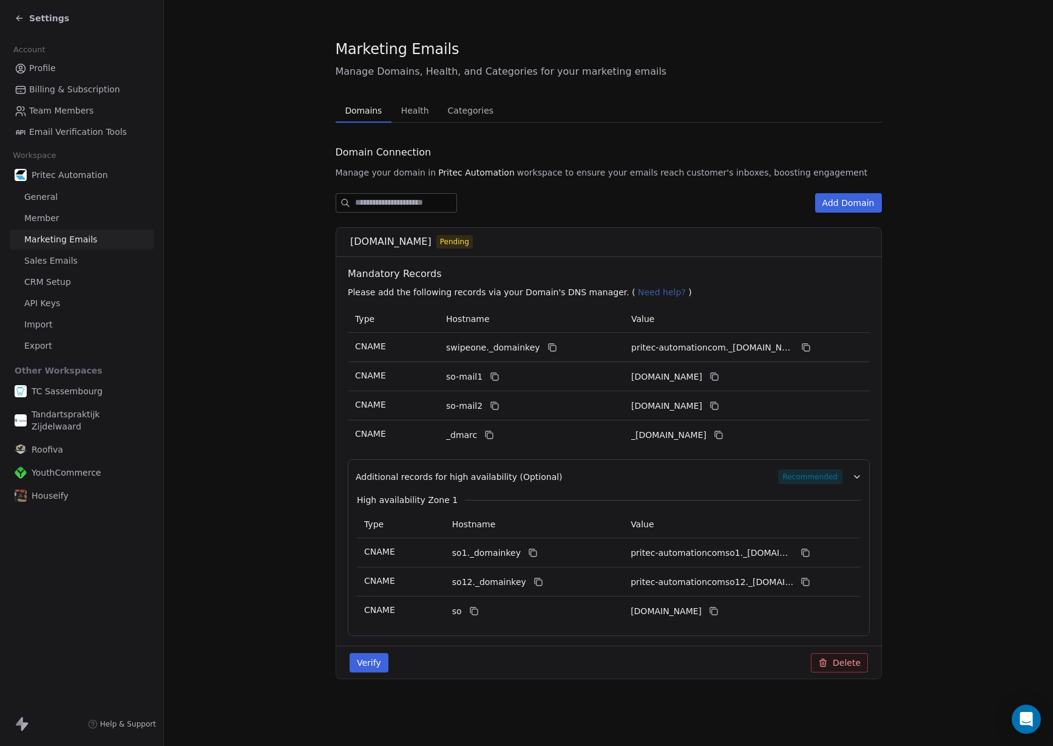
click at [417, 118] on span "Health" at bounding box center [415, 110] width 38 height 17
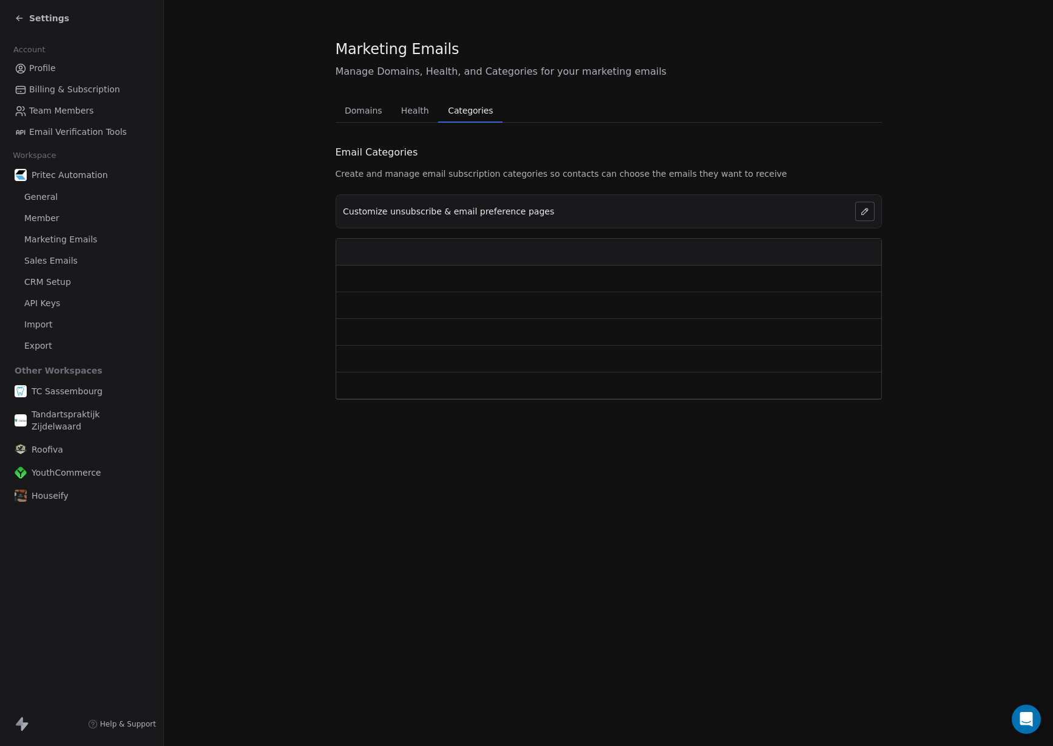
click at [461, 115] on span "Categories" at bounding box center [470, 110] width 55 height 17
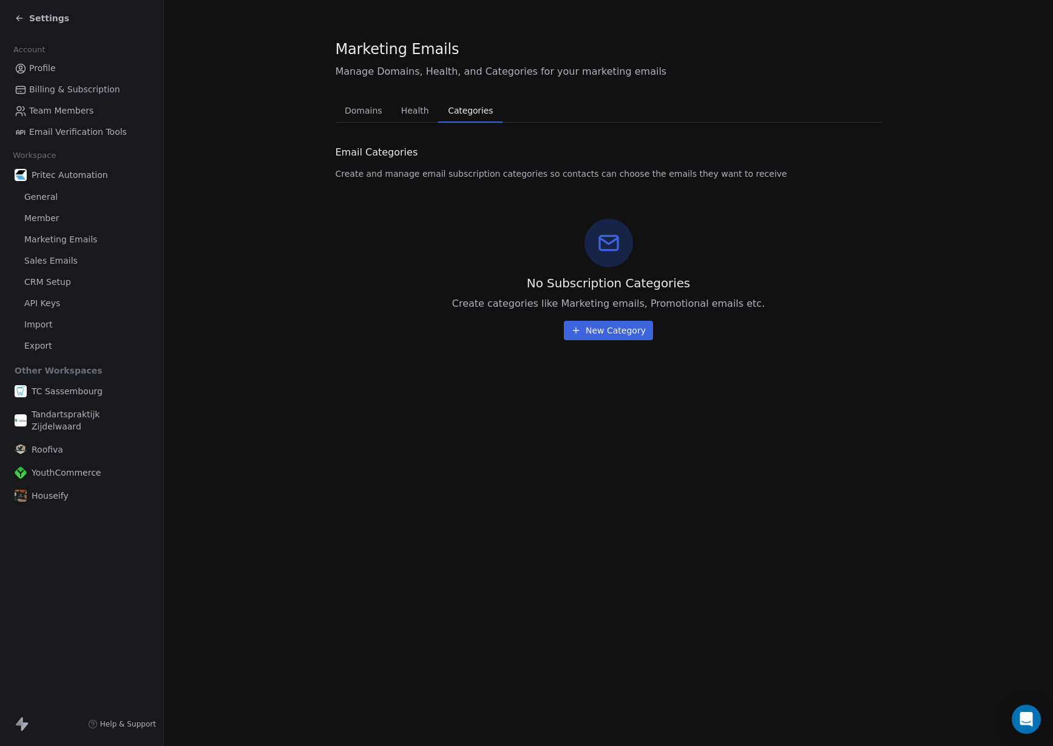
click at [363, 112] on span "Domains" at bounding box center [363, 110] width 47 height 17
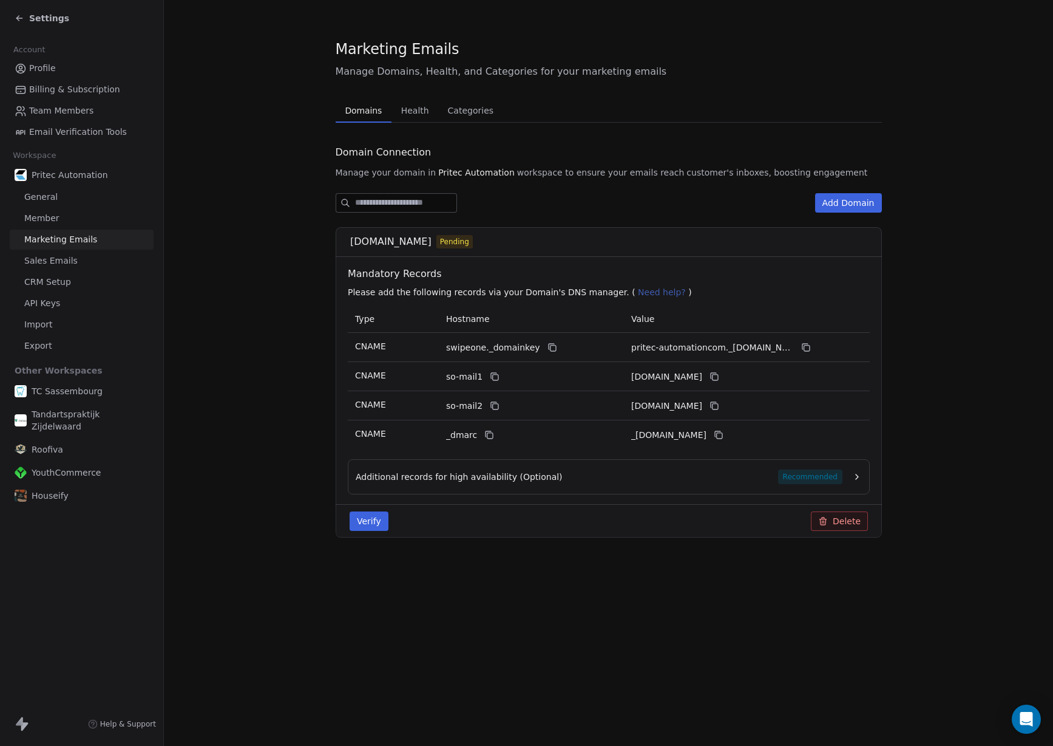
click at [74, 261] on link "Sales Emails" at bounding box center [82, 261] width 144 height 20
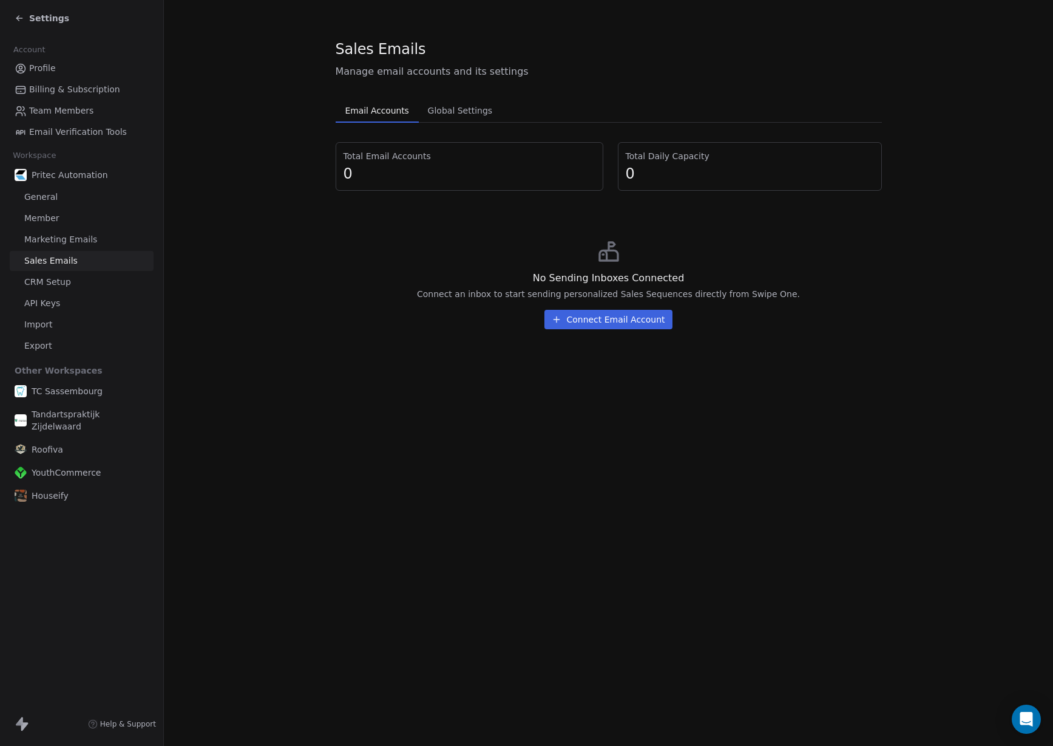
click at [83, 248] on link "Marketing Emails" at bounding box center [82, 240] width 144 height 20
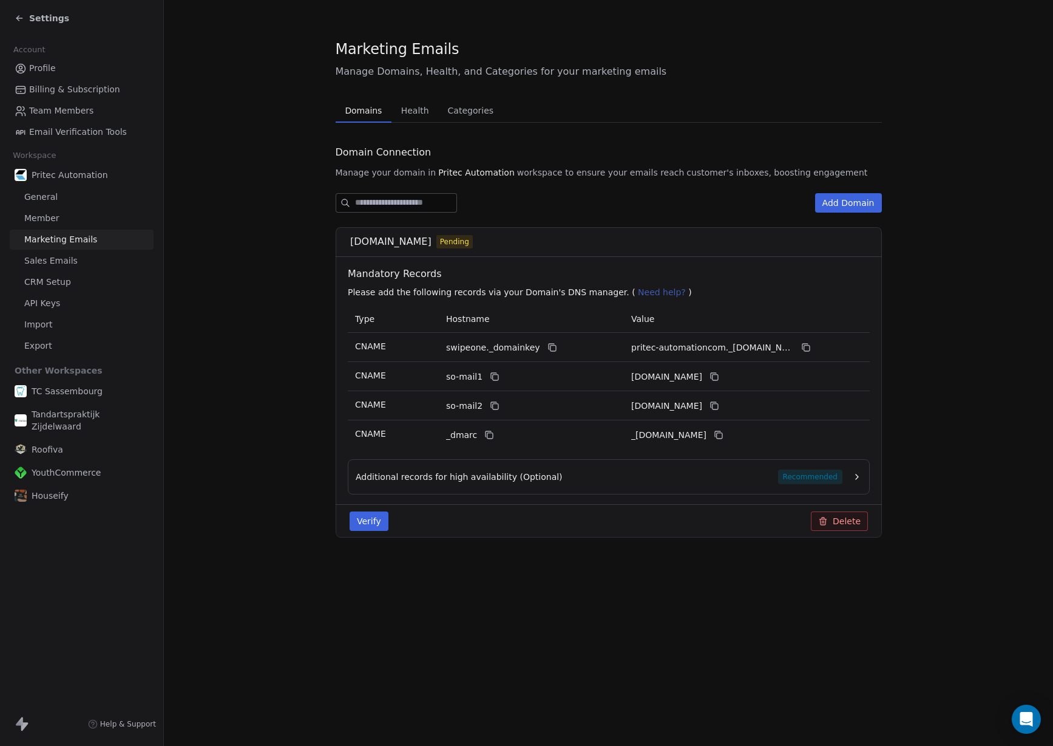
click at [84, 259] on link "Sales Emails" at bounding box center [82, 261] width 144 height 20
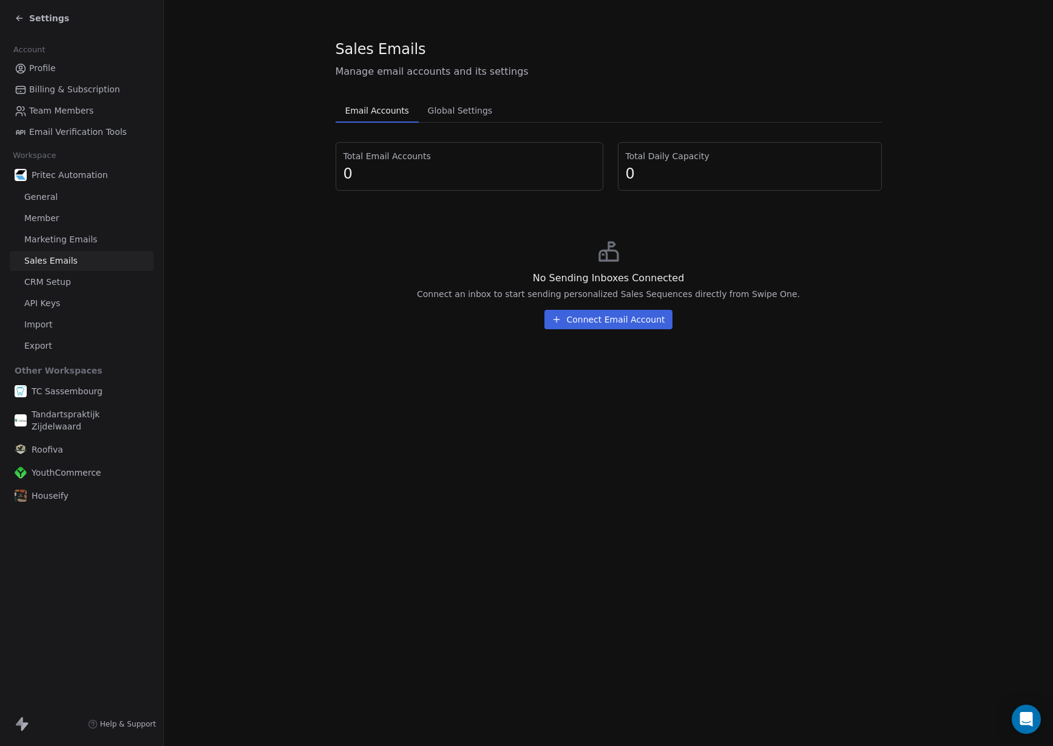
click at [65, 234] on span "Marketing Emails" at bounding box center [60, 239] width 73 height 13
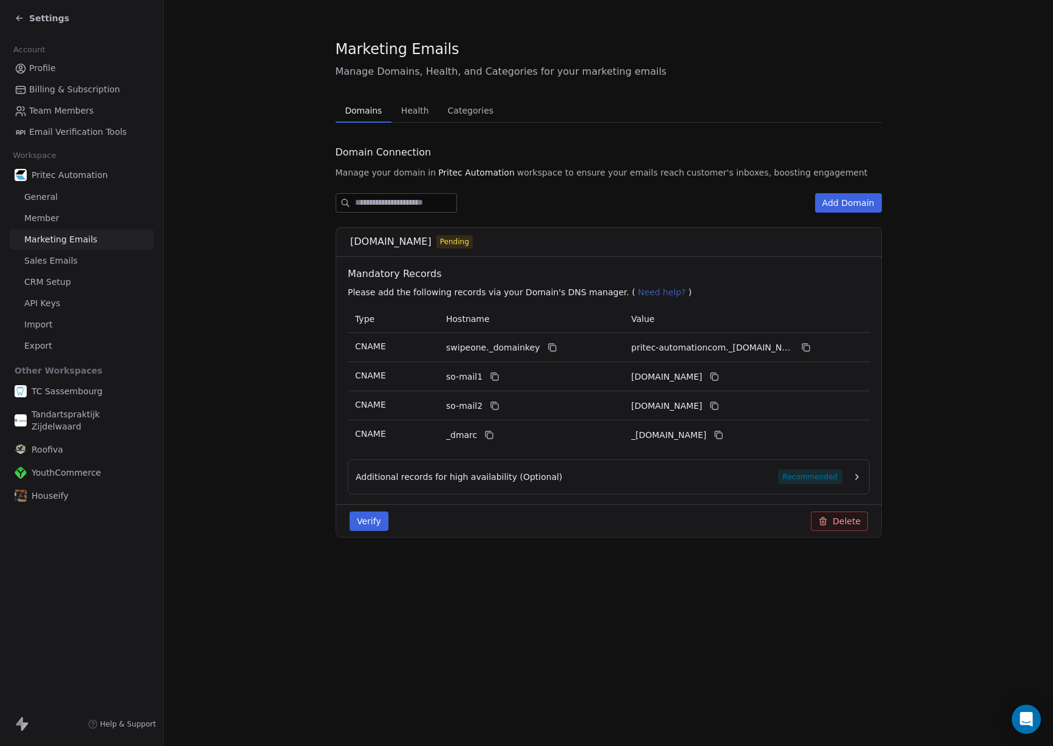
click at [70, 222] on link "Member" at bounding box center [82, 218] width 144 height 20
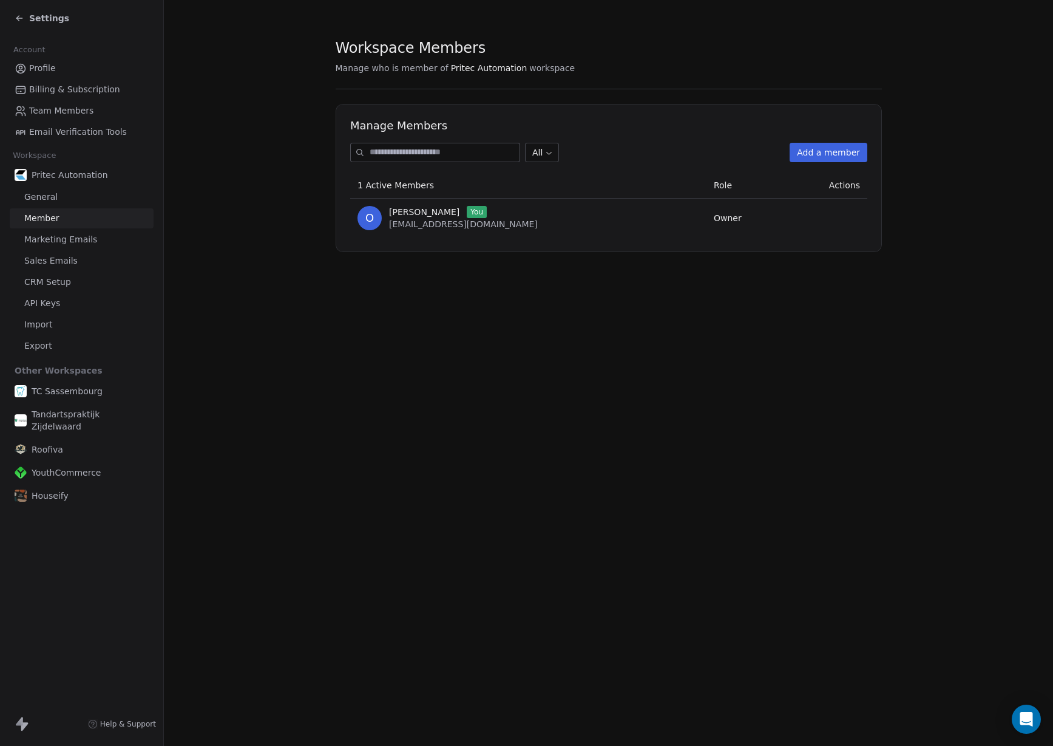
click at [65, 287] on span "CRM Setup" at bounding box center [47, 282] width 47 height 13
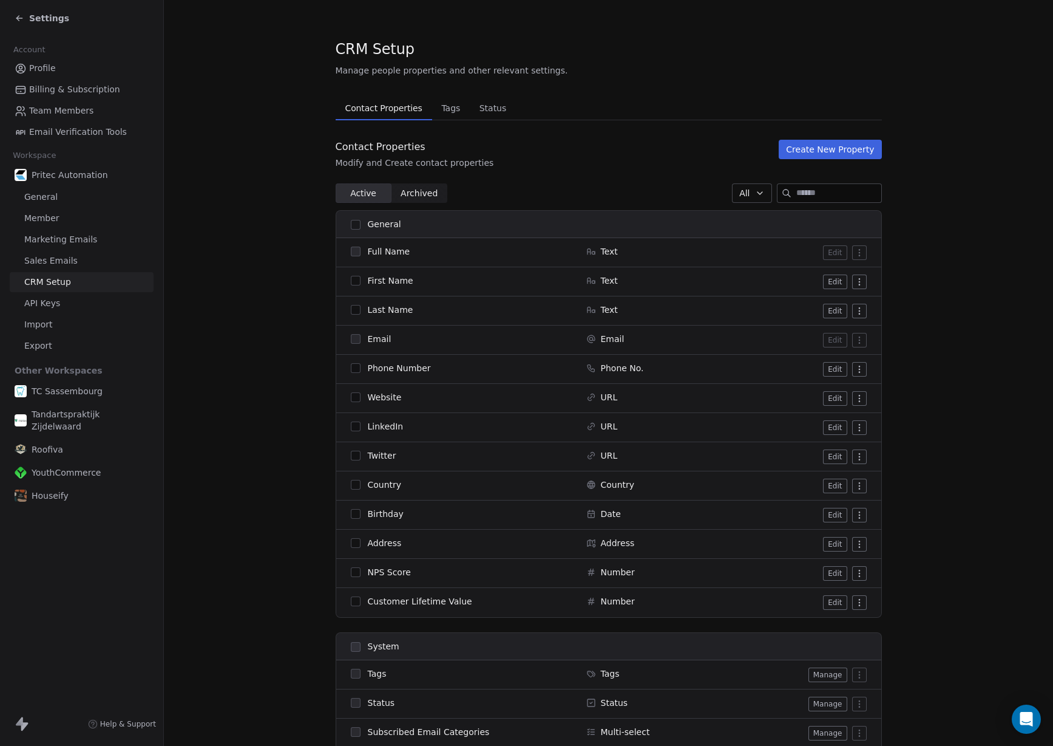
click at [100, 299] on link "API Keys" at bounding box center [82, 303] width 144 height 20
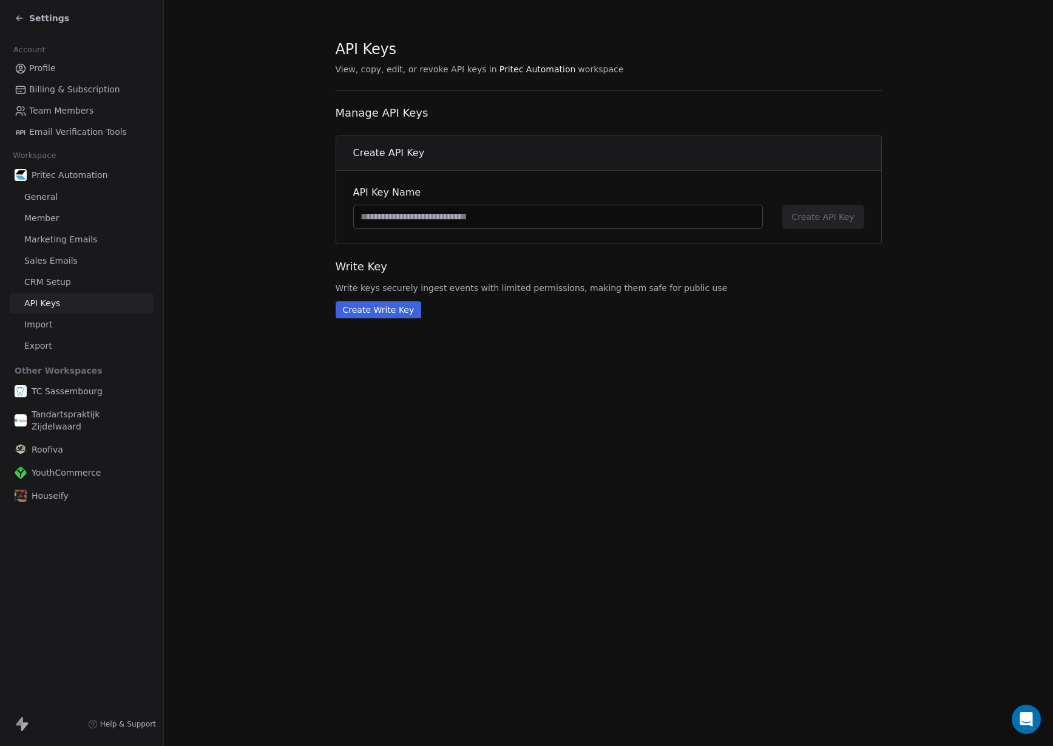
click at [89, 326] on link "Import" at bounding box center [82, 325] width 144 height 20
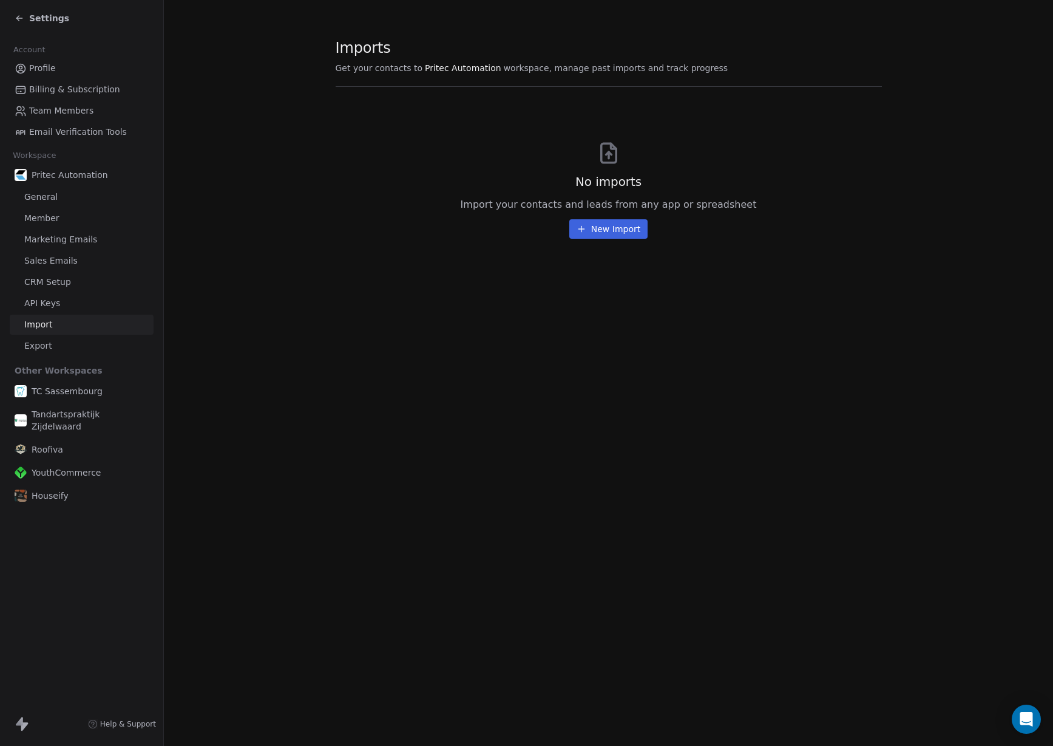
click at [92, 339] on link "Export" at bounding box center [82, 346] width 144 height 20
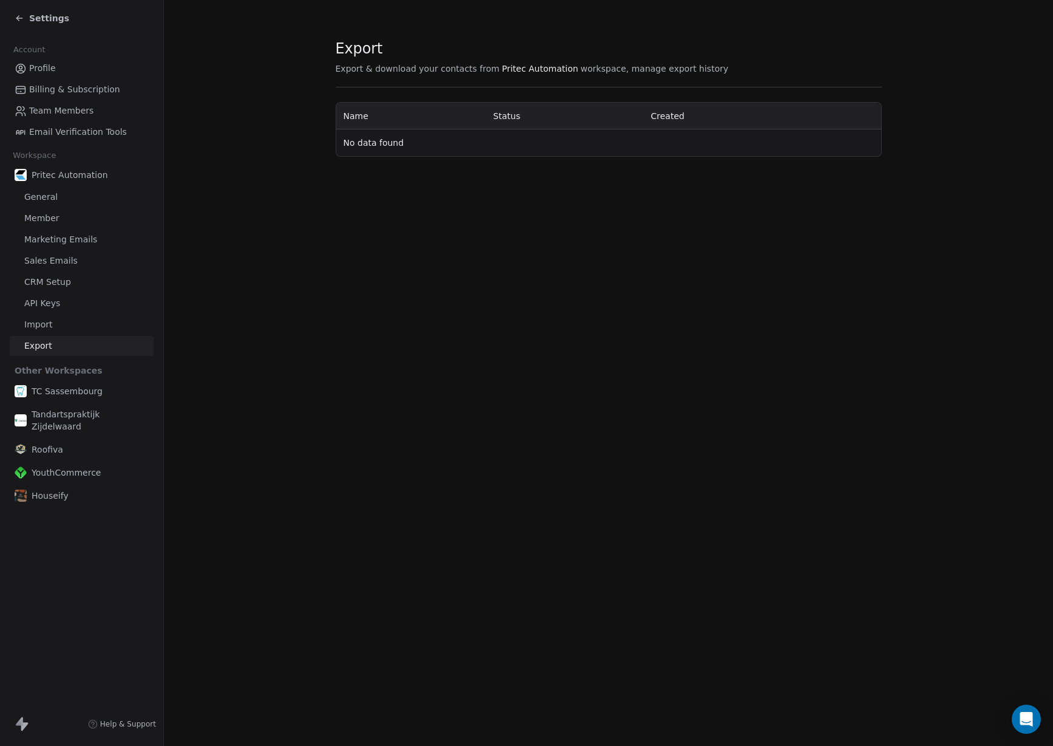
click at [78, 134] on span "Email Verification Tools" at bounding box center [78, 132] width 98 height 13
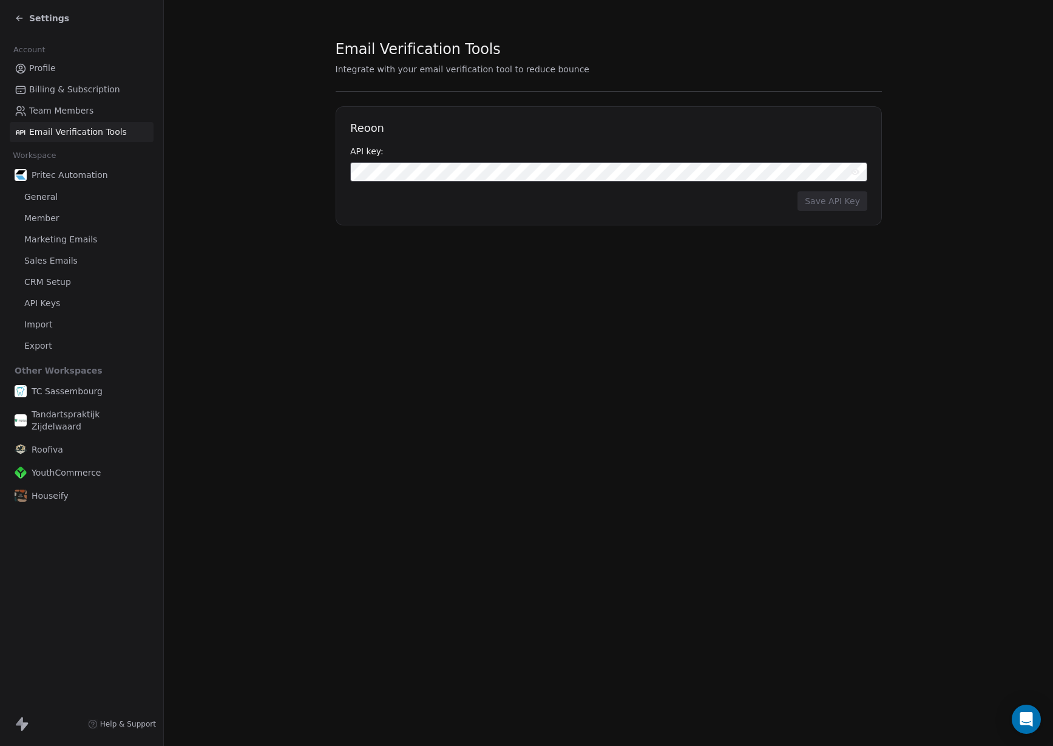
click at [115, 116] on link "Team Members" at bounding box center [82, 111] width 144 height 20
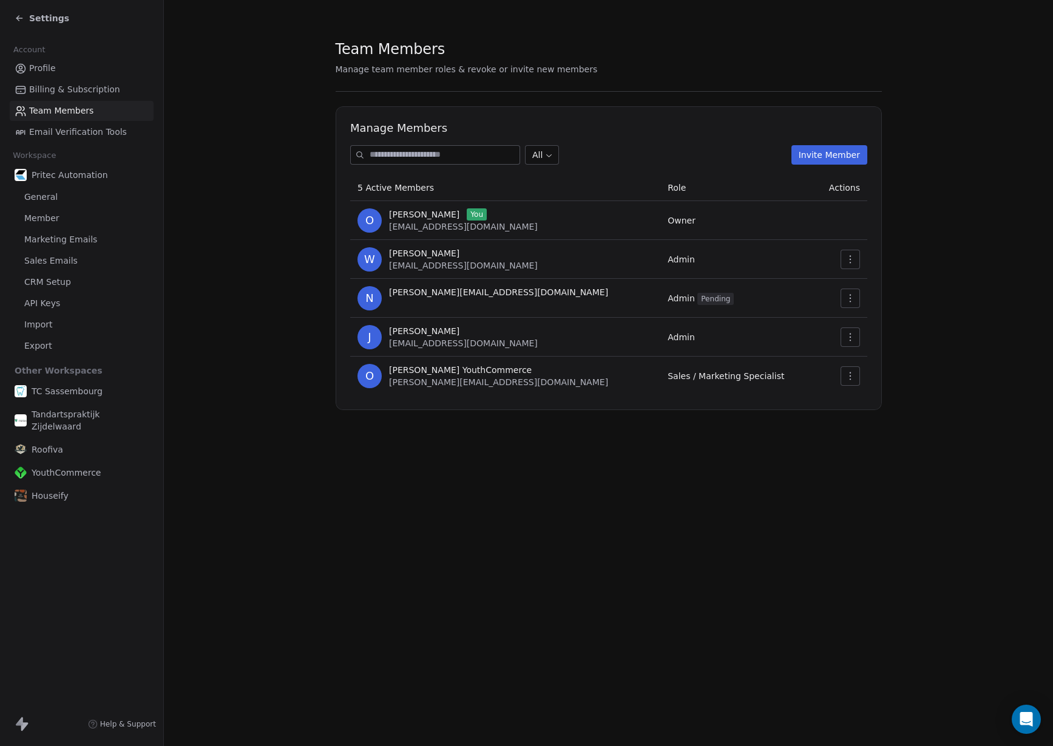
click at [103, 79] on div "Profile Billing & Subscription Team Members Email Verification Tools" at bounding box center [82, 100] width 144 height 84
click at [111, 89] on span "Billing & Subscription" at bounding box center [74, 89] width 91 height 13
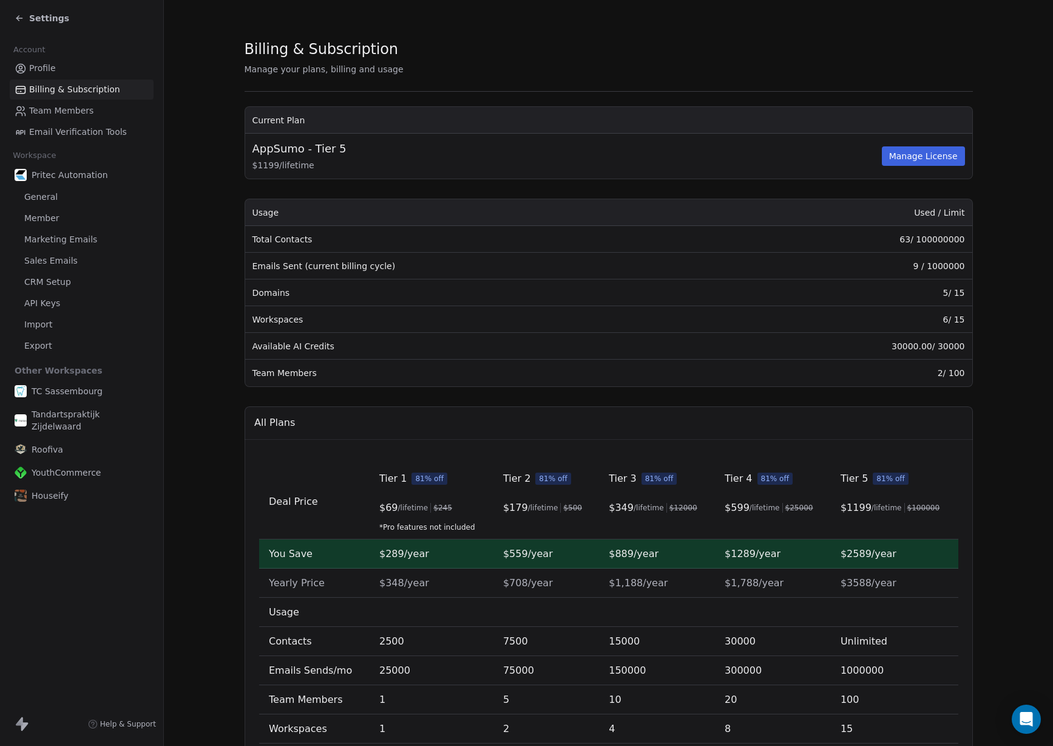
click at [103, 70] on link "Profile" at bounding box center [82, 68] width 144 height 20
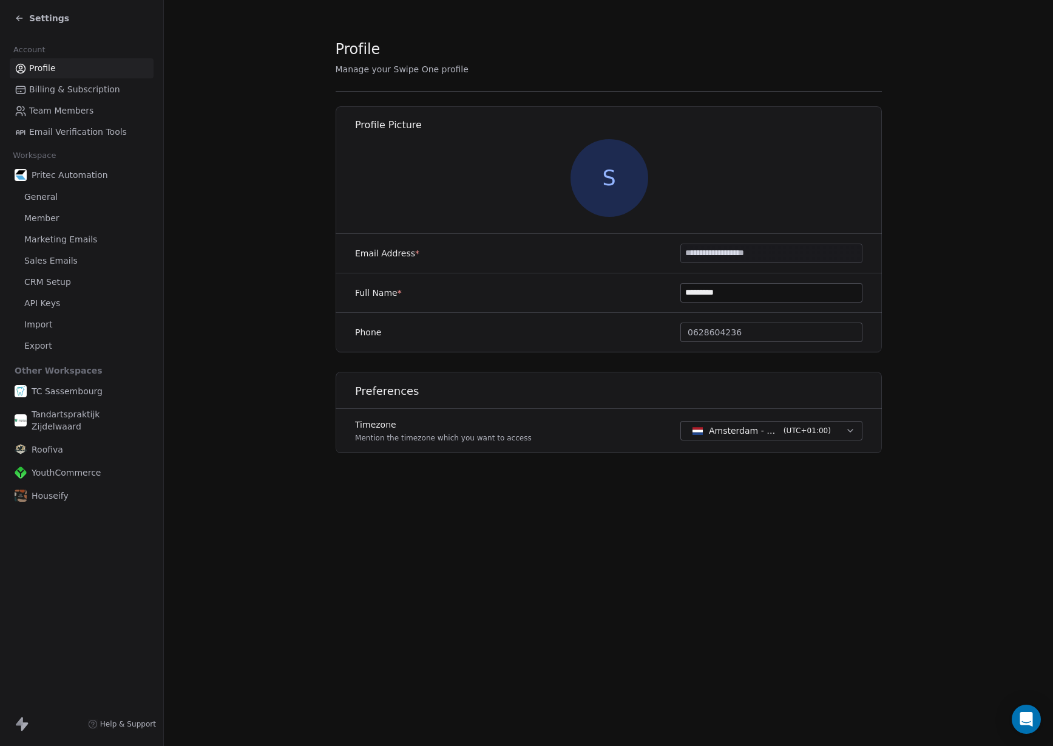
click at [40, 18] on span "Settings" at bounding box center [49, 18] width 40 height 12
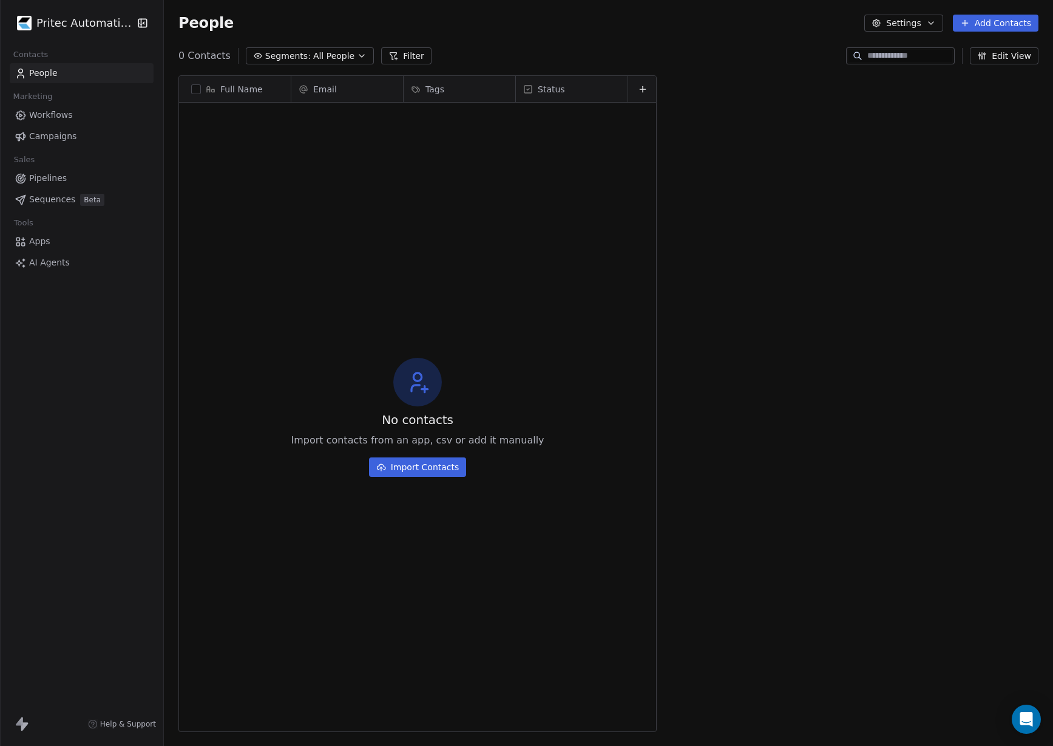
scroll to position [656, 889]
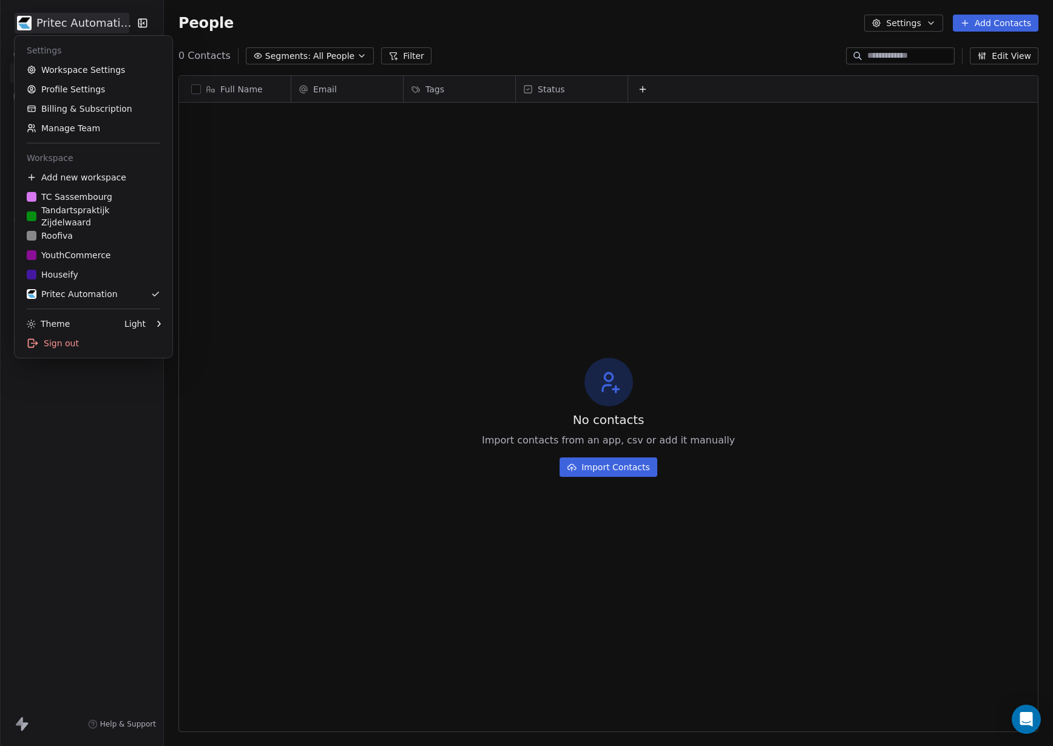
click at [84, 31] on html "Pritec Automation Contacts People Marketing Workflows Campaigns Sales Pipelines…" at bounding box center [526, 373] width 1053 height 746
click at [105, 72] on link "Workspace Settings" at bounding box center [93, 69] width 148 height 19
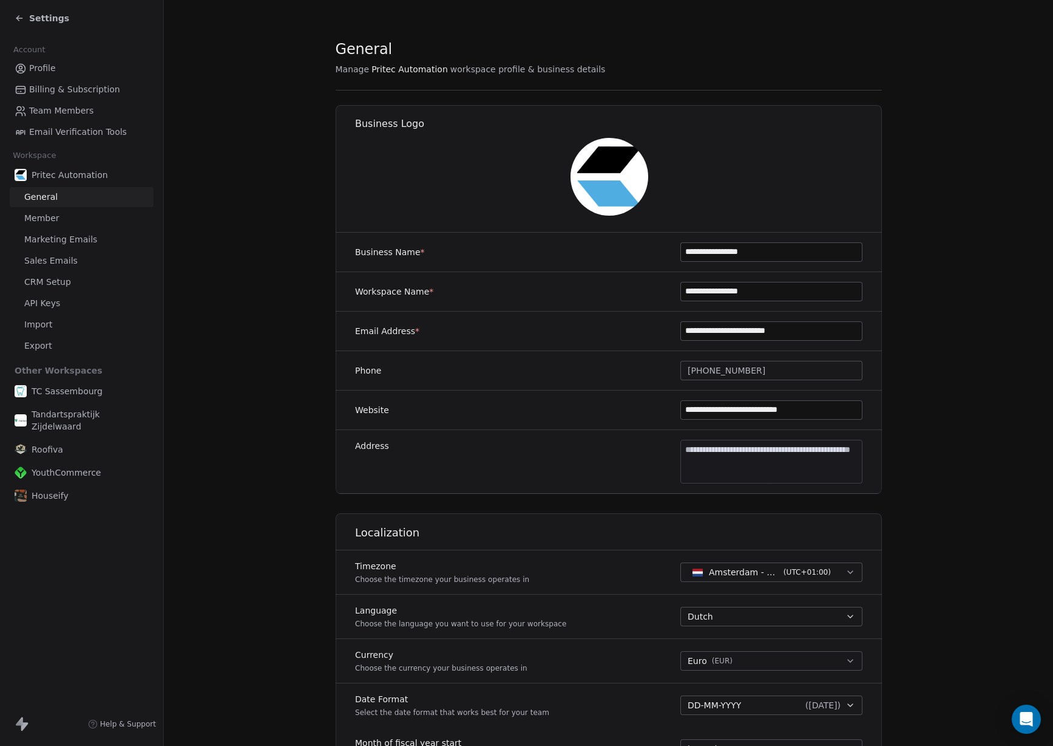
click at [50, 240] on span "Marketing Emails" at bounding box center [60, 239] width 73 height 13
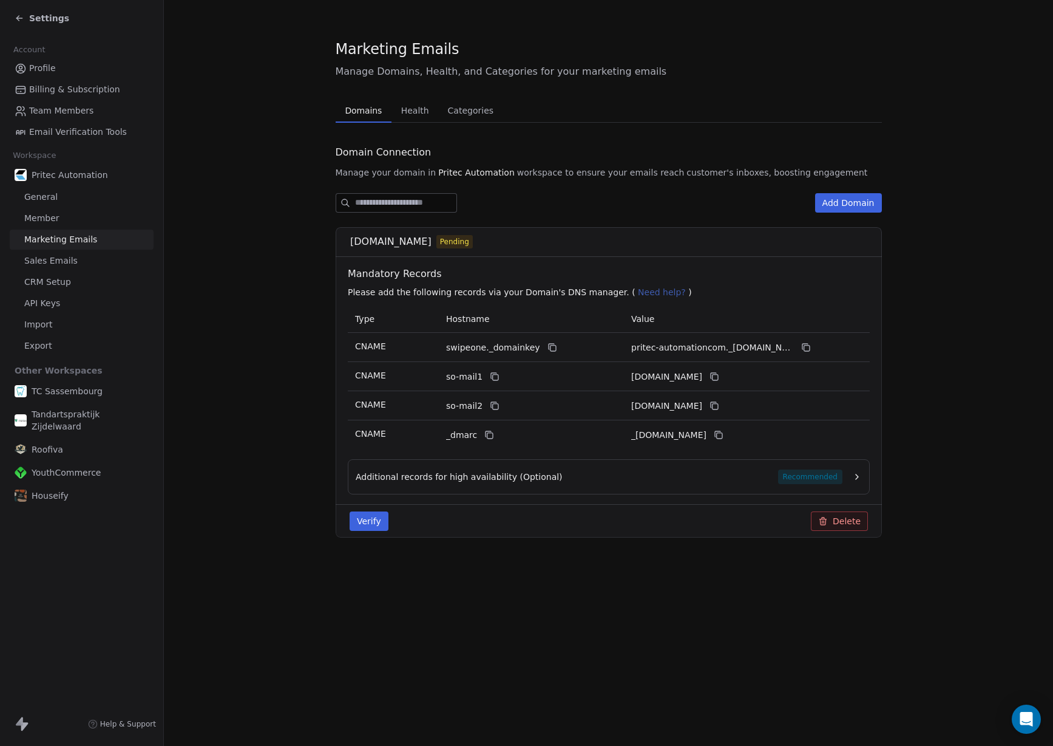
click at [855, 481] on icon "button" at bounding box center [857, 477] width 10 height 10
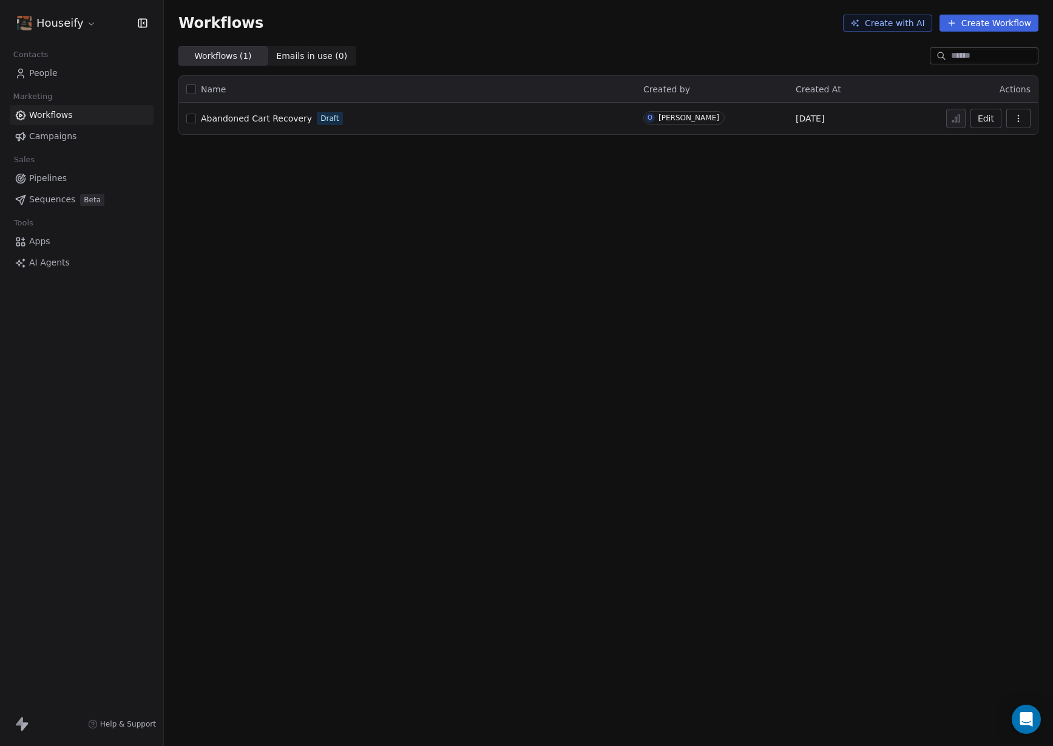
click at [234, 124] on div "Abandoned Cart Recovery Draft" at bounding box center [407, 118] width 443 height 17
click at [237, 120] on span "Abandoned Cart Recovery" at bounding box center [256, 119] width 111 height 10
